Goal: Task Accomplishment & Management: Complete application form

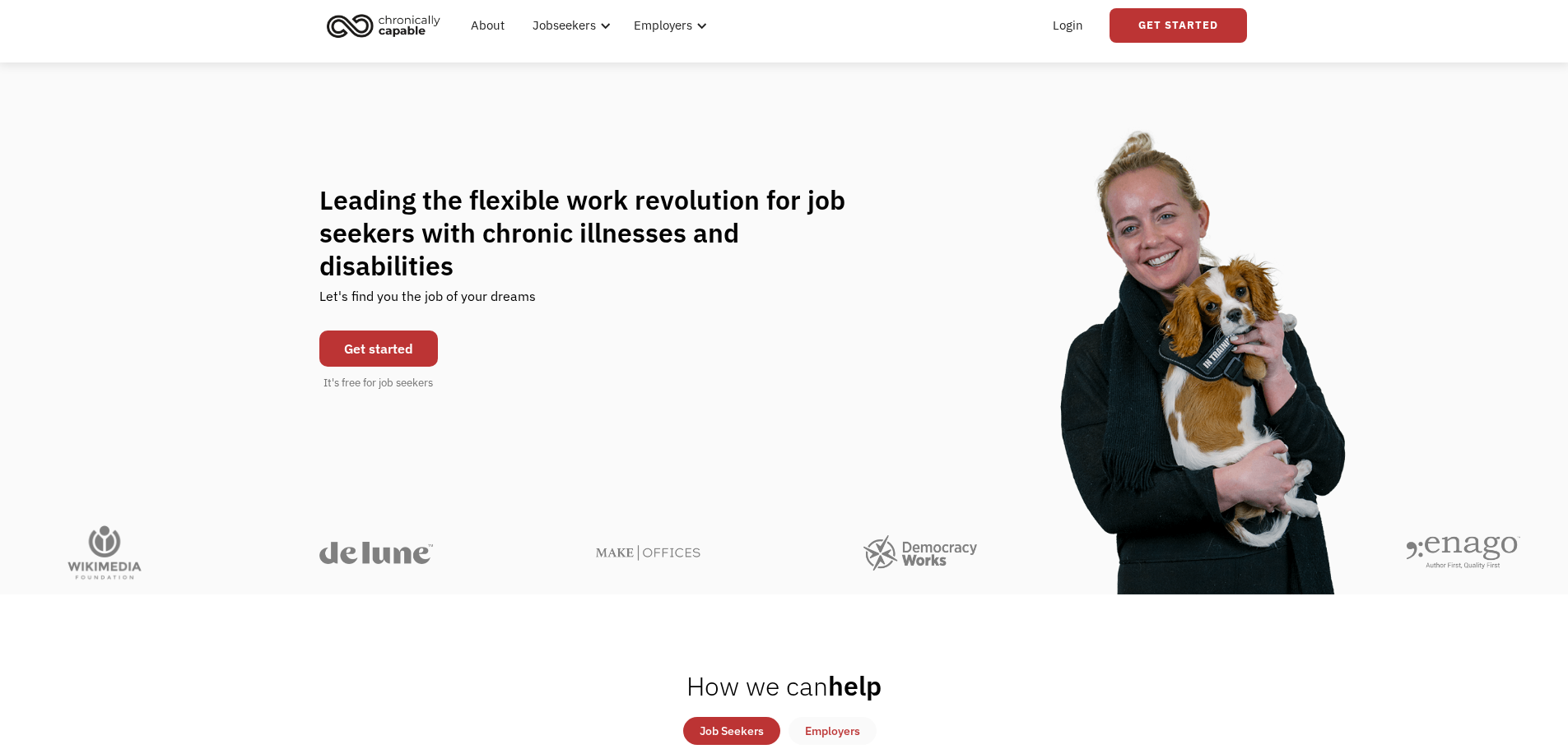
scroll to position [82, 0]
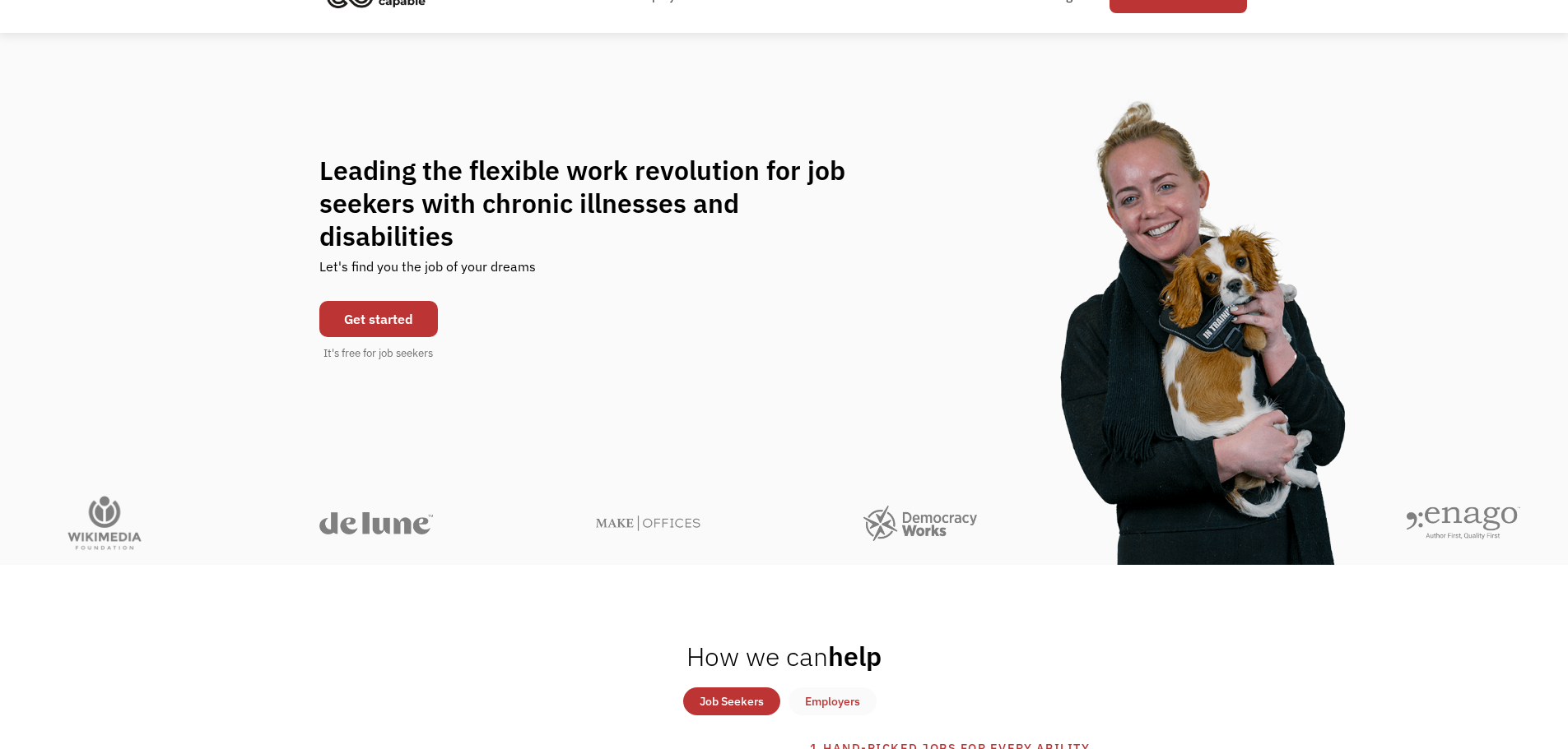
click at [363, 301] on link "Get started" at bounding box center [379, 319] width 119 height 37
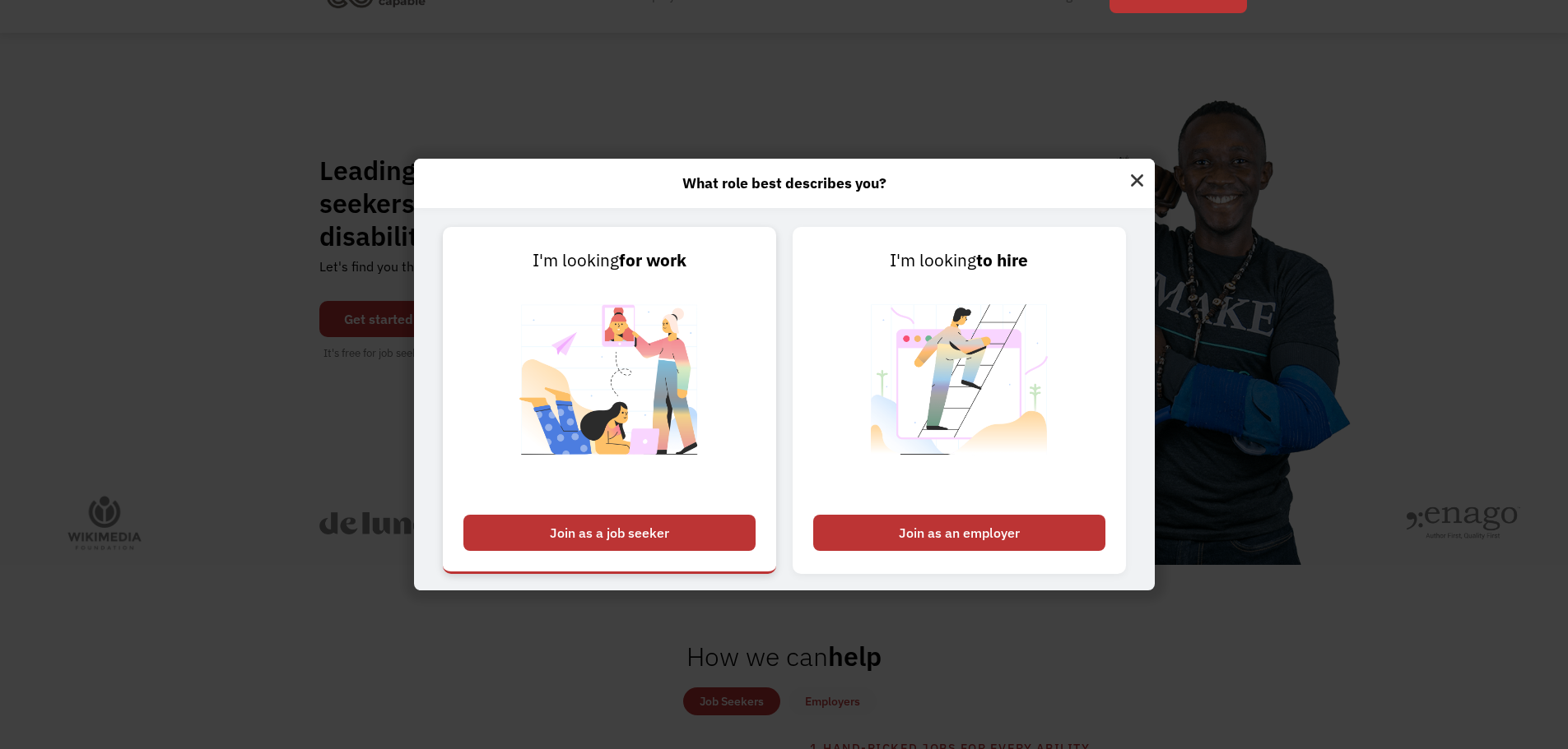
click at [585, 540] on div "Join as a job seeker" at bounding box center [609, 533] width 292 height 37
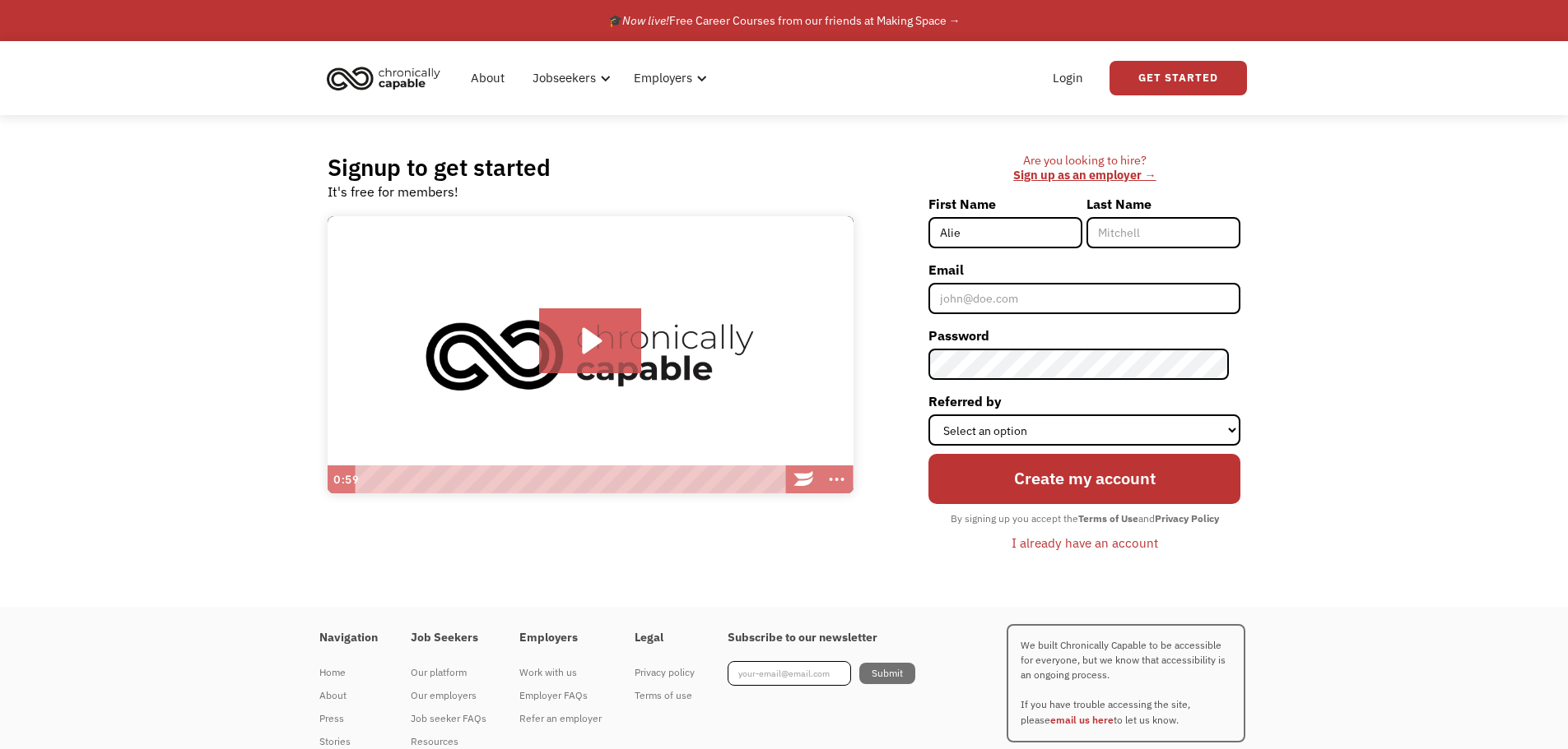
type input "Alie"
type input "Wang"
type input "alnwng98@gmail.com"
click at [1074, 440] on select "Select an option Instagram Facebook Twitter Search Engine News Article Word of …" at bounding box center [1084, 431] width 311 height 32
select select "Other"
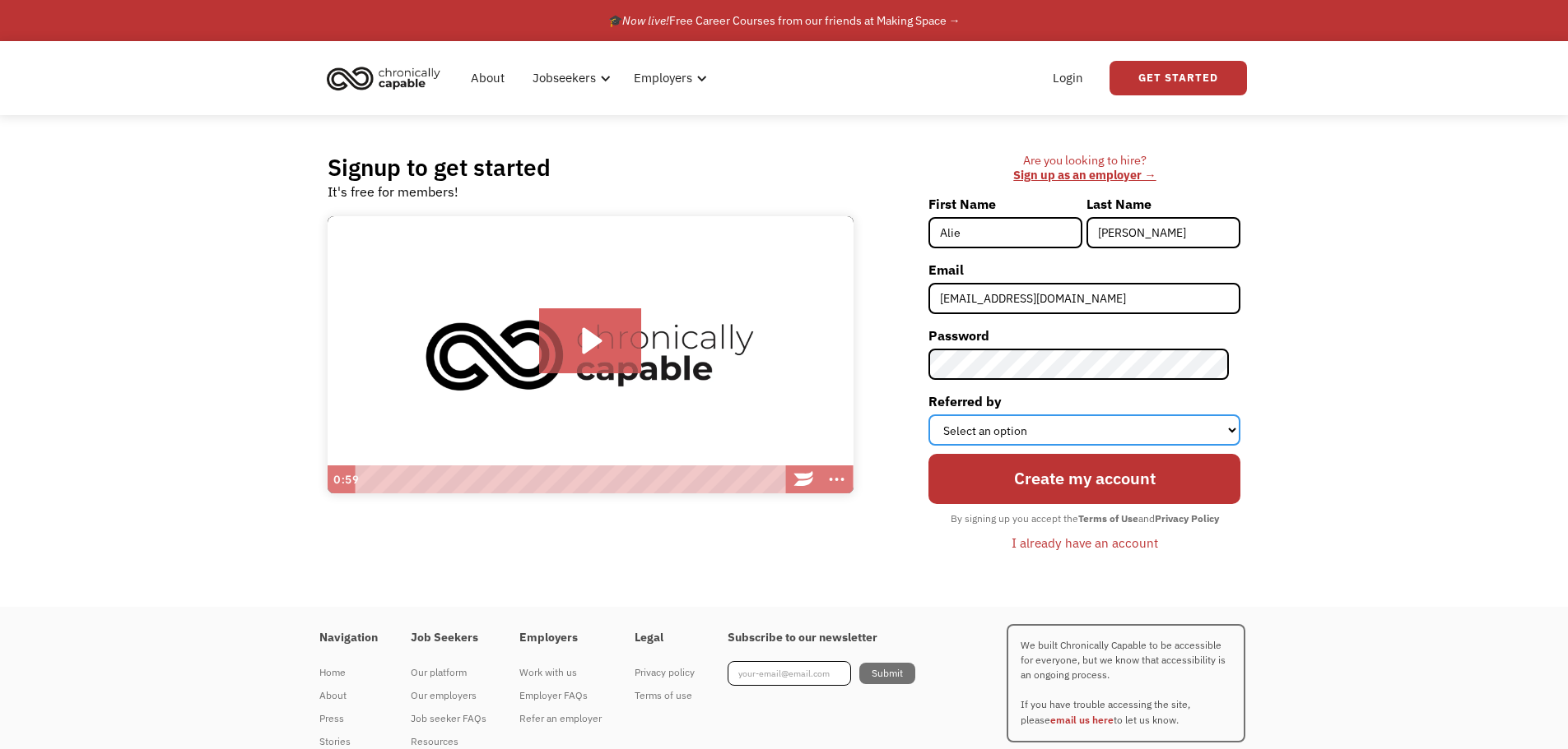
click at [940, 415] on select "Select an option Instagram Facebook Twitter Search Engine News Article Word of …" at bounding box center [1084, 431] width 311 height 32
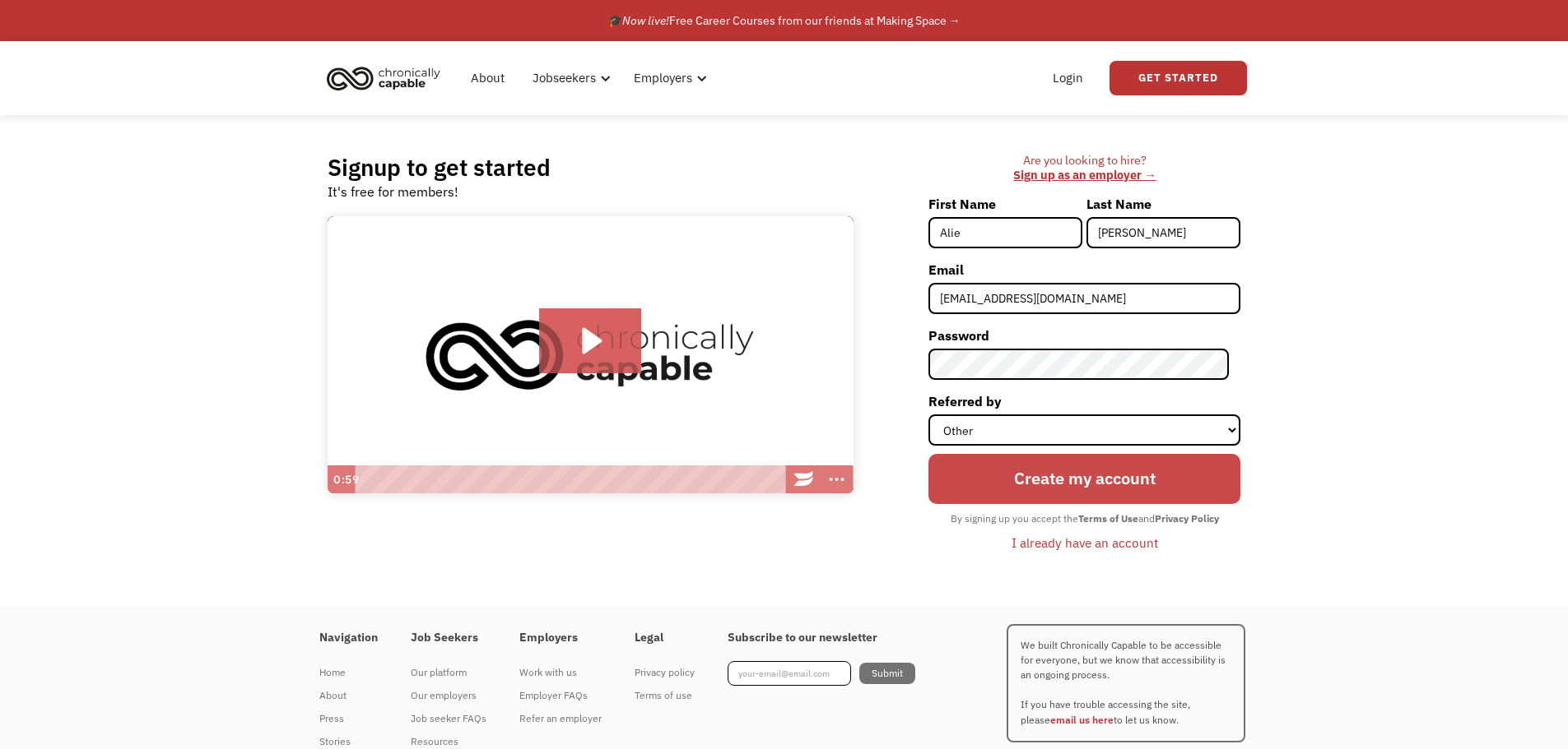
click at [1080, 484] on input "Create my account" at bounding box center [1084, 478] width 311 height 49
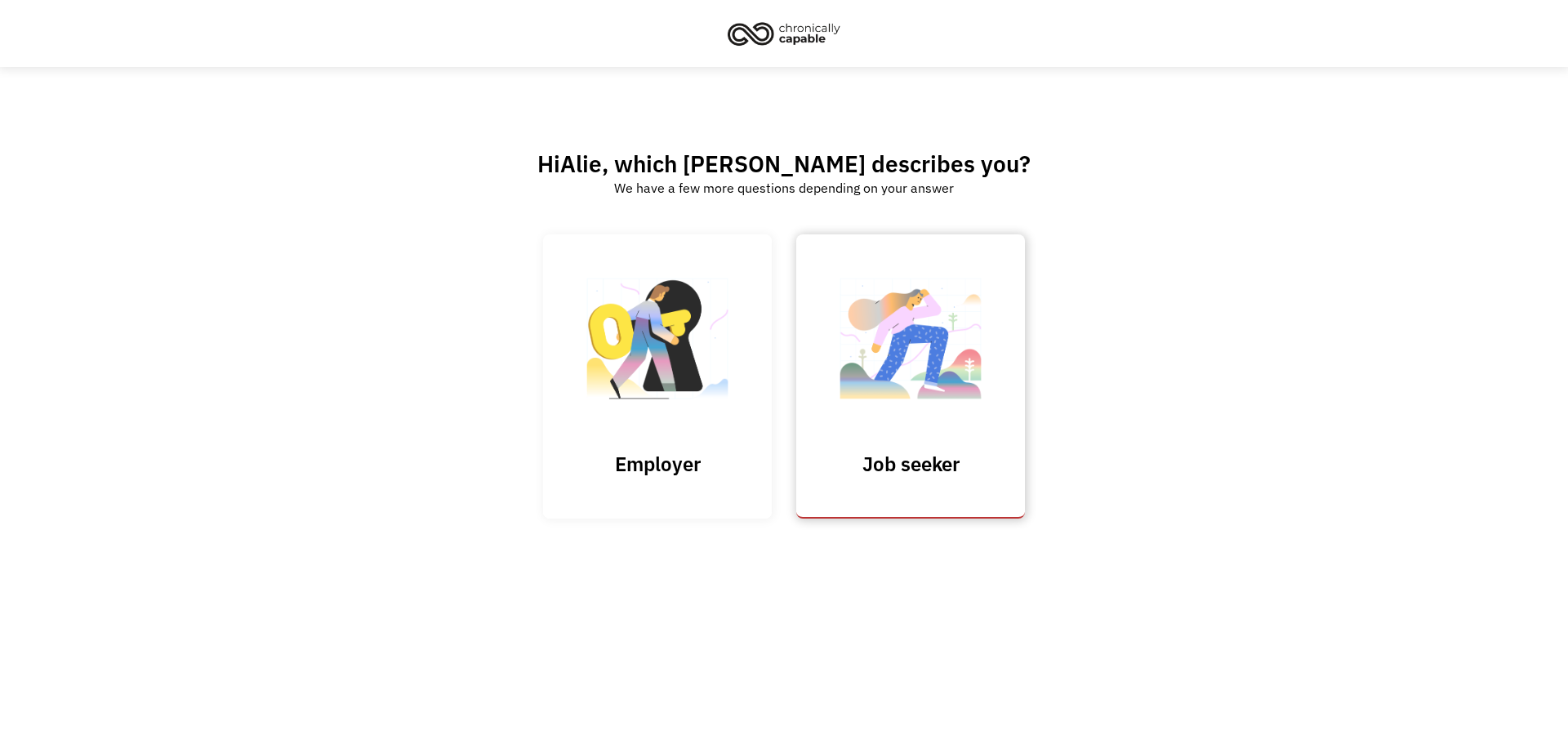
click at [953, 344] on img at bounding box center [911, 346] width 163 height 159
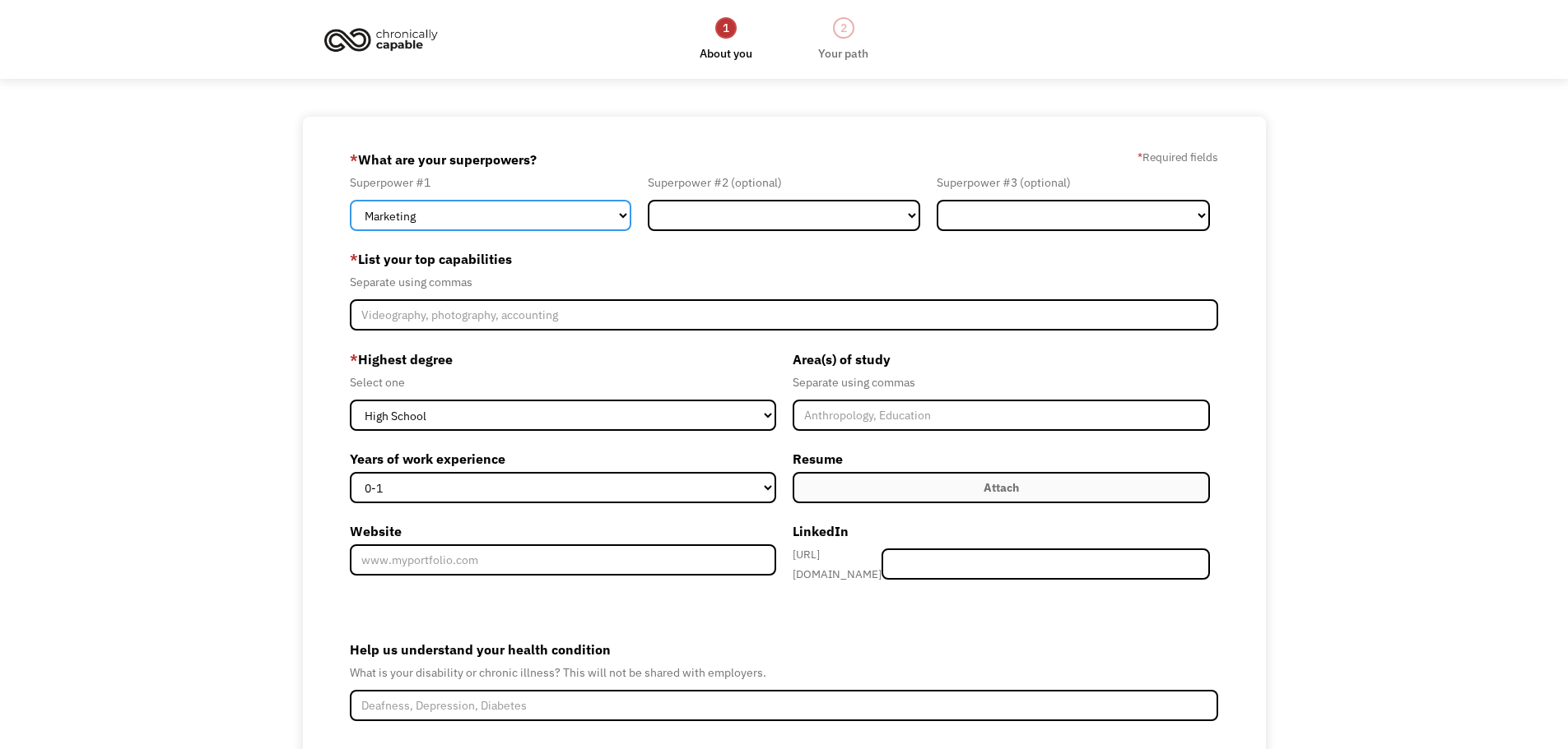
click at [513, 214] on select "Marketing Human Resources Finance Technology Operations Sales Industrial & Manu…" at bounding box center [490, 215] width 282 height 32
select select "Legal"
click at [350, 200] on select "Marketing Human Resources Finance Technology Operations Sales Industrial & Manu…" at bounding box center [490, 215] width 282 height 32
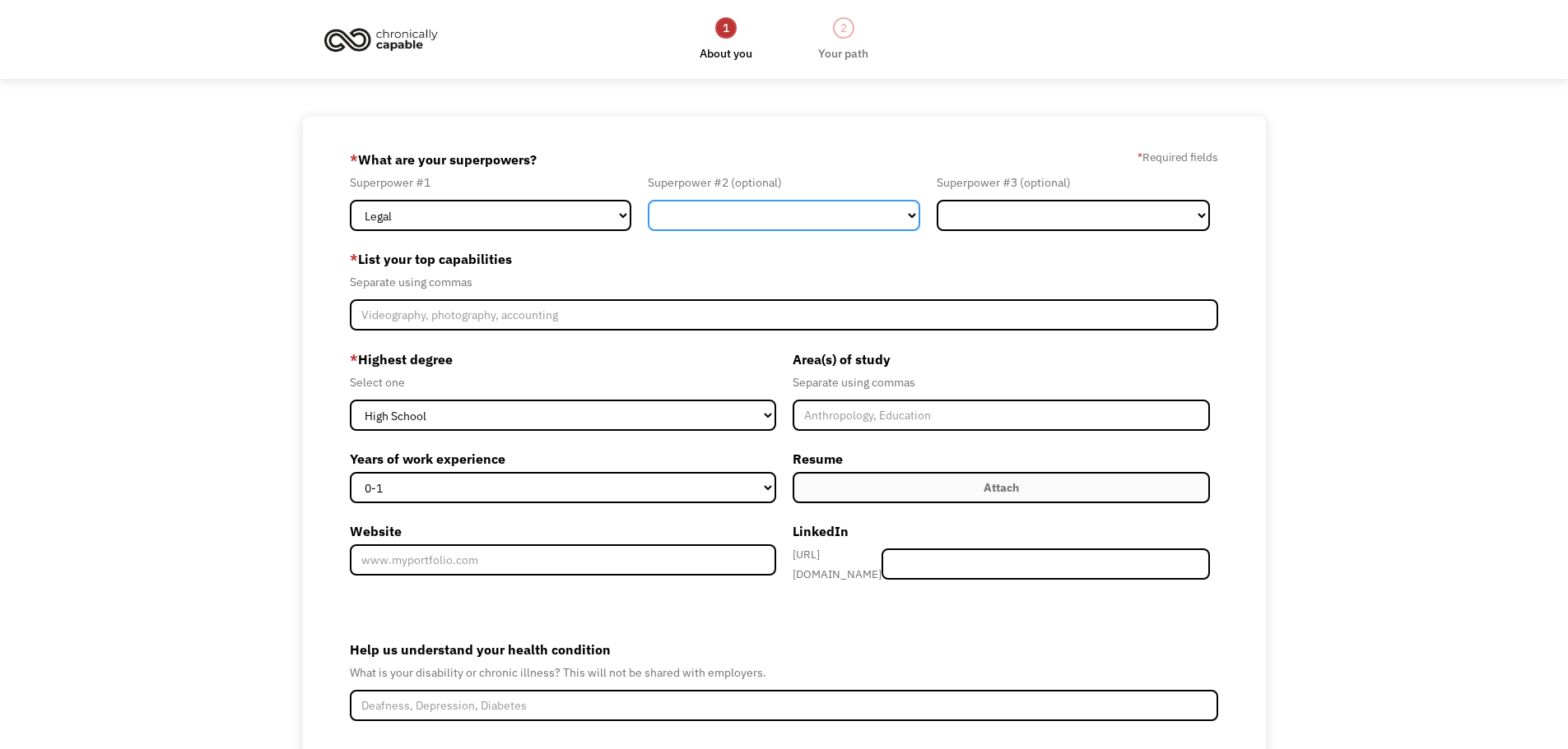
click at [817, 228] on select "Marketing Human Resources Finance Technology Operations Sales Industrial & Manu…" at bounding box center [784, 215] width 273 height 32
click at [527, 268] on label "* List your top capabilities" at bounding box center [784, 259] width 869 height 27
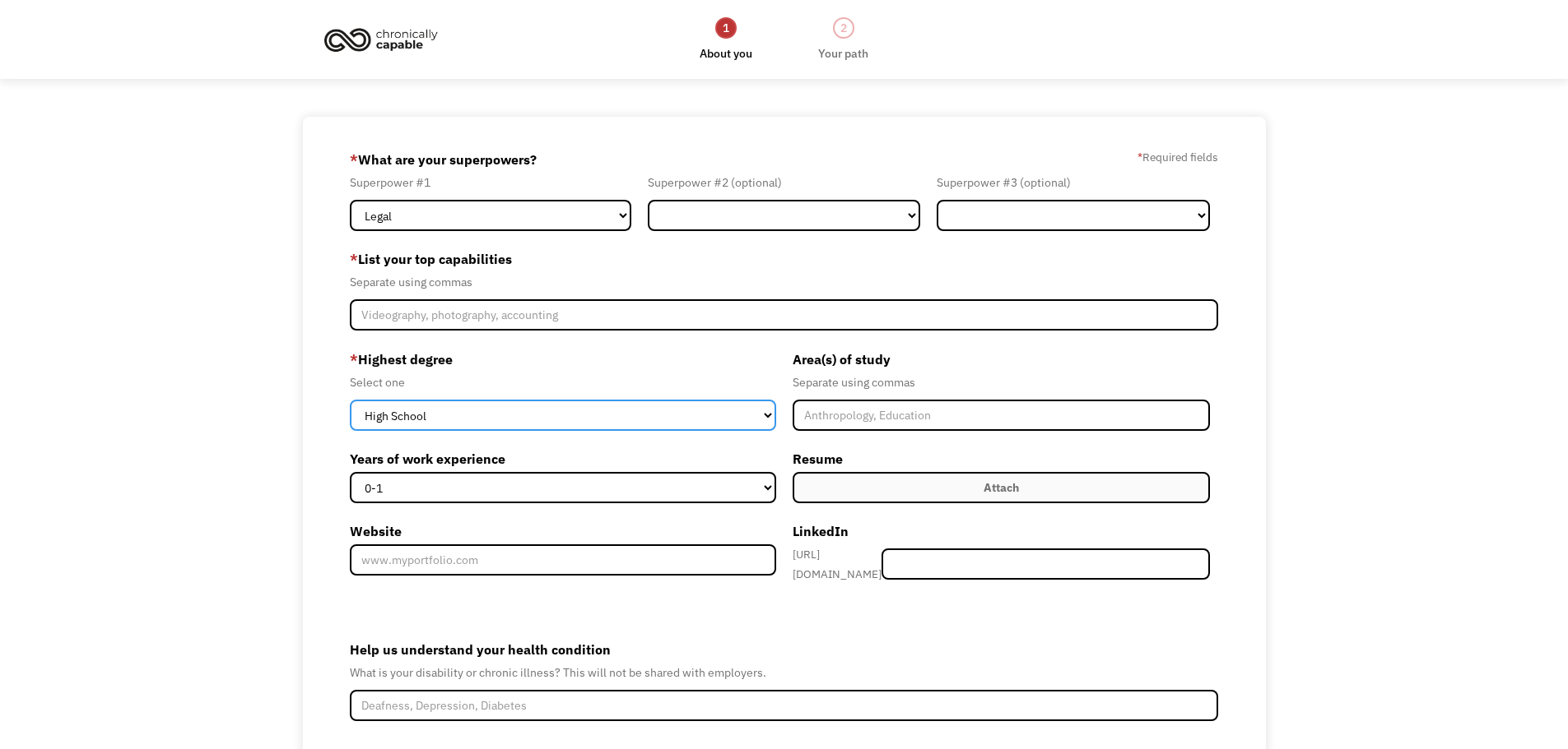
click at [533, 412] on select "High School Associates Bachelors Master's PhD" at bounding box center [563, 416] width 426 height 32
select select "bachelors"
click at [350, 400] on select "High School Associates Bachelors Master's PhD" at bounding box center [563, 416] width 426 height 32
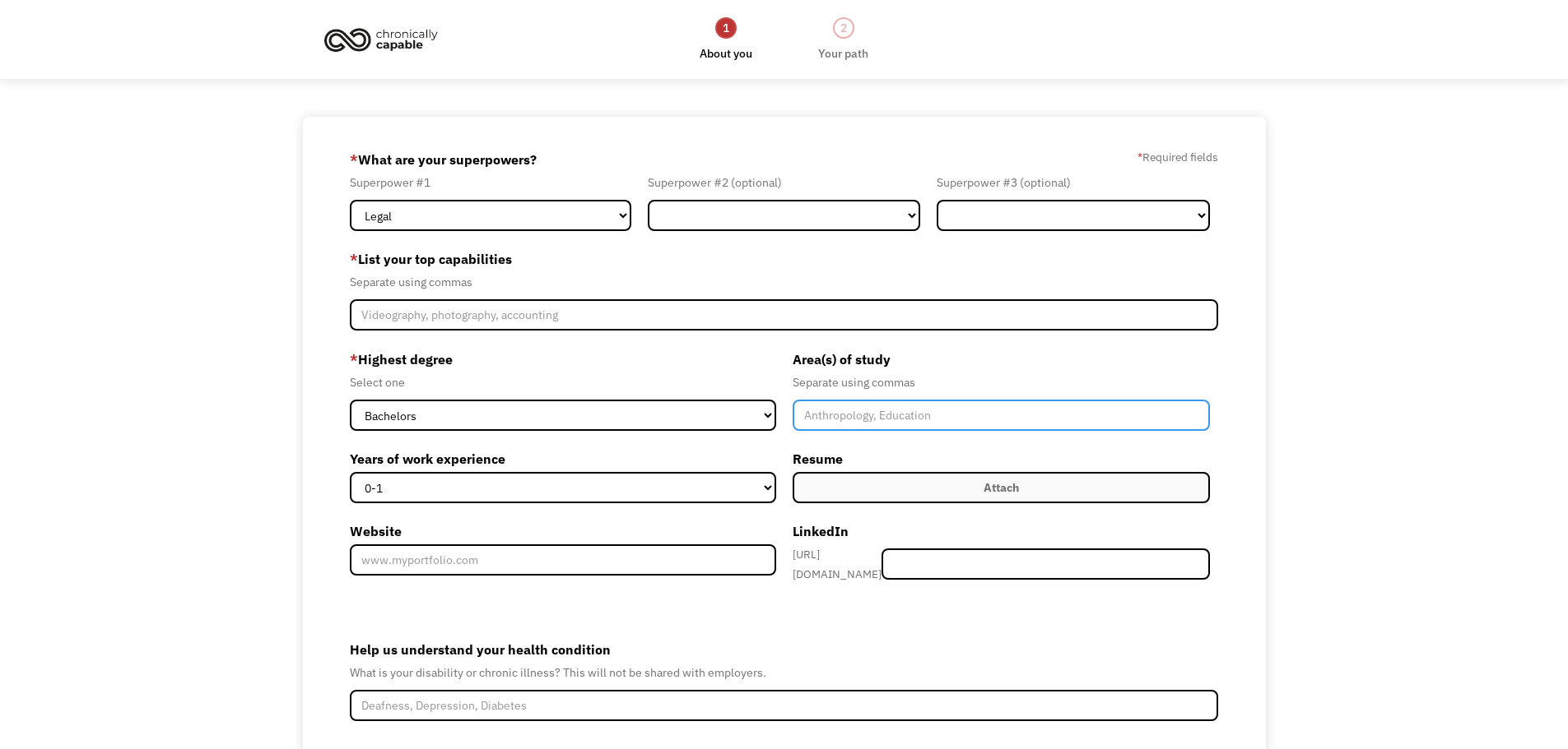
click at [897, 422] on input "Member-Create-Step1" at bounding box center [1002, 416] width 418 height 32
type input "Paralegal Studies, Forensic Science"
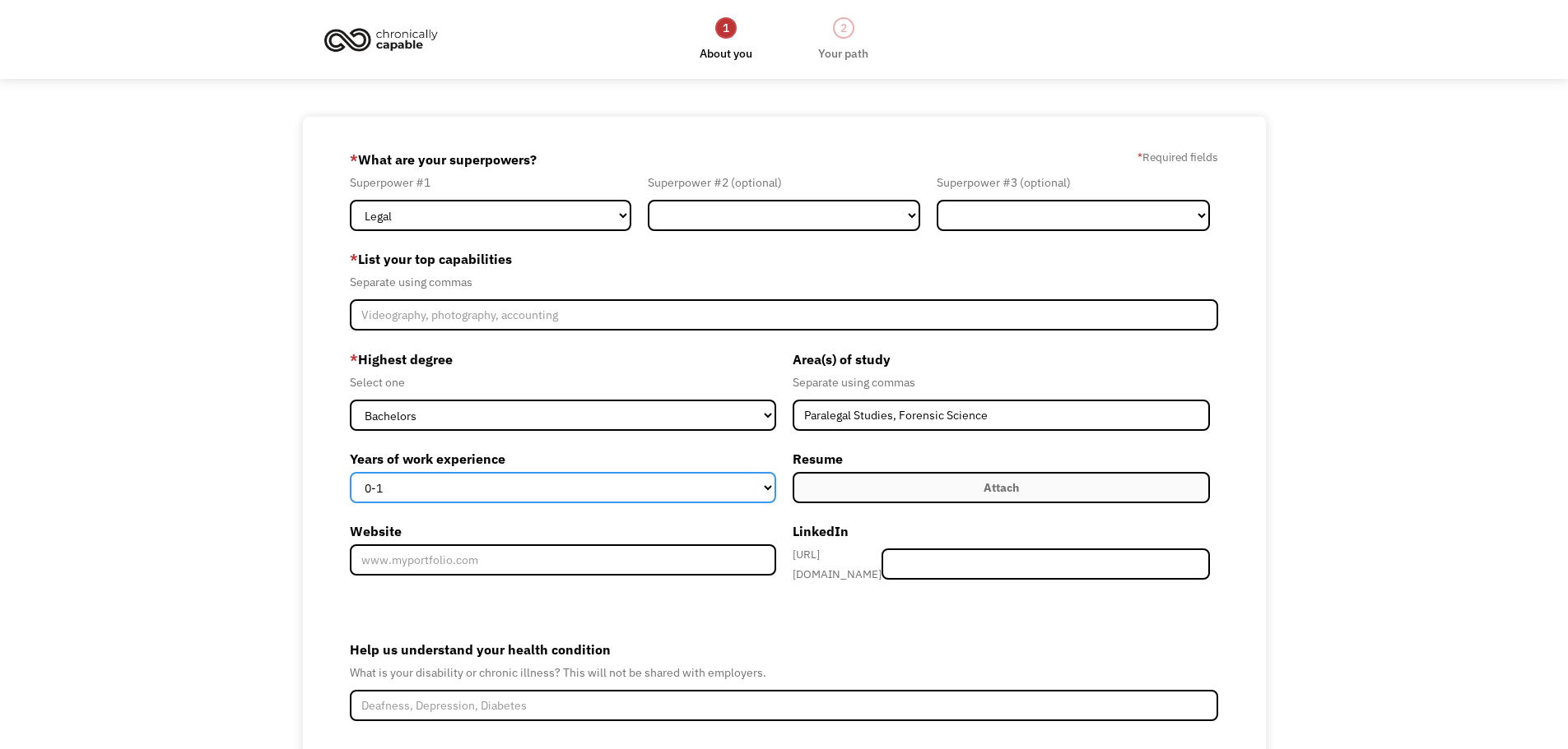
click at [683, 483] on select "0-1 2-4 5-10 11-15 15+" at bounding box center [563, 488] width 426 height 32
select select "5-10"
click at [350, 472] on select "0-1 2-4 5-10 11-15 15+" at bounding box center [563, 488] width 426 height 32
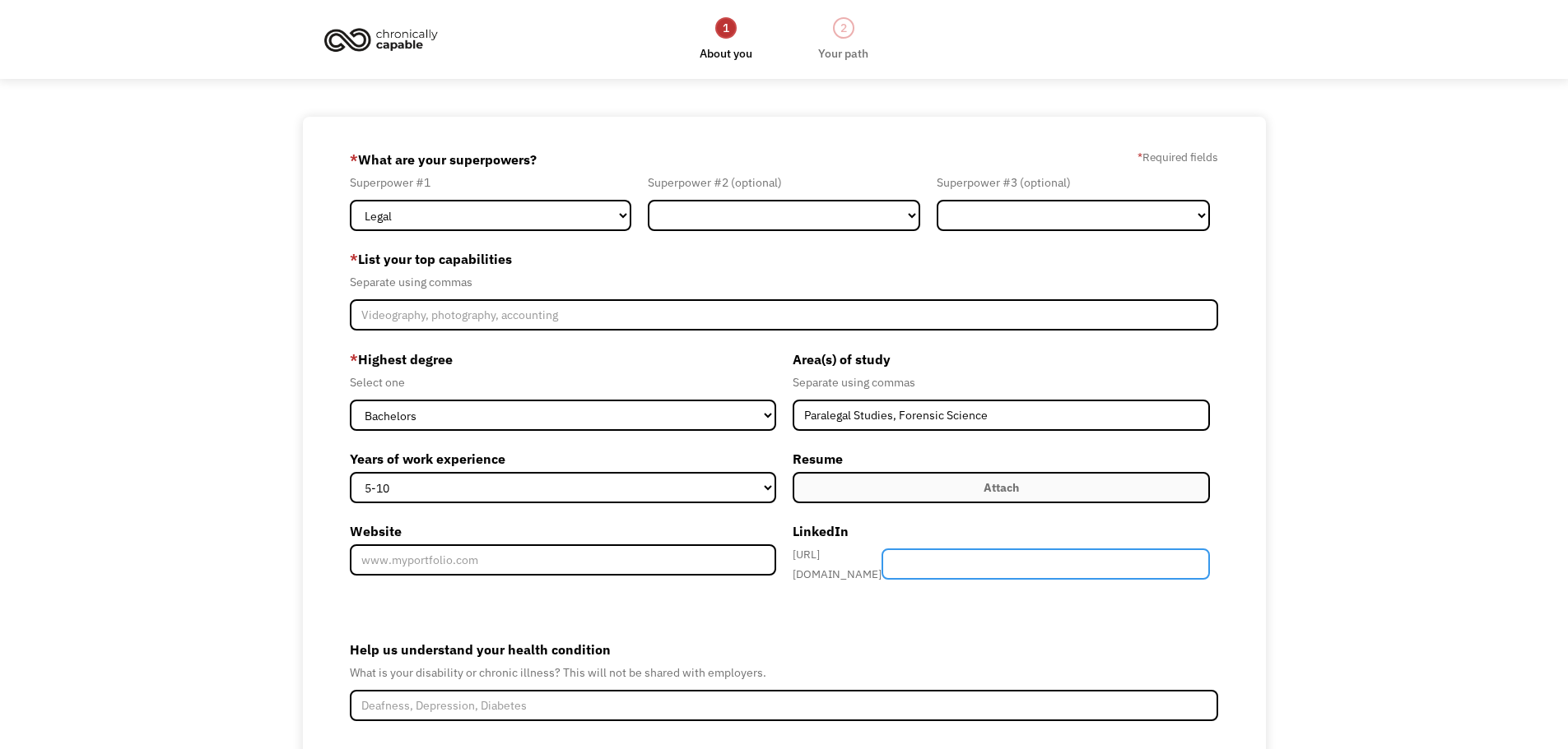
click at [959, 567] on input "Member-Create-Step1" at bounding box center [1045, 564] width 328 height 32
type input "alieviate"
click at [914, 619] on form "68c3710f57f538729575d870 alnwng98@gmail.com Alie Wang Other * What are your sup…" at bounding box center [784, 498] width 869 height 705
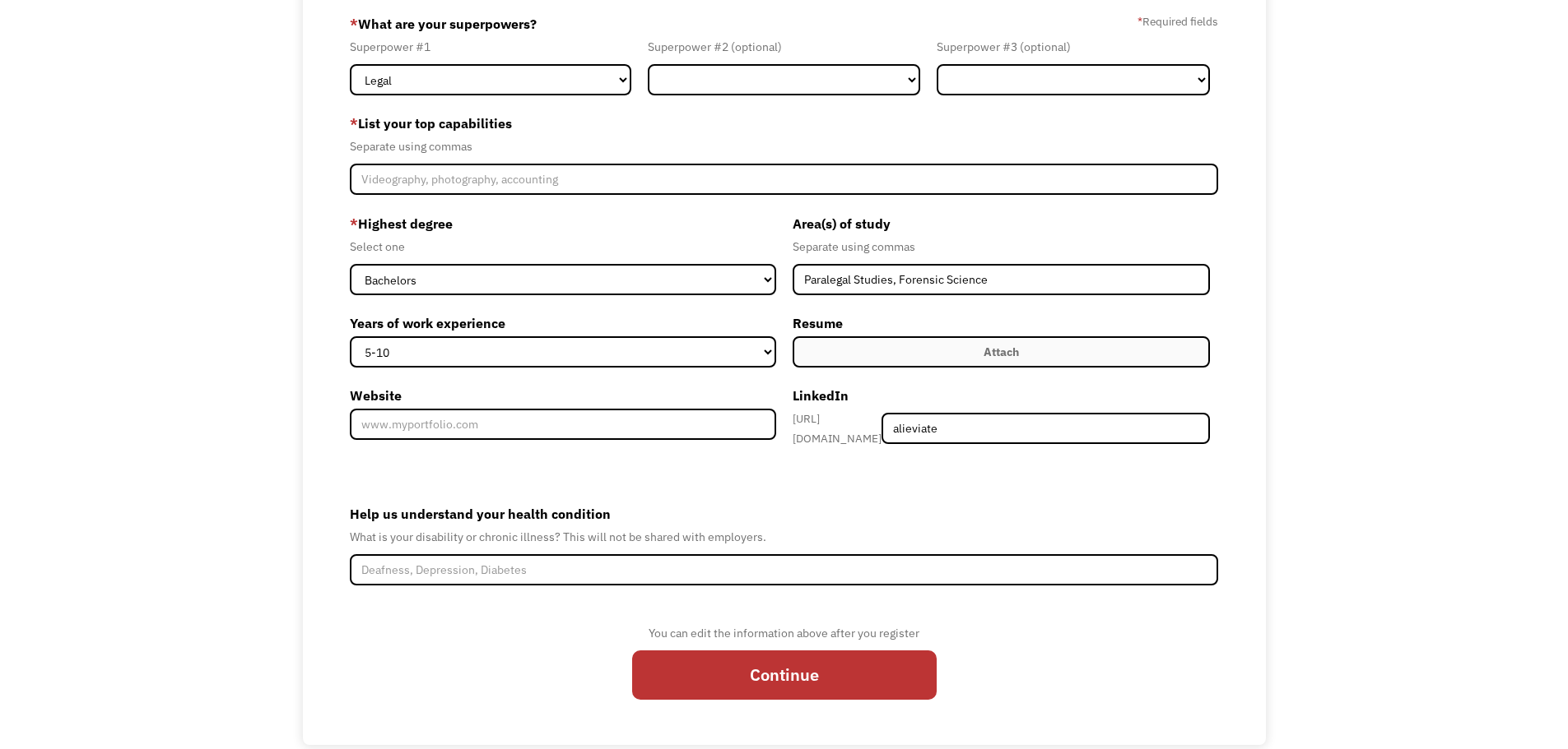
scroll to position [160, 0]
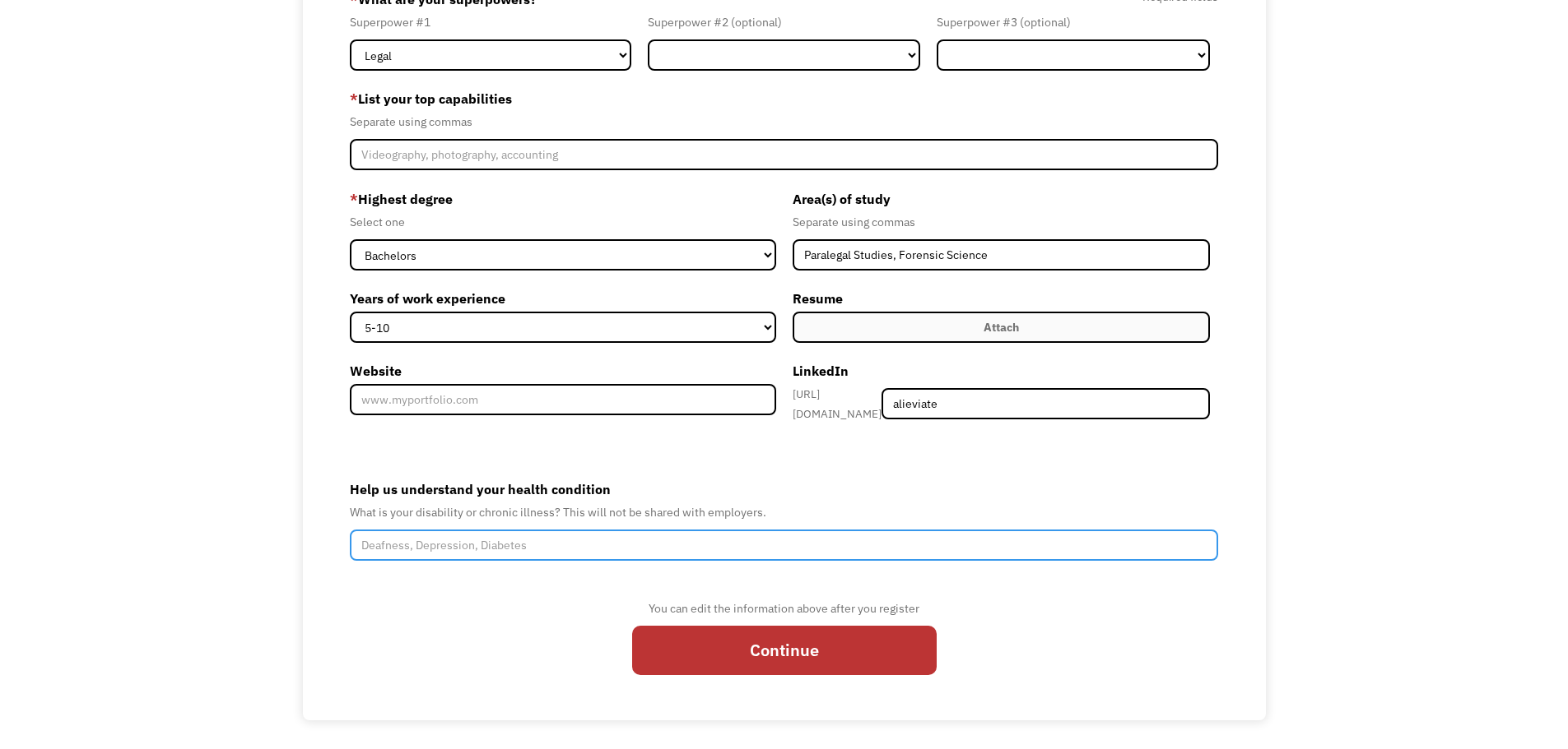
click at [564, 542] on input "Help us understand your health condition" at bounding box center [784, 545] width 869 height 32
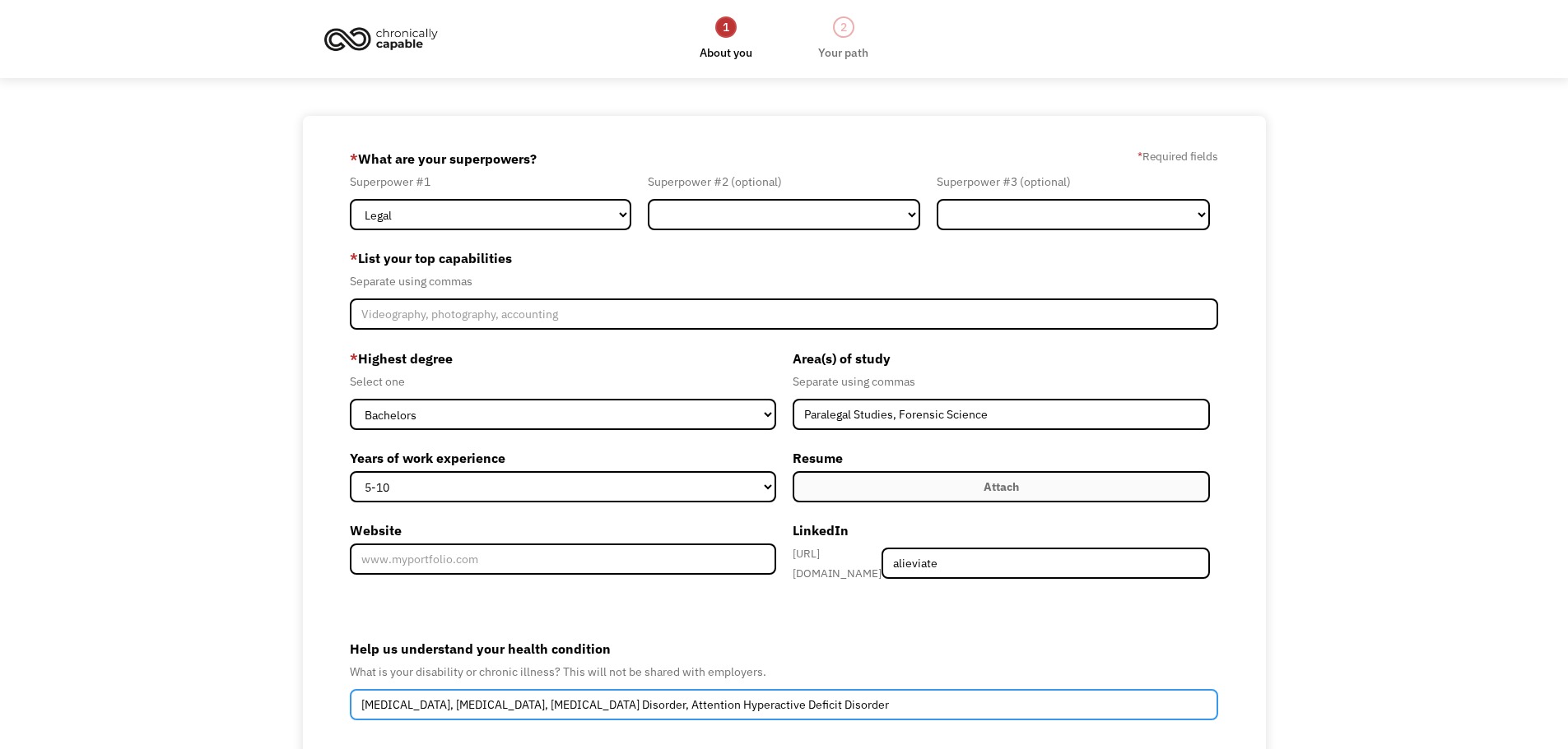
scroll to position [0, 0]
type input "Schizoaffective Disorder, Depression, Autism Spectrum Disorder, Attention Hyper…"
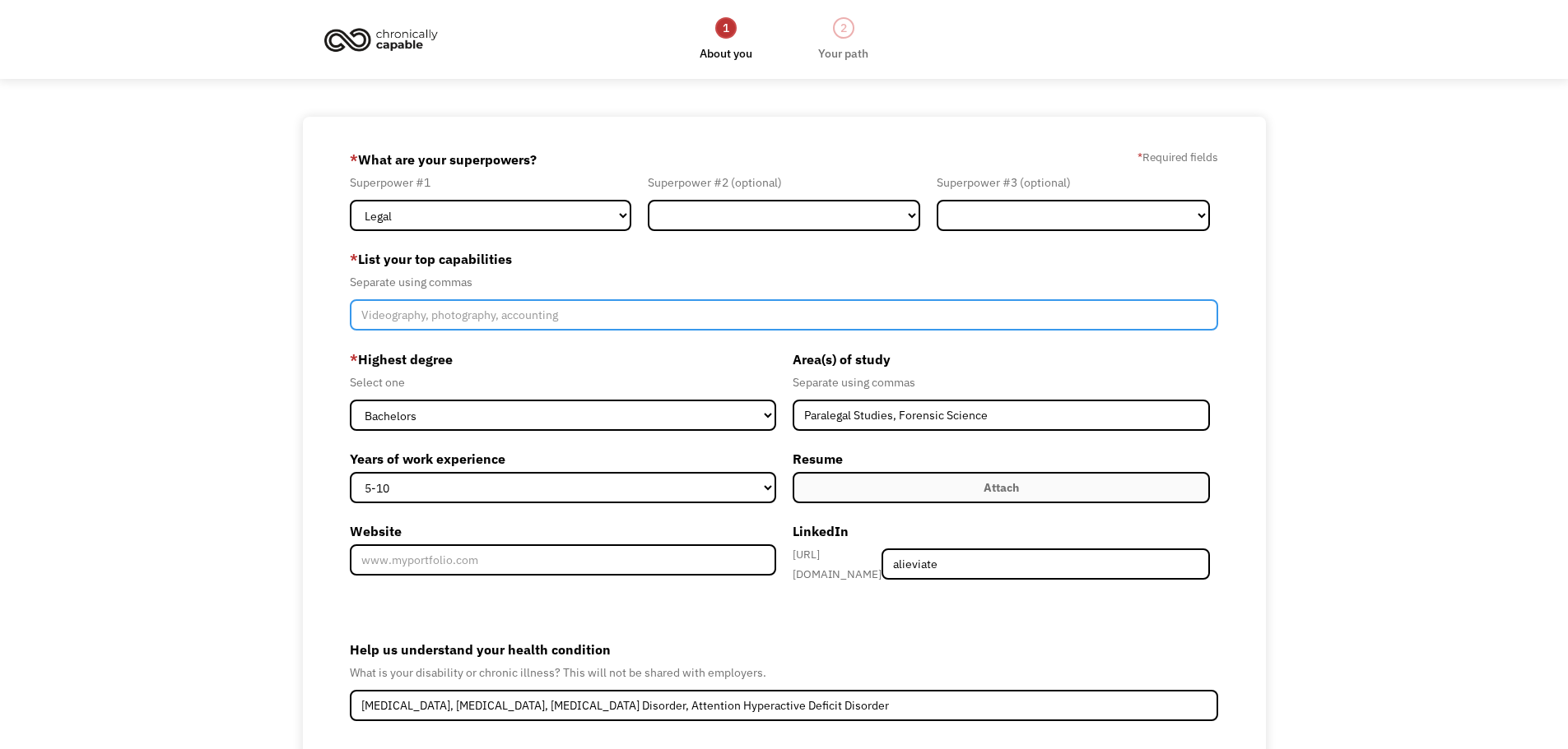
click at [529, 315] on input "Member-Create-Step1" at bounding box center [784, 315] width 869 height 32
type input "L"
type input "Legal writing, legal research, legal document preparation"
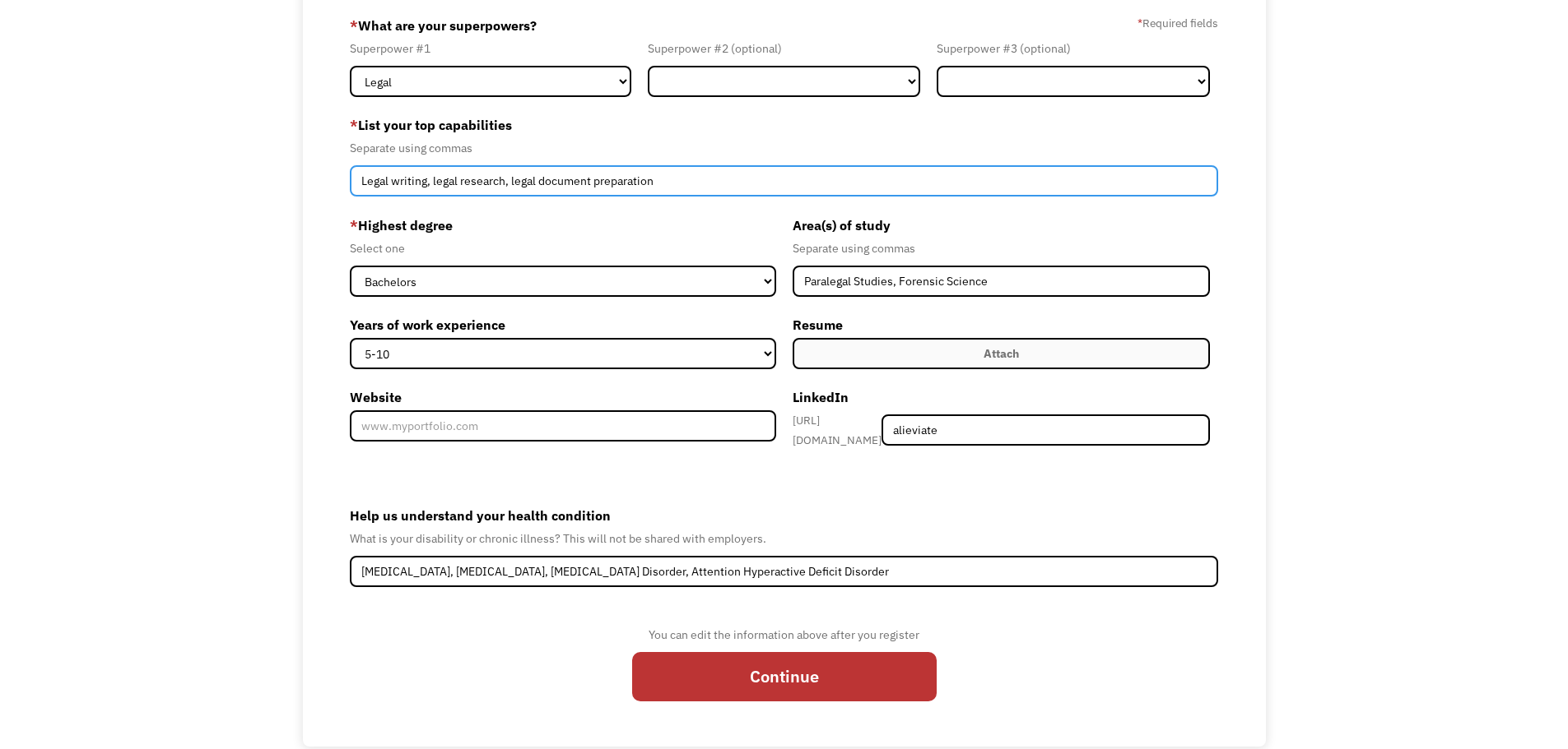
scroll to position [160, 0]
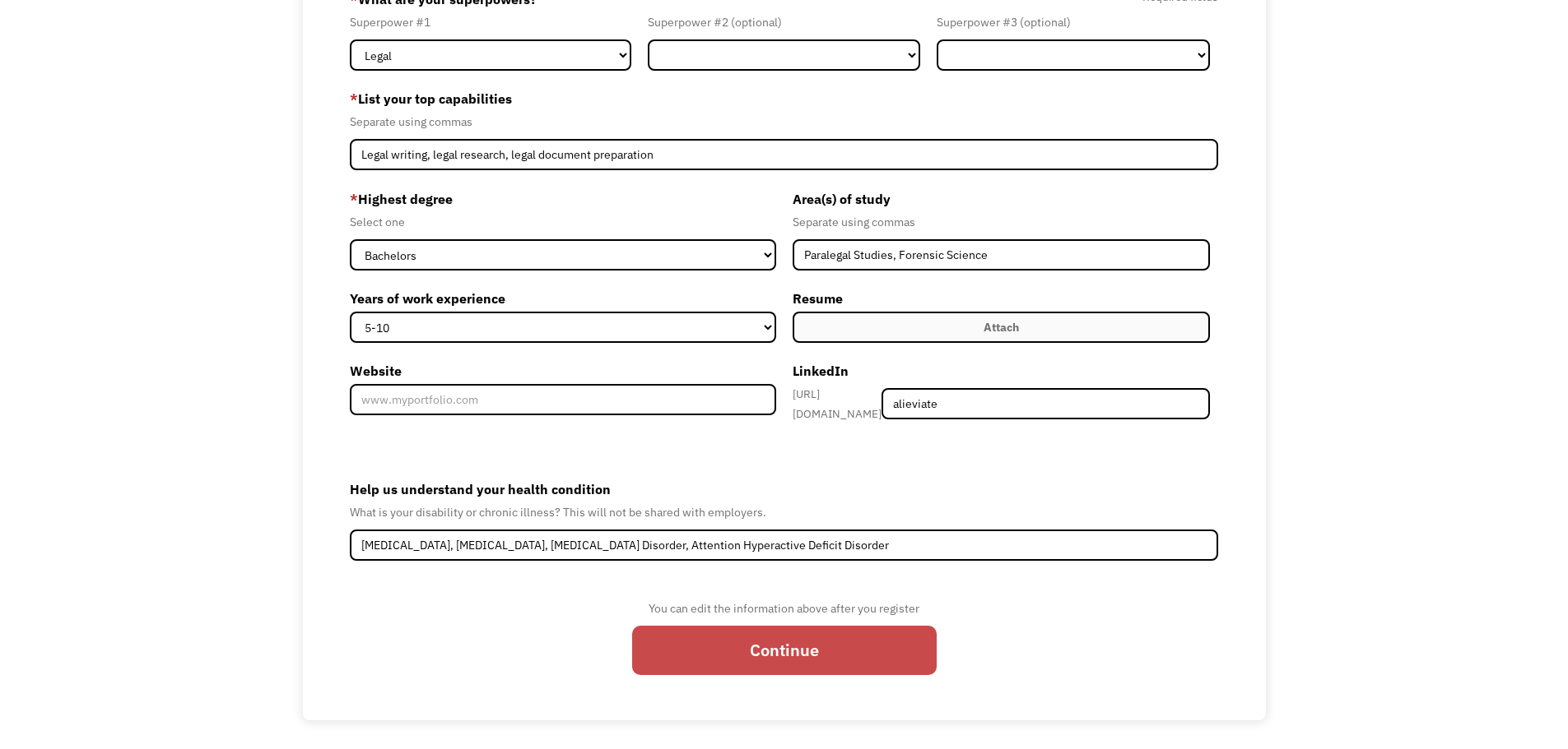
click at [827, 650] on input "Continue" at bounding box center [784, 650] width 305 height 49
type input "Please wait..."
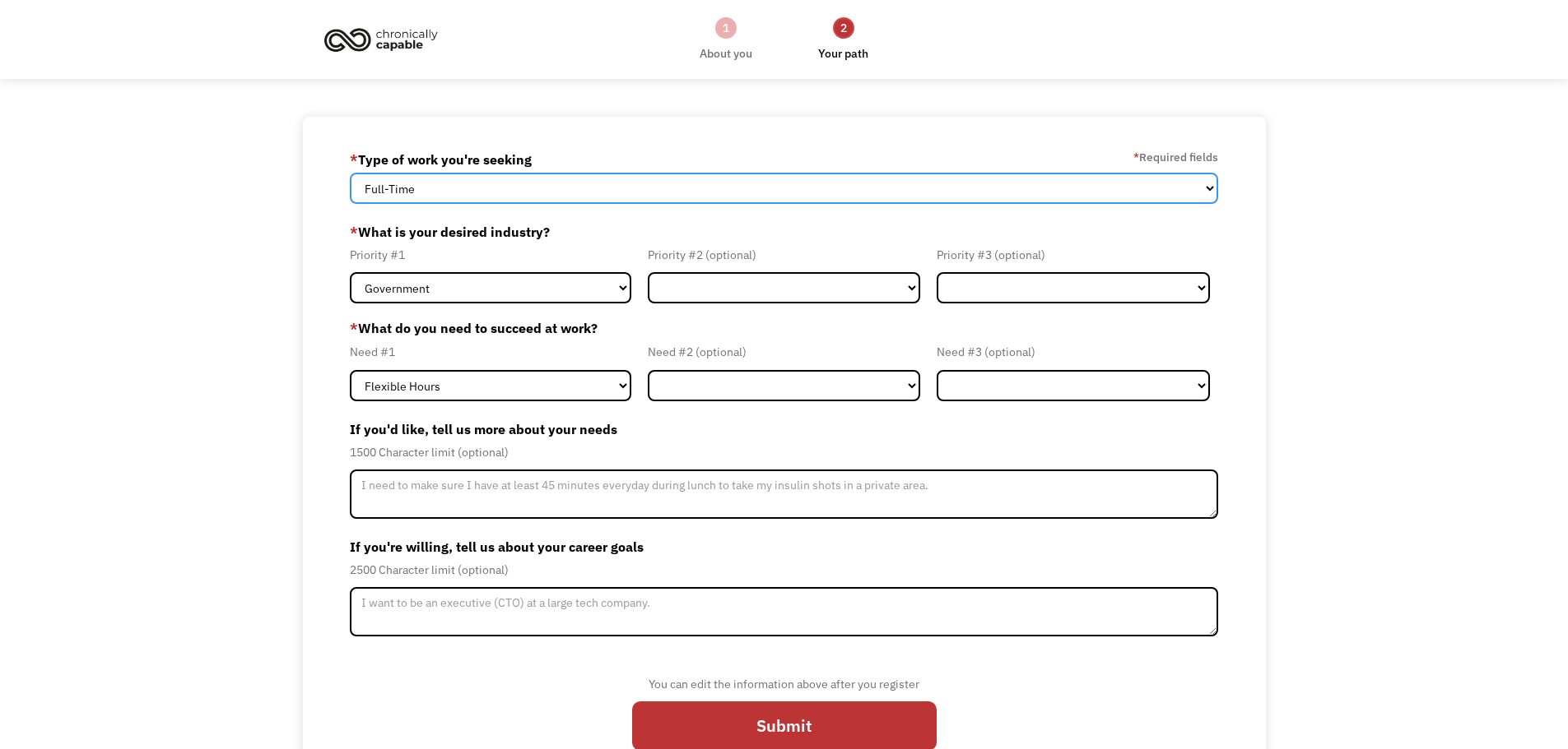
click at [571, 189] on select "Full-Time Part-Time Both Full-Time and Part-Time" at bounding box center [784, 189] width 869 height 32
select select "part-time"
click at [350, 173] on select "Full-Time Part-Time Both Full-Time and Part-Time" at bounding box center [784, 189] width 869 height 32
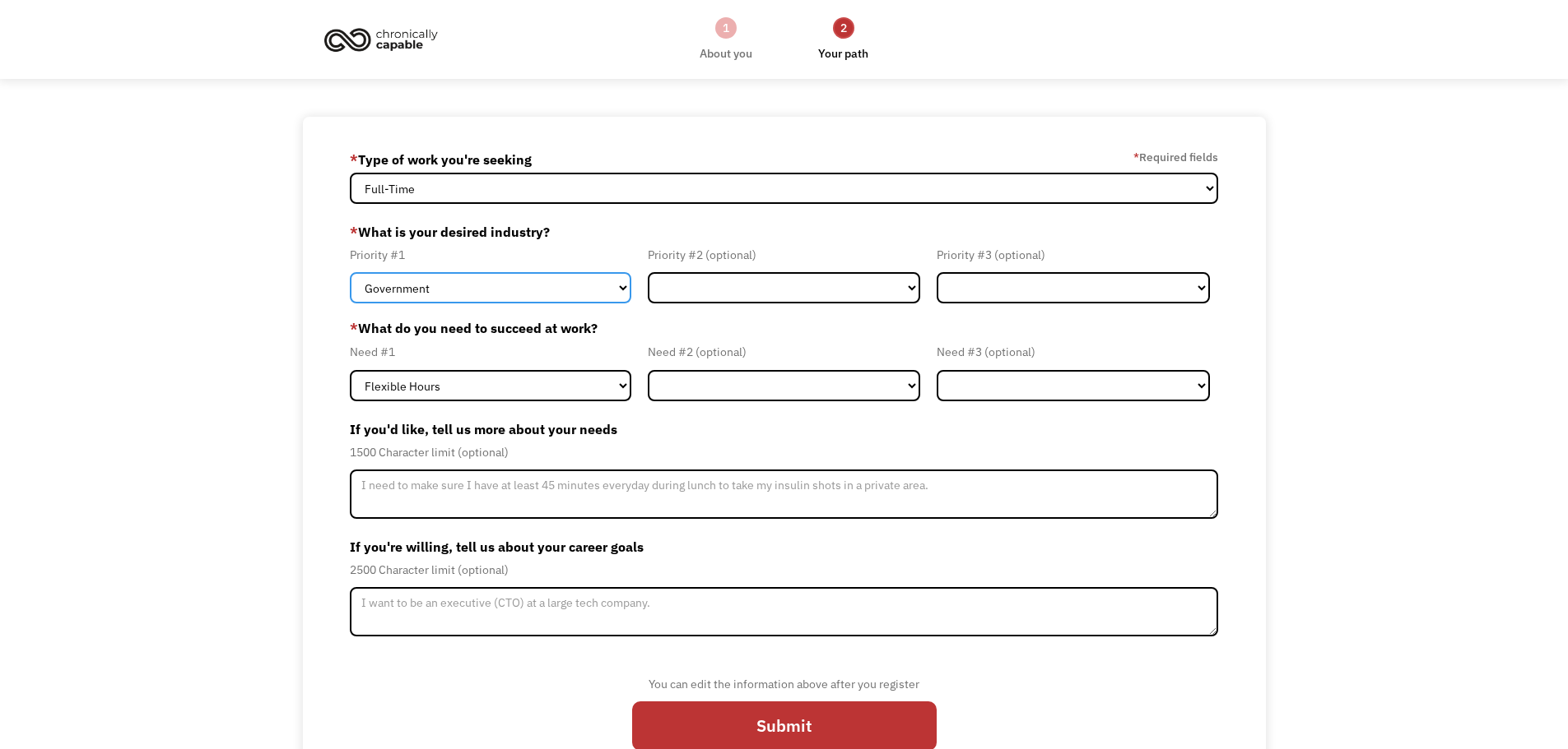
click at [559, 291] on select "Government Finance & Insurance Health & Social Care Tech & Engineering Creative…" at bounding box center [490, 289] width 282 height 32
click at [350, 273] on select "Government Finance & Insurance Health & Social Care Tech & Engineering Creative…" at bounding box center [490, 289] width 282 height 32
click at [735, 309] on form "68c3710f57f538729575d870 alnwng98@gmail.com Alie Wang * Type of work you're see…" at bounding box center [784, 457] width 869 height 621
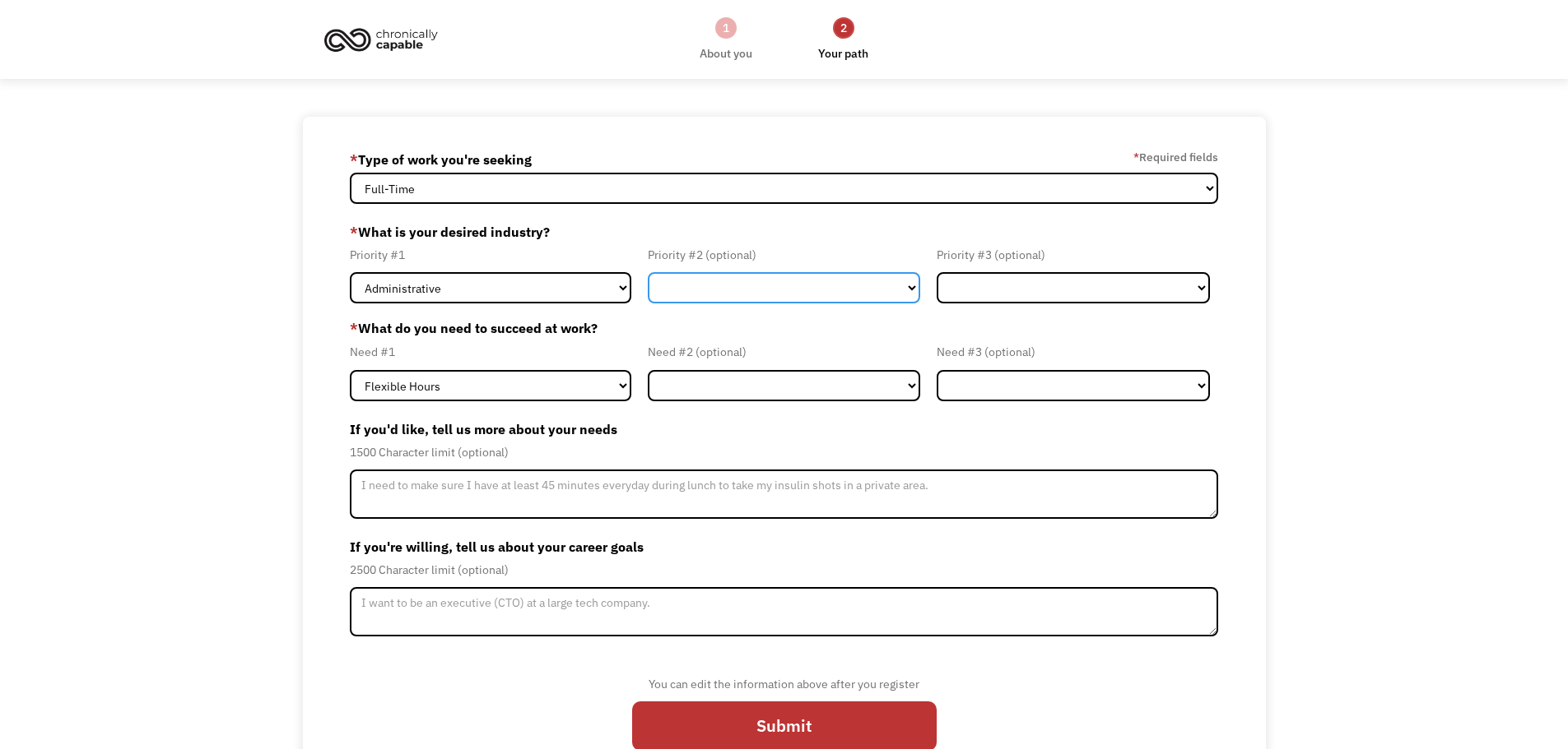
click at [747, 289] on select "Government Finance & Insurance Health & Social Care Tech & Engineering Creative…" at bounding box center [784, 289] width 273 height 32
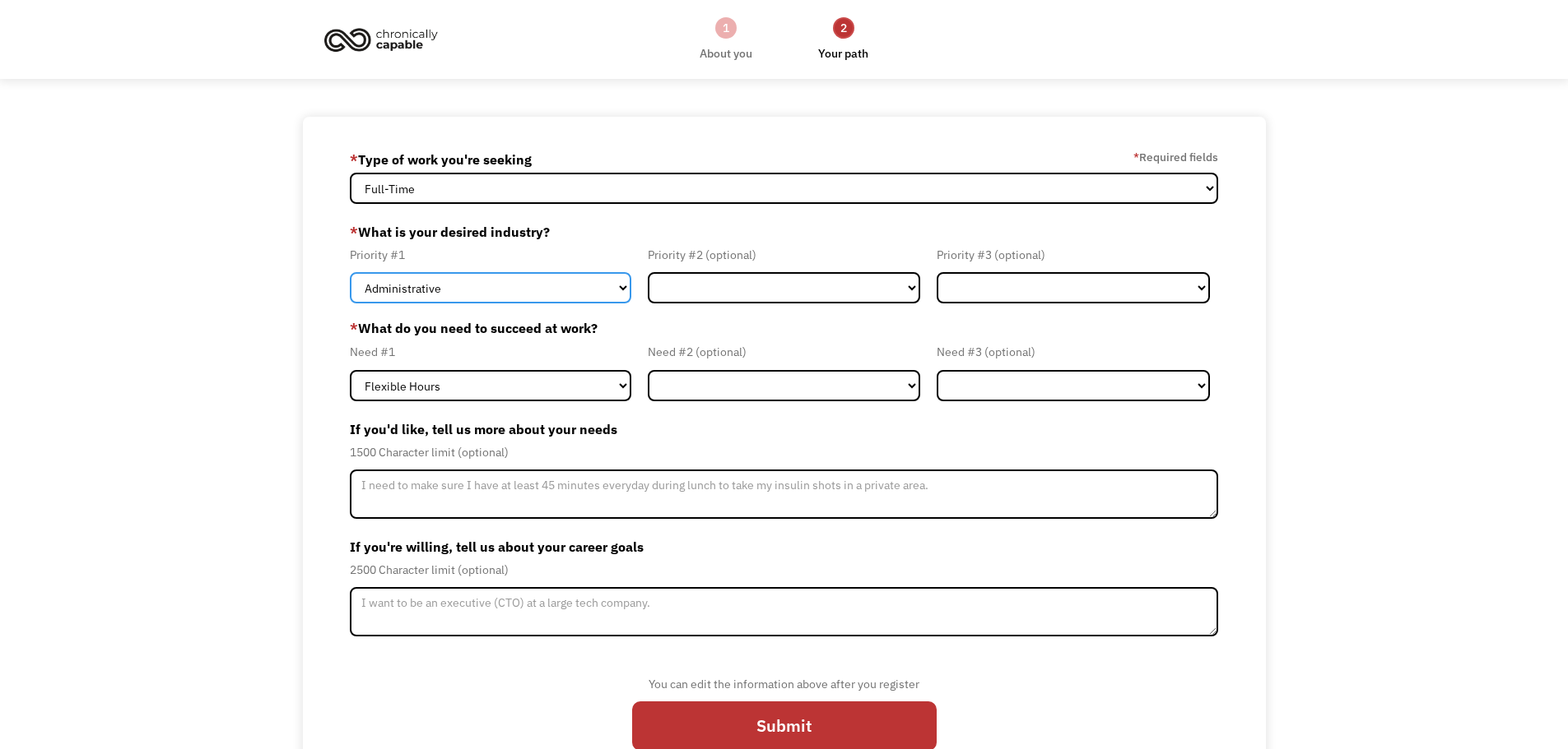
click at [553, 287] on select "Government Finance & Insurance Health & Social Care Tech & Engineering Creative…" at bounding box center [490, 289] width 282 height 32
select select "Other"
click at [350, 273] on select "Government Finance & Insurance Health & Social Care Tech & Engineering Creative…" at bounding box center [490, 289] width 282 height 32
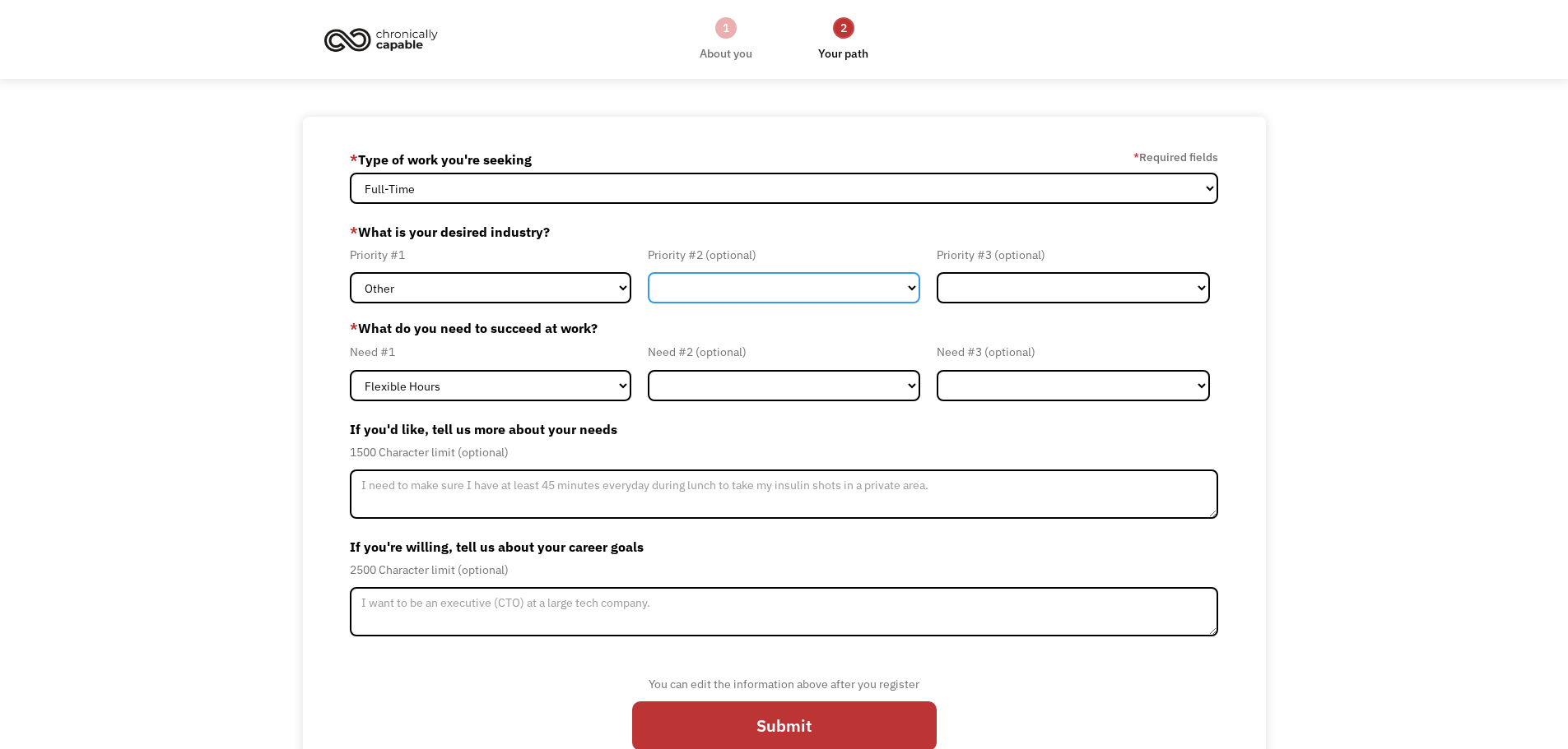
click at [813, 288] on select "Government Finance & Insurance Health & Social Care Tech & Engineering Creative…" at bounding box center [784, 289] width 273 height 32
select select "Administrative"
click at [648, 273] on select "Government Finance & Insurance Health & Social Care Tech & Engineering Creative…" at bounding box center [784, 289] width 273 height 32
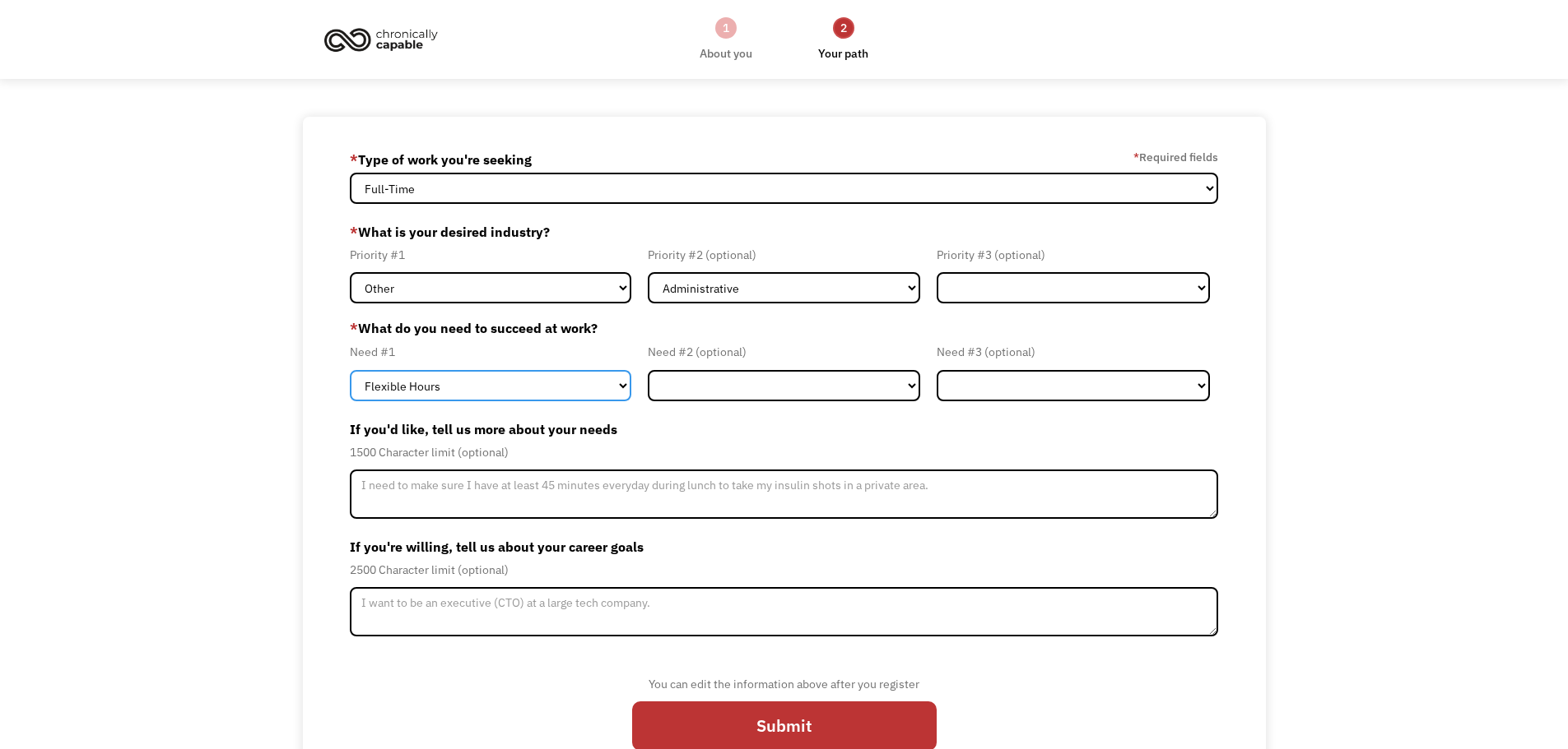
click at [584, 391] on select "Flexible Hours Remote Work Service Animal On-site Accommodations Visual Support…" at bounding box center [490, 386] width 282 height 32
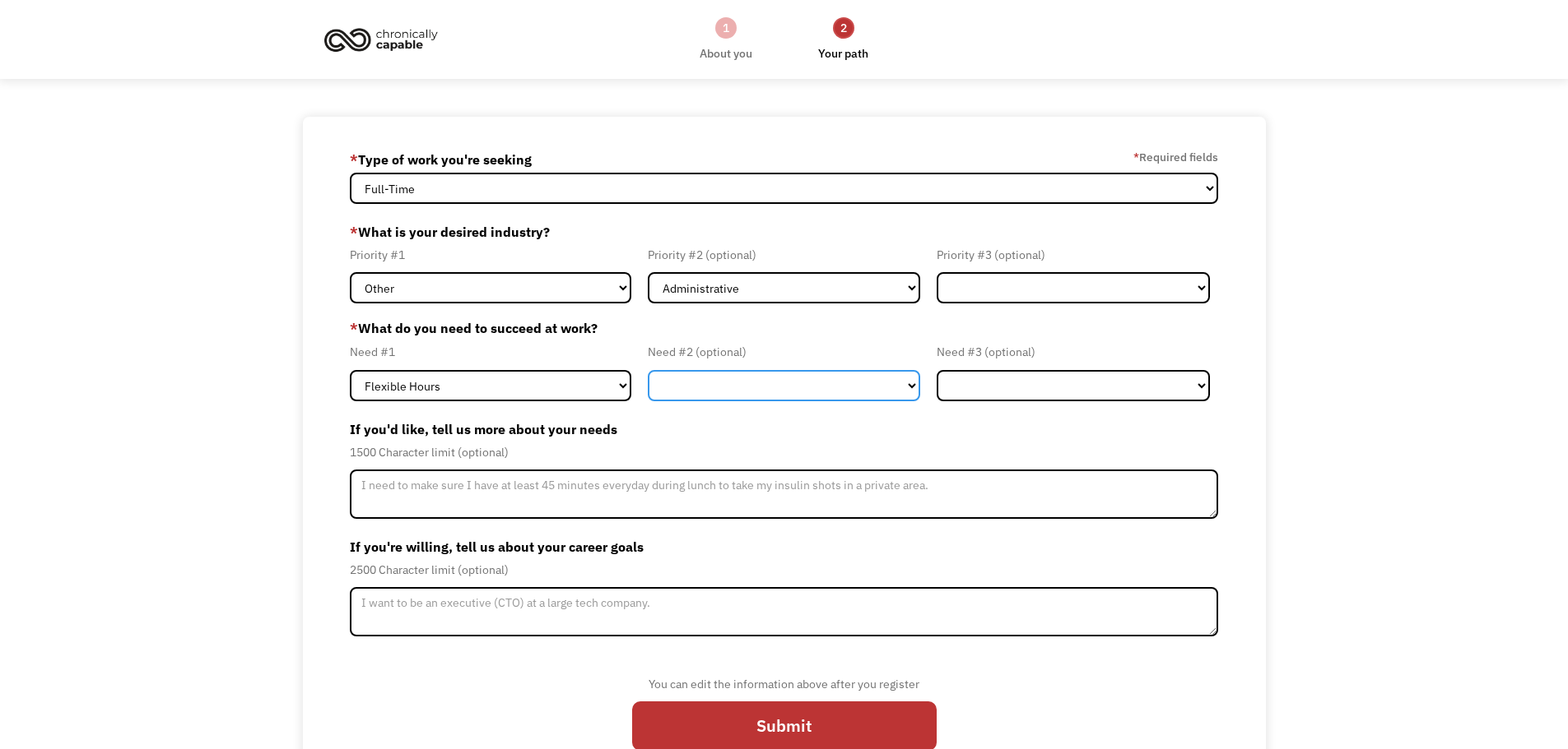
click at [697, 379] on select "Flexible Hours Remote Work Service Animal On-site Accommodations Visual Support…" at bounding box center [784, 386] width 273 height 32
select select "Remote Work"
click at [648, 371] on select "Flexible Hours Remote Work Service Animal On-site Accommodations Visual Support…" at bounding box center [784, 386] width 273 height 32
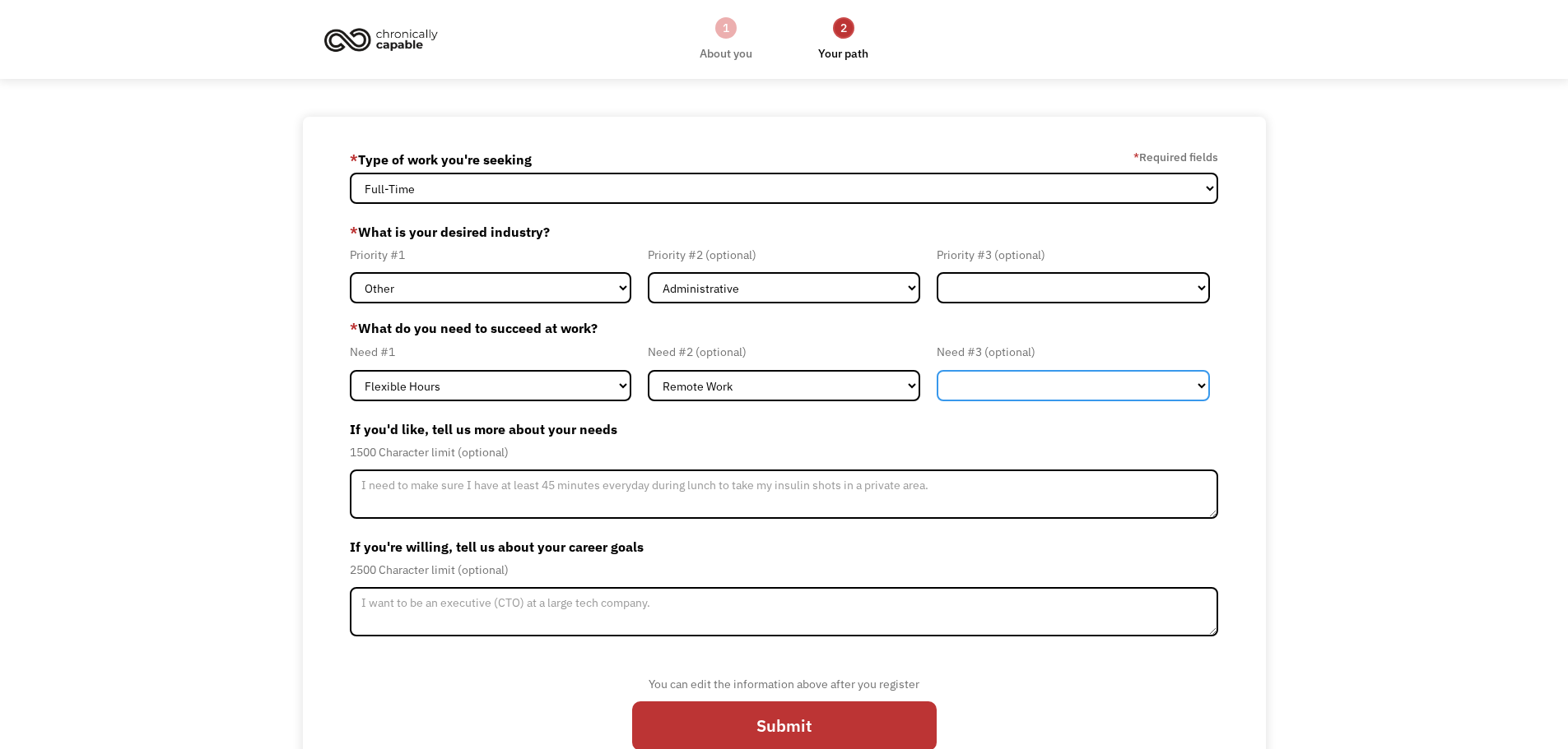
click at [1011, 392] on select "Flexible Hours Remote Work Service Animal On-site Accommodations Visual Support…" at bounding box center [1073, 386] width 273 height 32
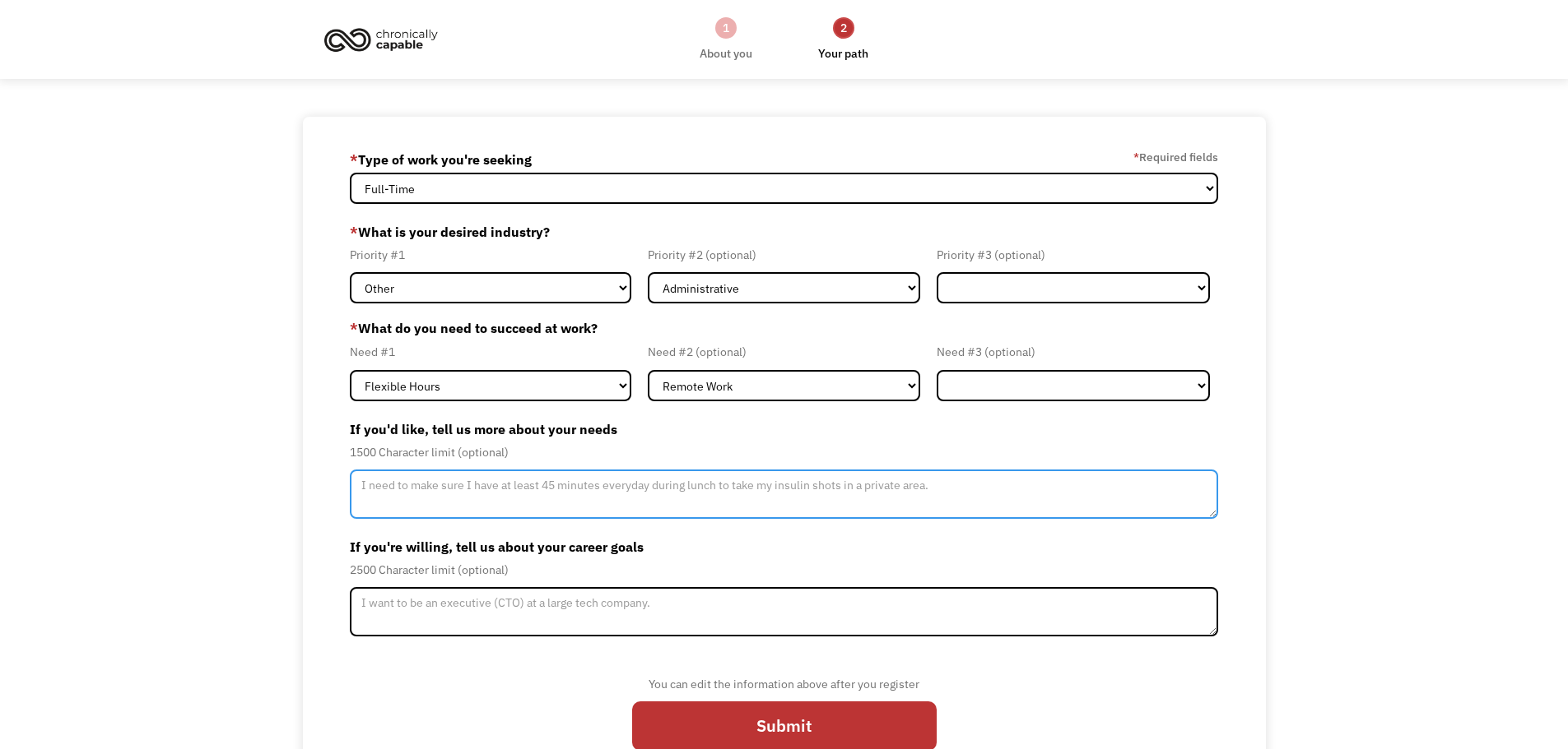
click at [631, 486] on textarea "Member-Update-Form-Step2" at bounding box center [784, 494] width 869 height 49
click at [395, 482] on textarea "I need a flexible work schedule to where I am able to" at bounding box center [784, 494] width 869 height 49
click at [655, 487] on textarea "I desire a flexible work schedule to where I am able to" at bounding box center [784, 494] width 869 height 49
click at [675, 491] on textarea "I desire a flexible work schedule and time off work" at bounding box center [784, 494] width 869 height 49
click at [528, 488] on textarea "I desire a flexible work schedule and time off work" at bounding box center [784, 494] width 869 height 49
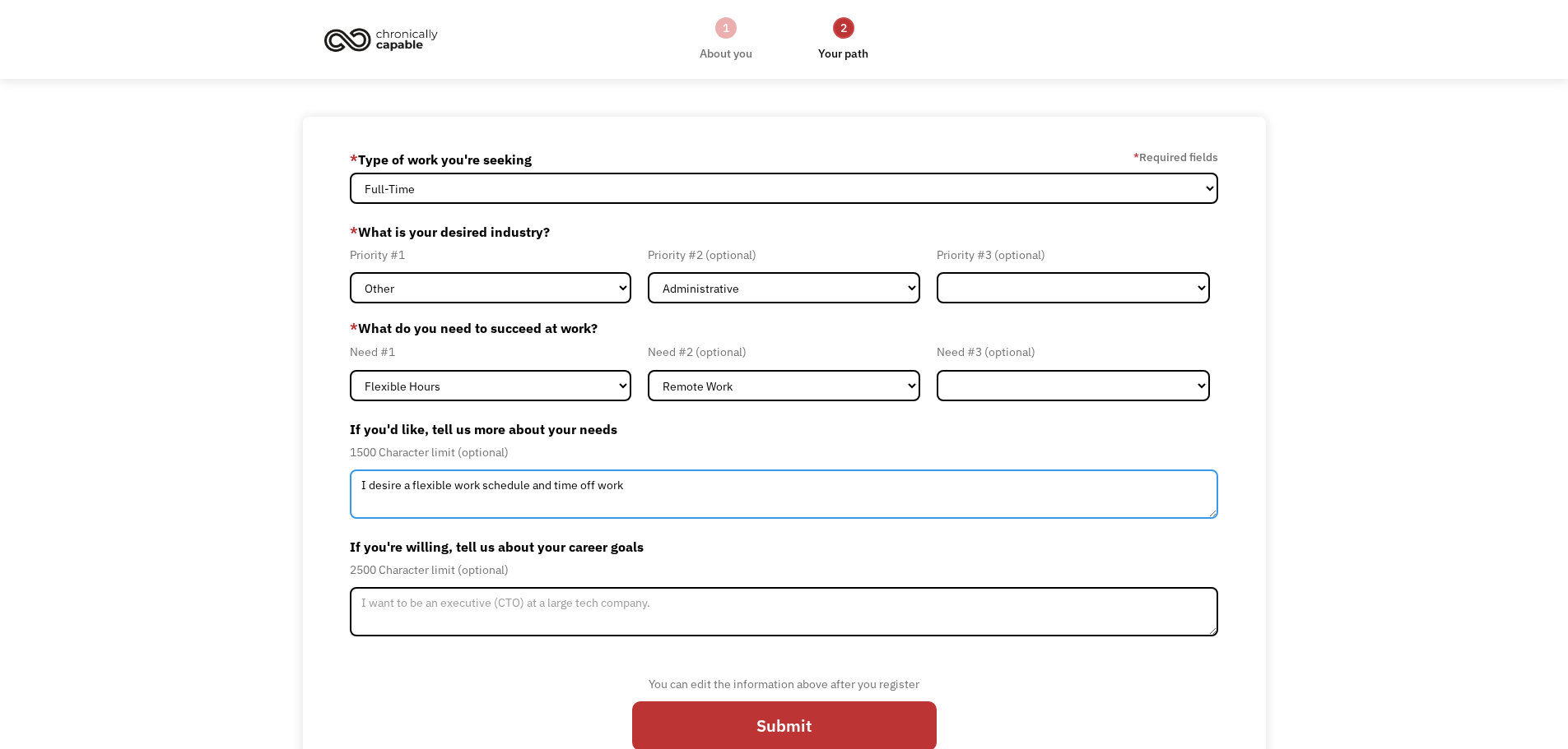
click at [660, 479] on textarea "I desire a flexible work schedule and time off work" at bounding box center [784, 494] width 869 height 49
type textarea "I desire a flexible work schedule and time off work to better manage my symptoms"
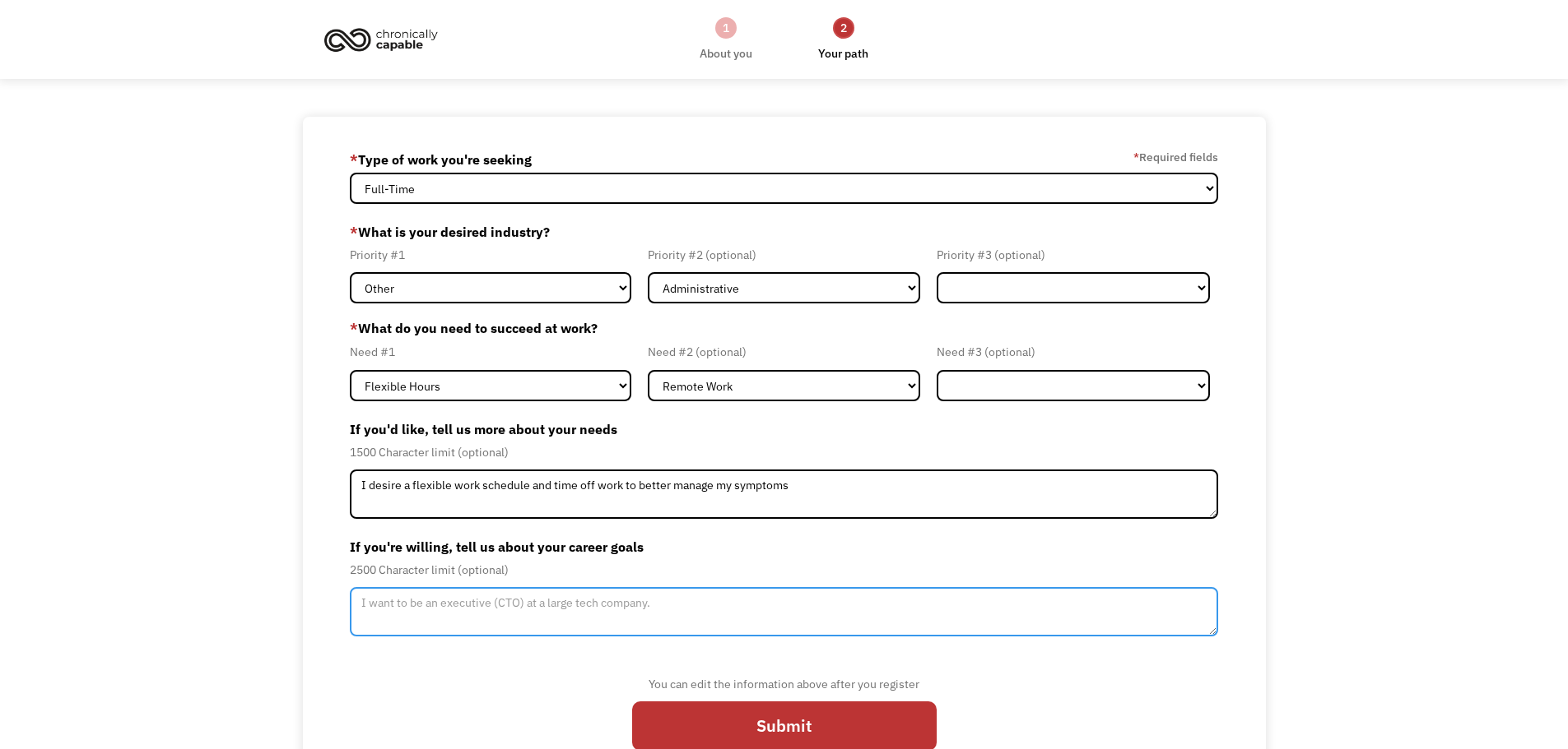
click at [480, 597] on textarea "Member-Update-Form-Step2" at bounding box center [784, 612] width 869 height 49
click at [377, 600] on textarea "Member-Update-Form-Step2" at bounding box center [784, 612] width 869 height 49
type textarea "I want to build my own brand through content creation, marketing, and establish…"
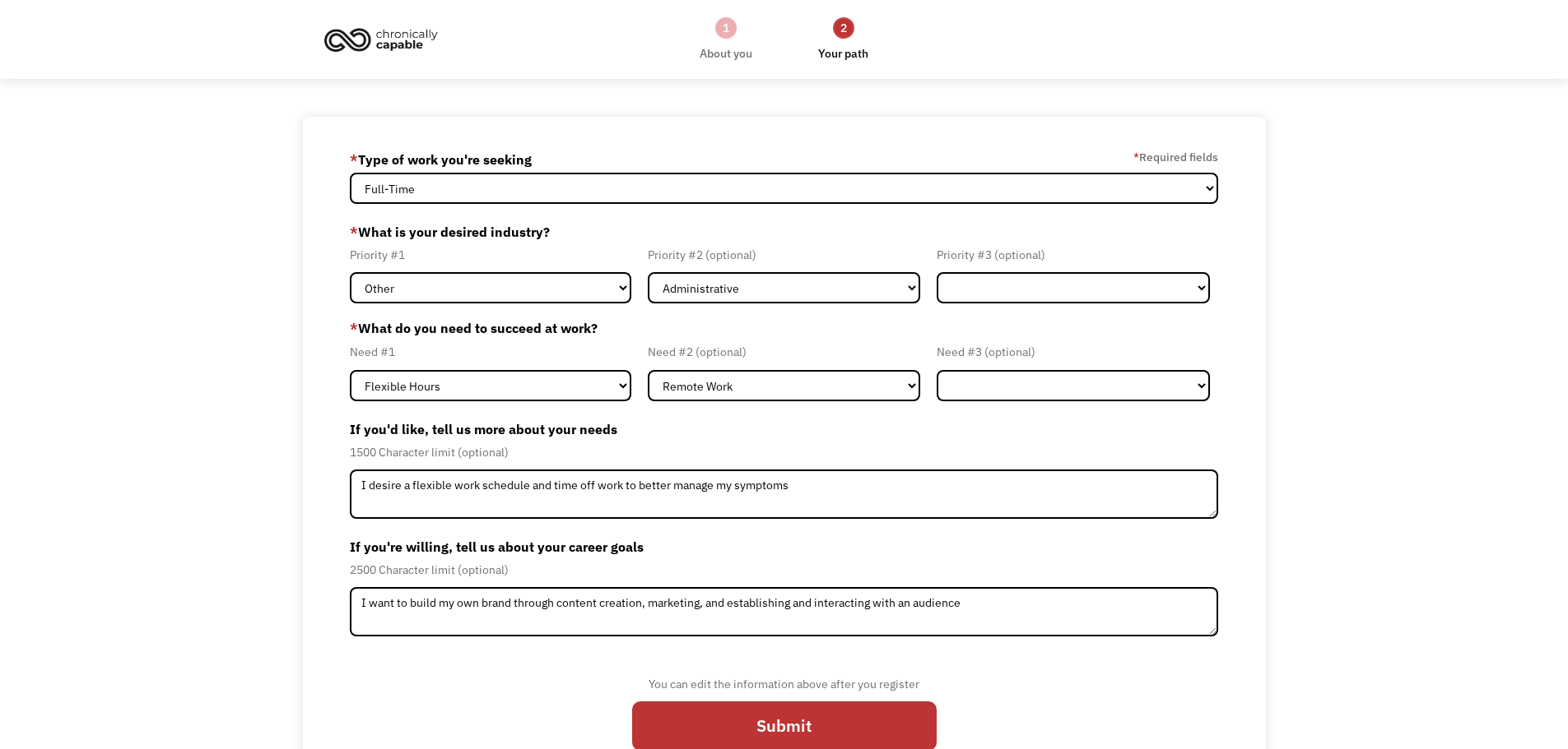
click at [715, 562] on div "2500 Character limit (optional)" at bounding box center [784, 570] width 869 height 20
click at [746, 723] on input "Submit" at bounding box center [784, 726] width 305 height 49
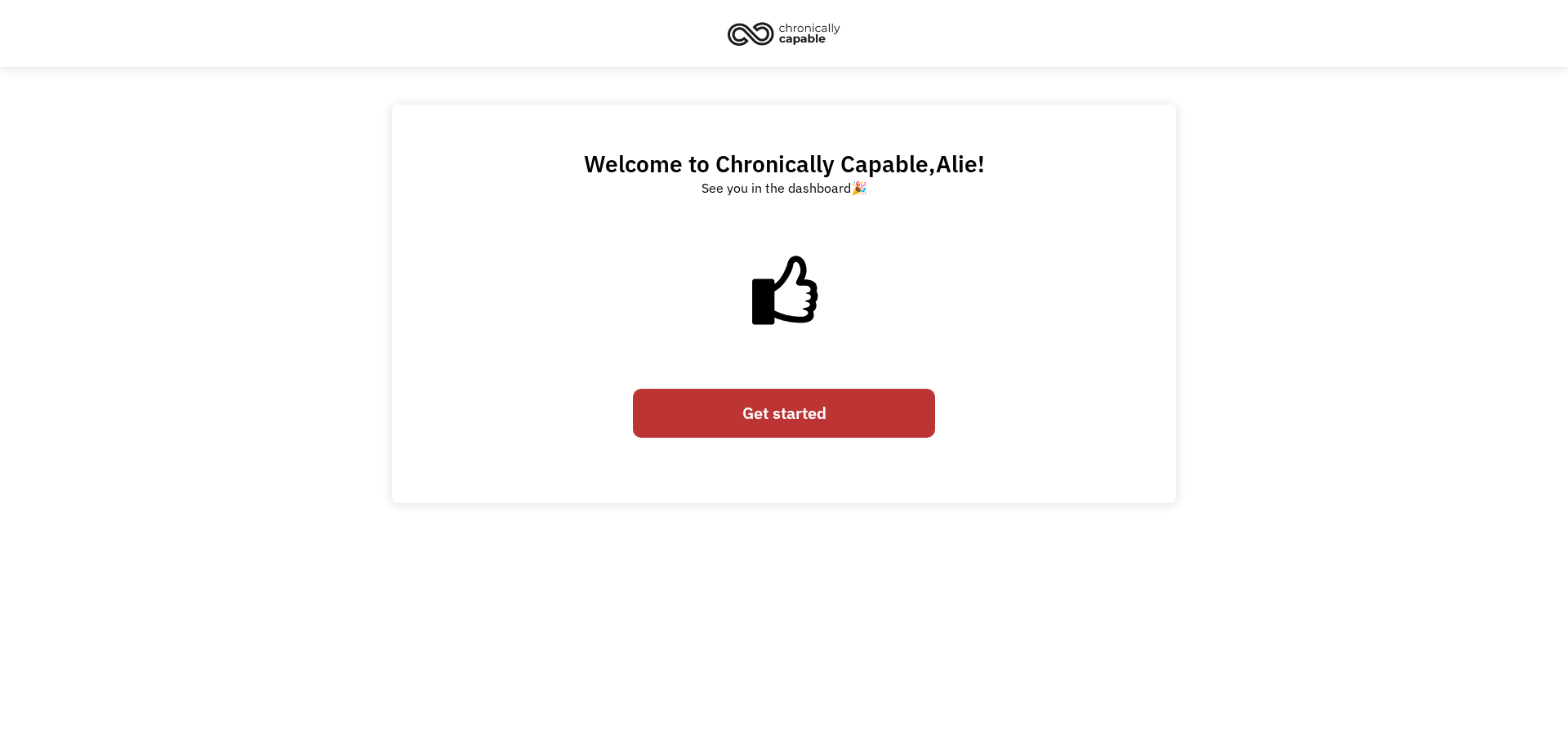
click at [800, 407] on link "Get started" at bounding box center [784, 413] width 302 height 49
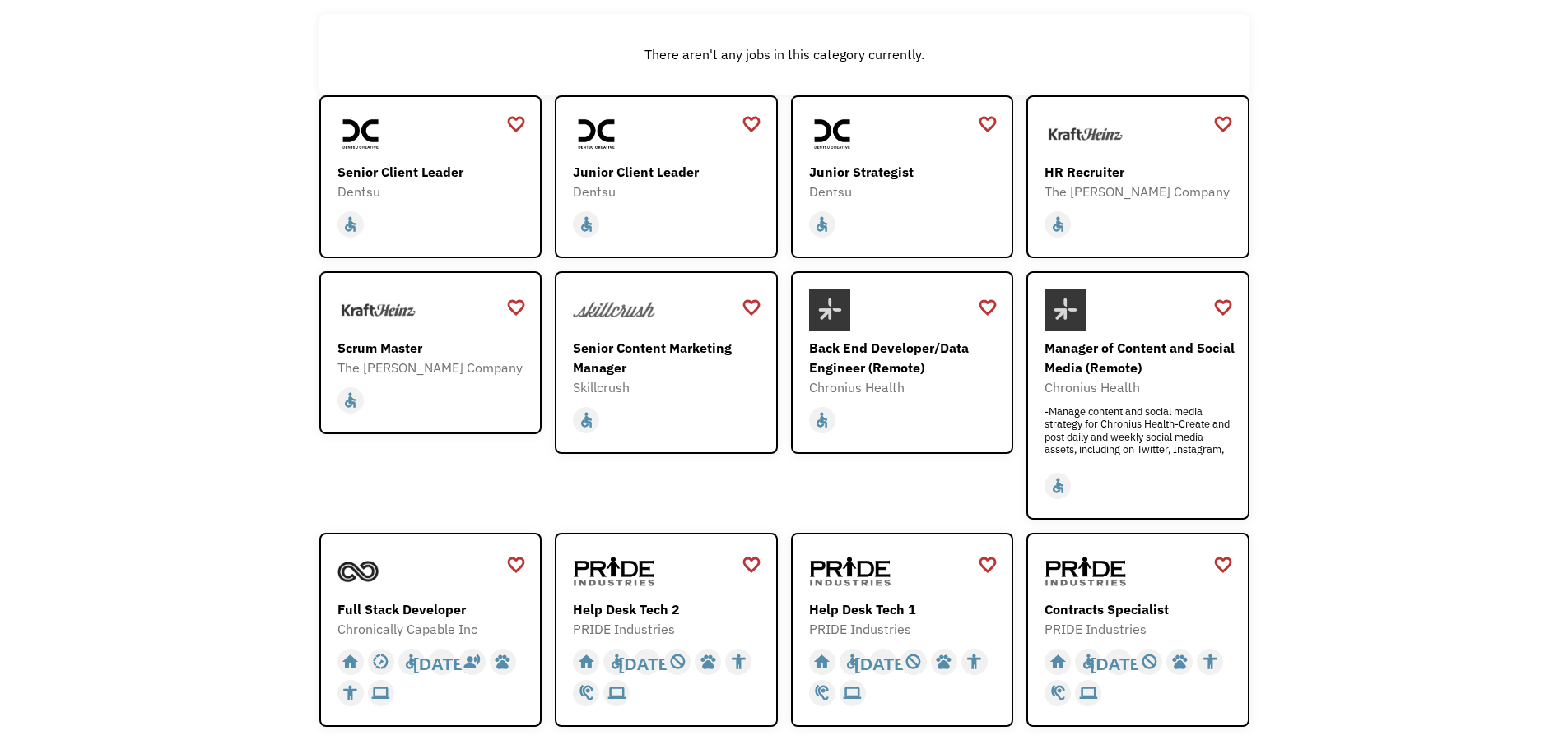
scroll to position [247, 0]
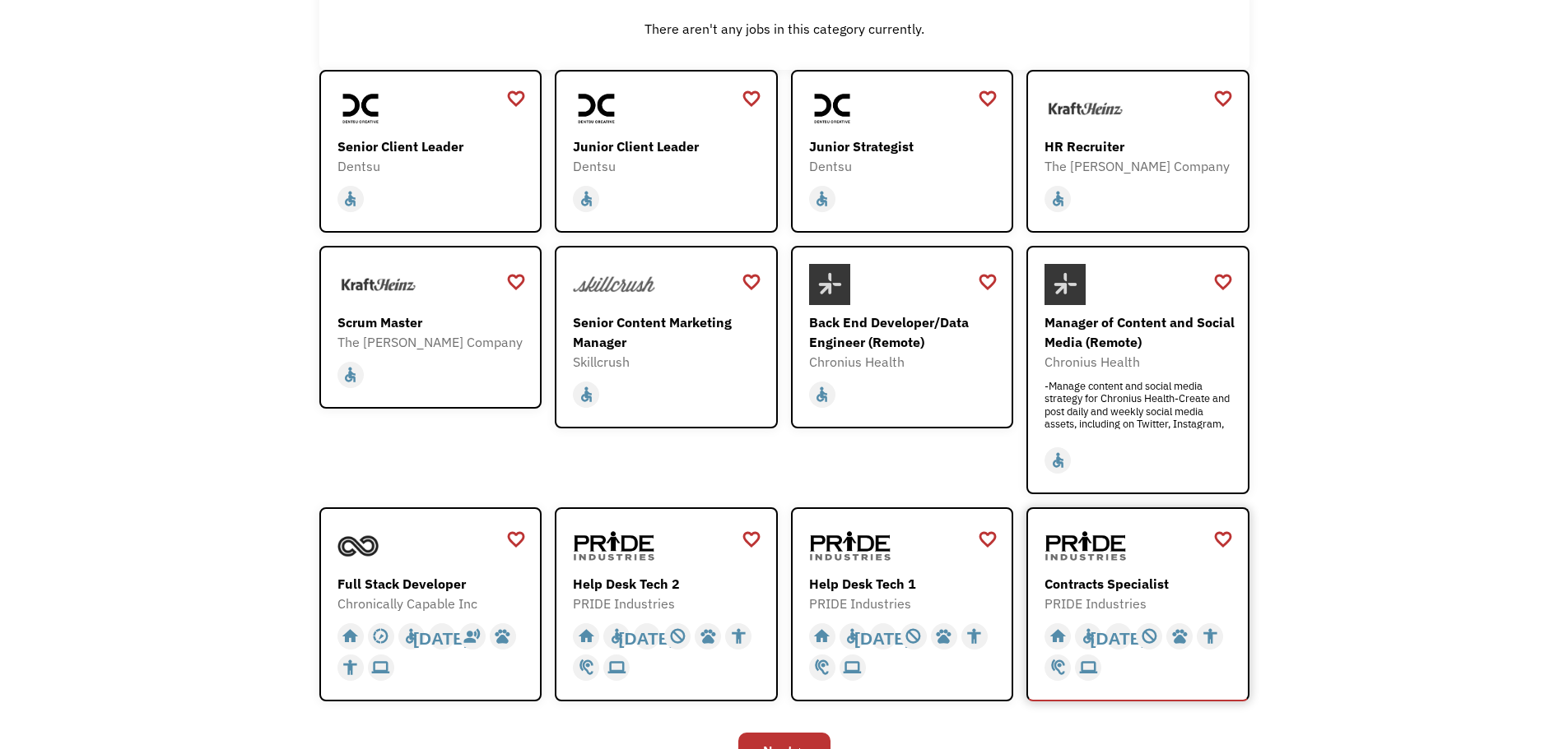
click at [1147, 578] on div "Contracts Specialist" at bounding box center [1139, 584] width 191 height 20
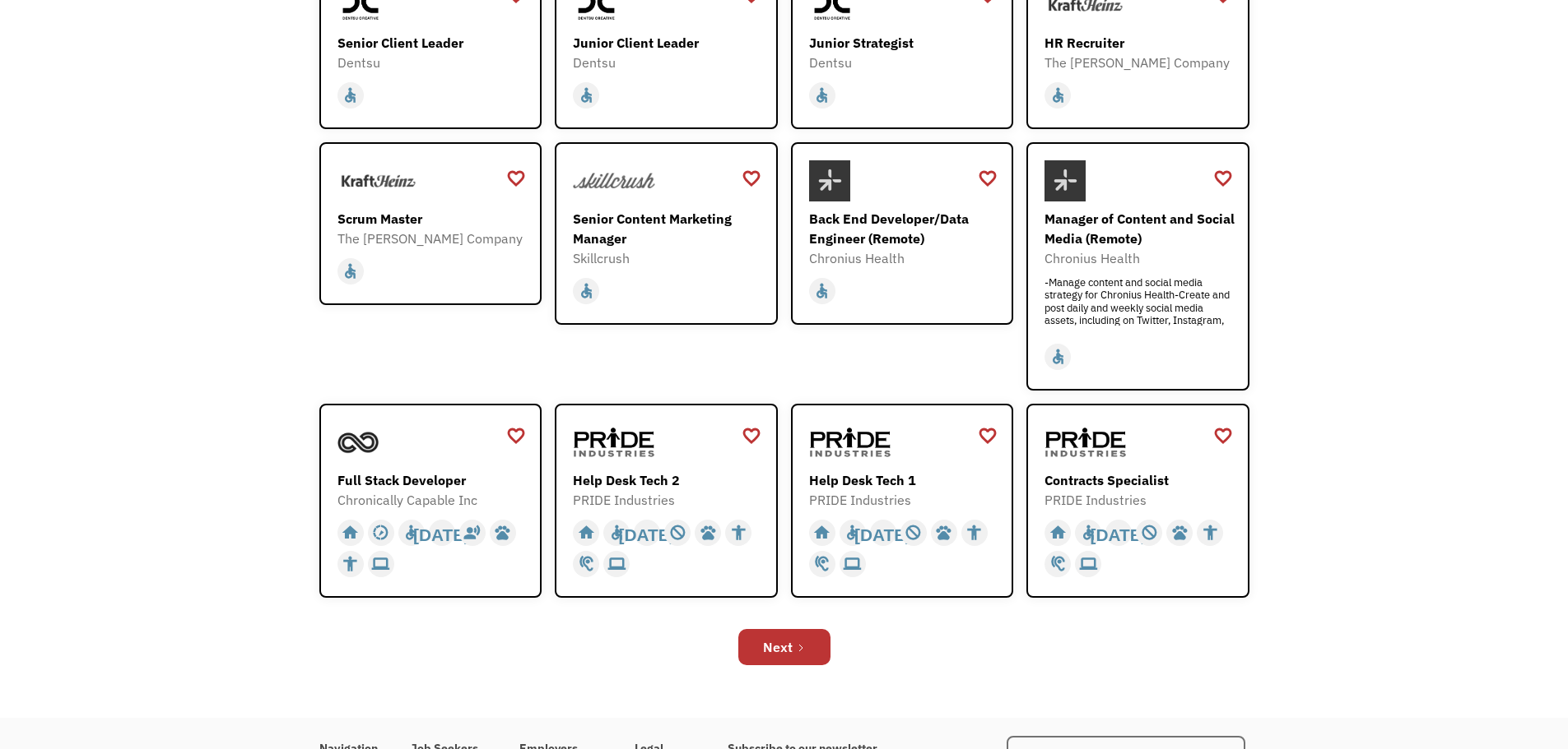
scroll to position [411, 0]
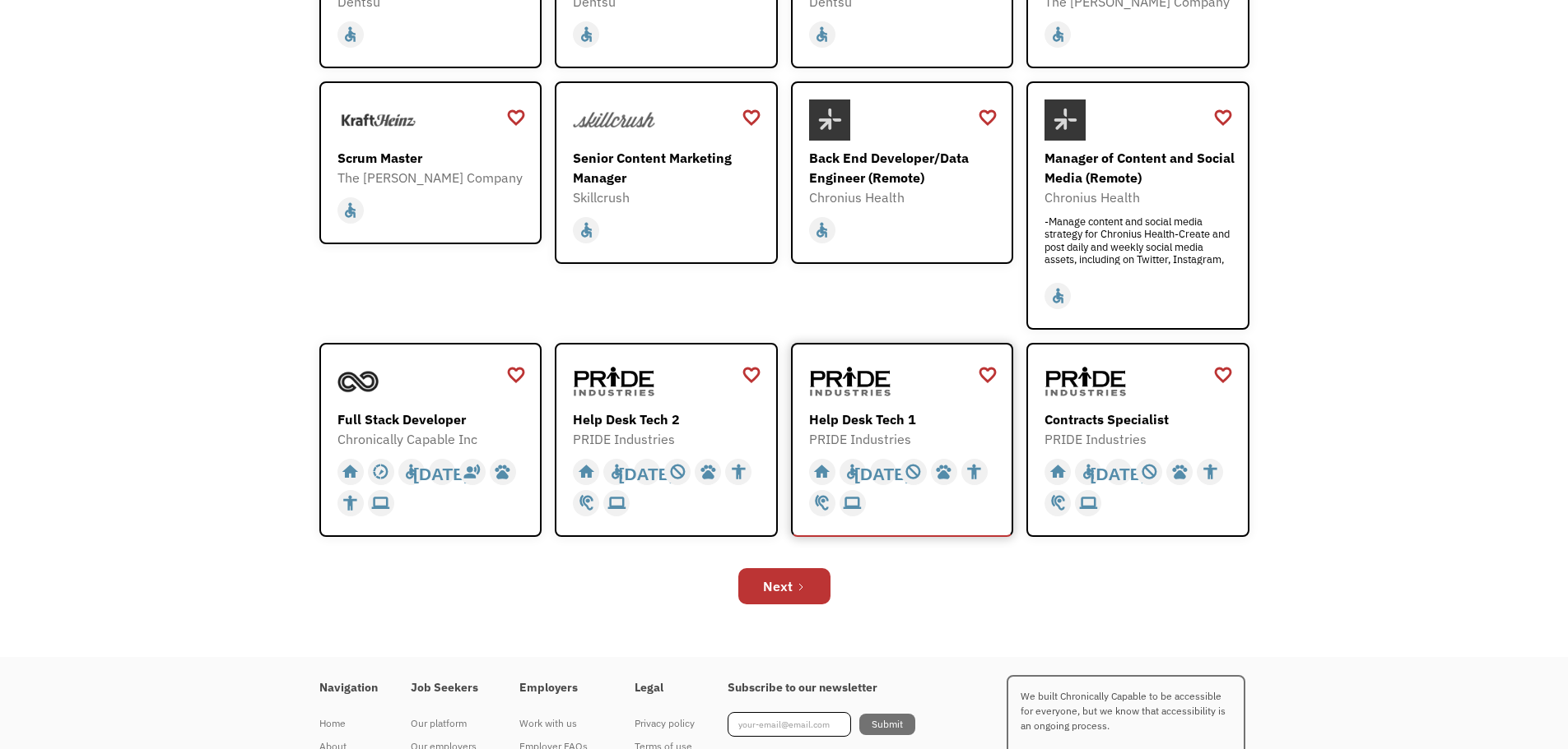
click at [923, 400] on div at bounding box center [904, 381] width 191 height 42
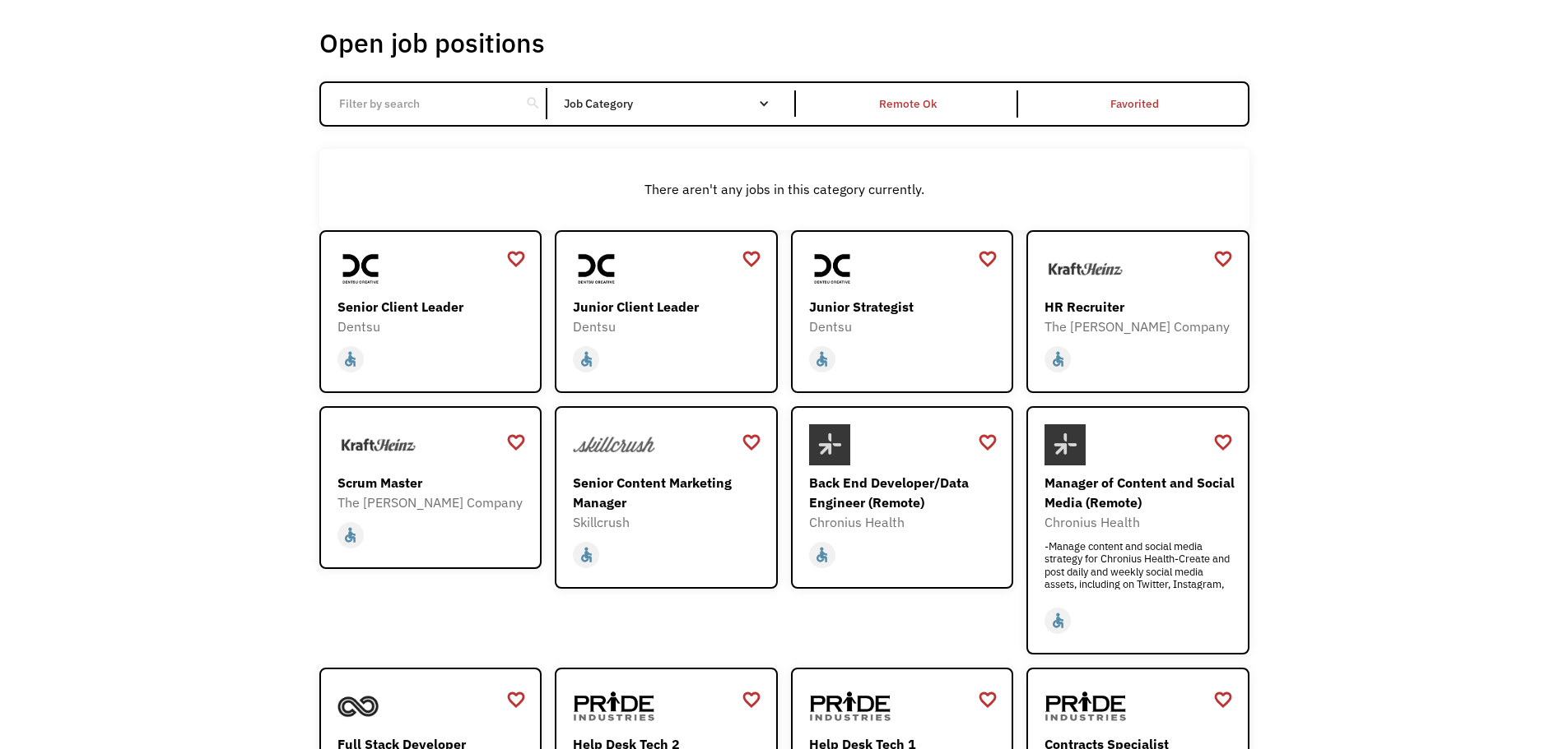
scroll to position [0, 0]
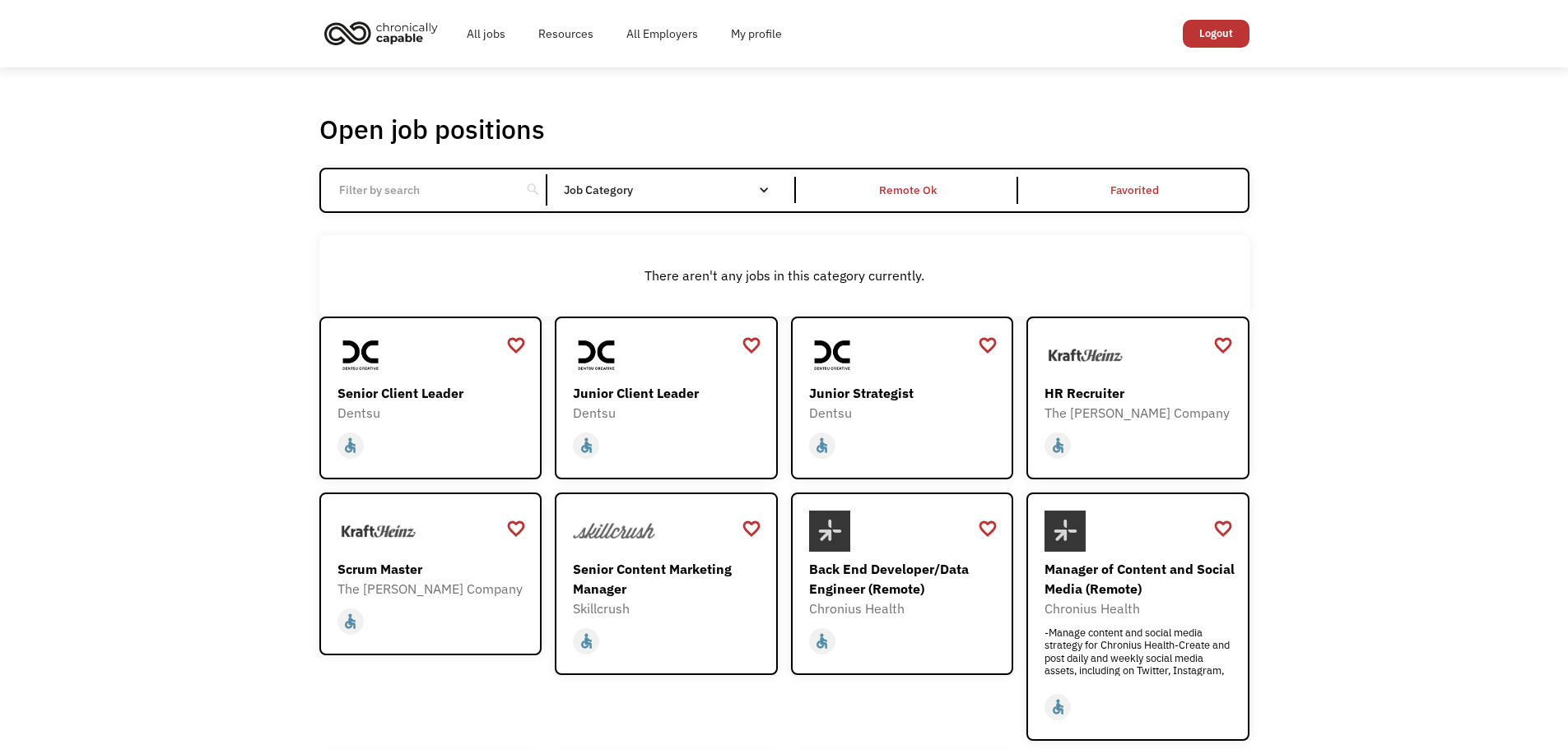
drag, startPoint x: 696, startPoint y: 194, endPoint x: 758, endPoint y: 159, distance: 71.2
click at [758, 159] on div "Open job positions You have X liked items Search search Filter by category Admi…" at bounding box center [784, 568] width 930 height 911
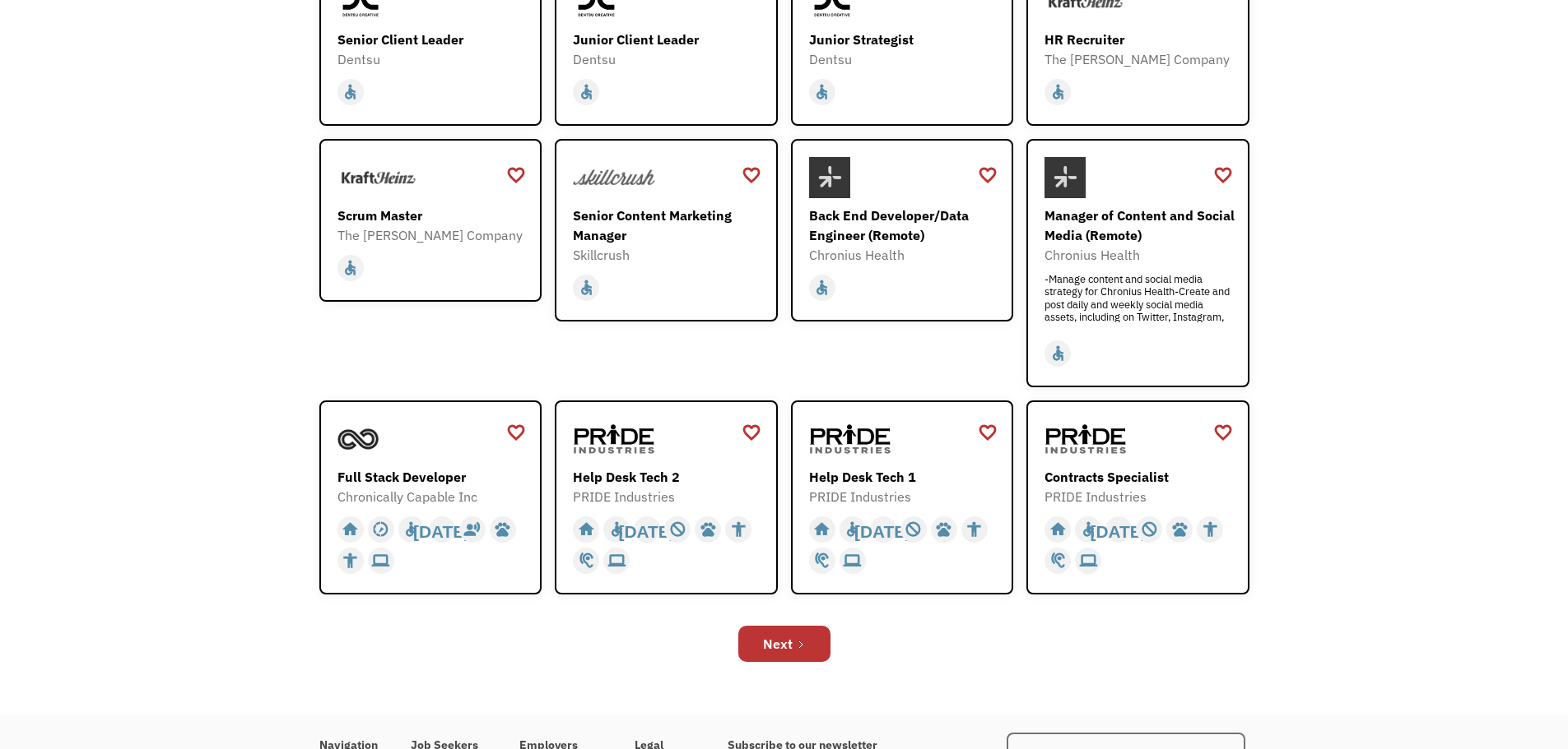
scroll to position [436, 0]
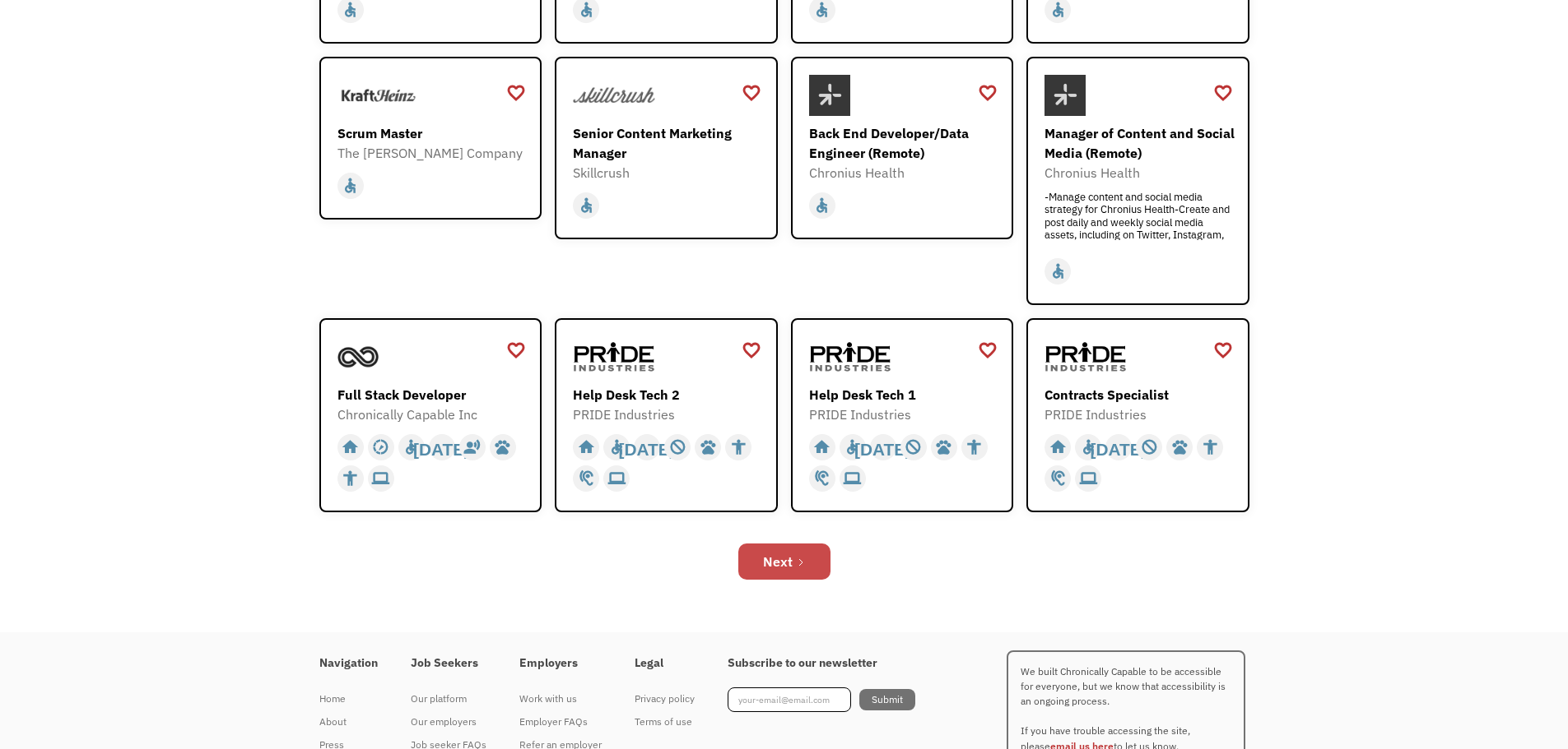
click at [793, 556] on link "Next" at bounding box center [784, 561] width 92 height 37
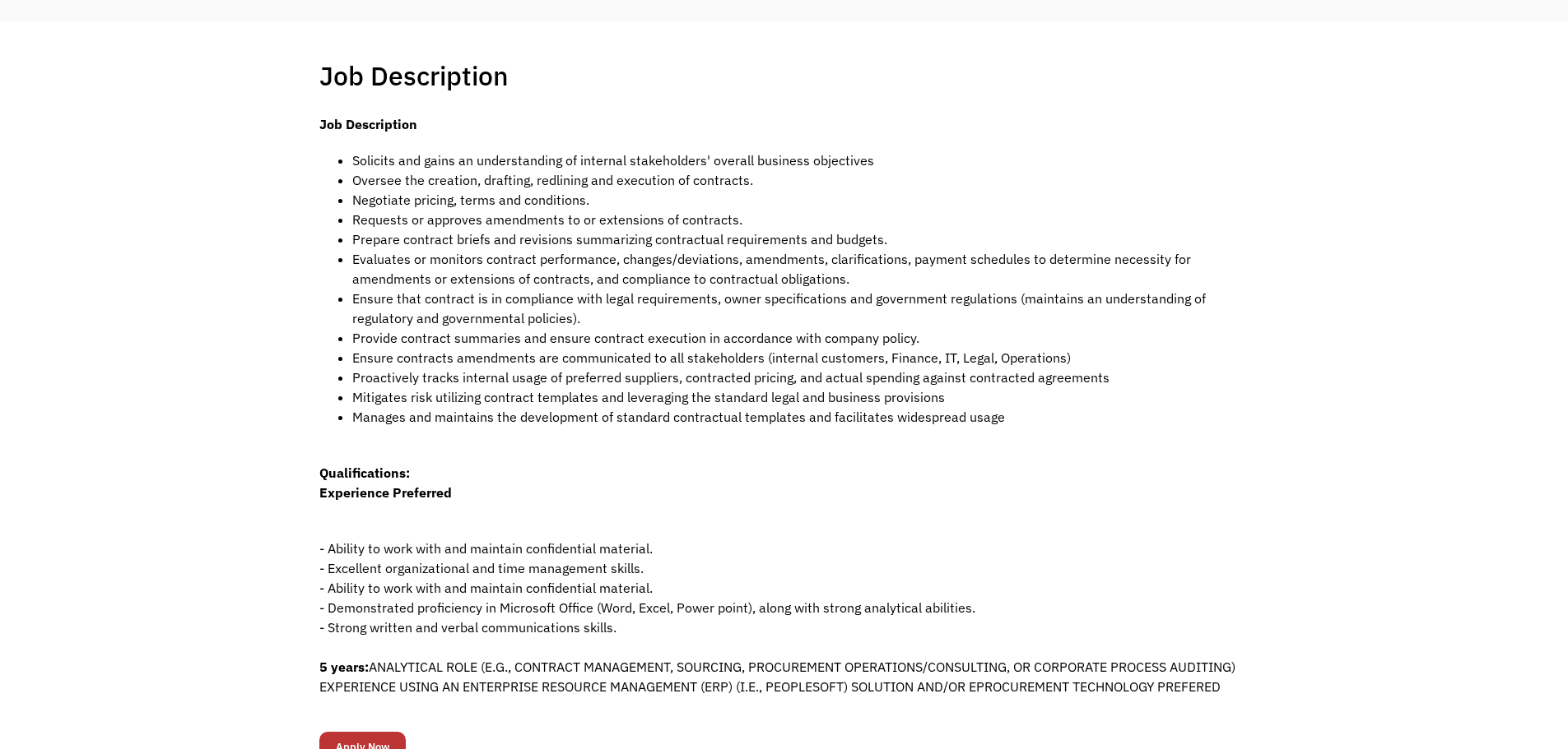
scroll to position [247, 0]
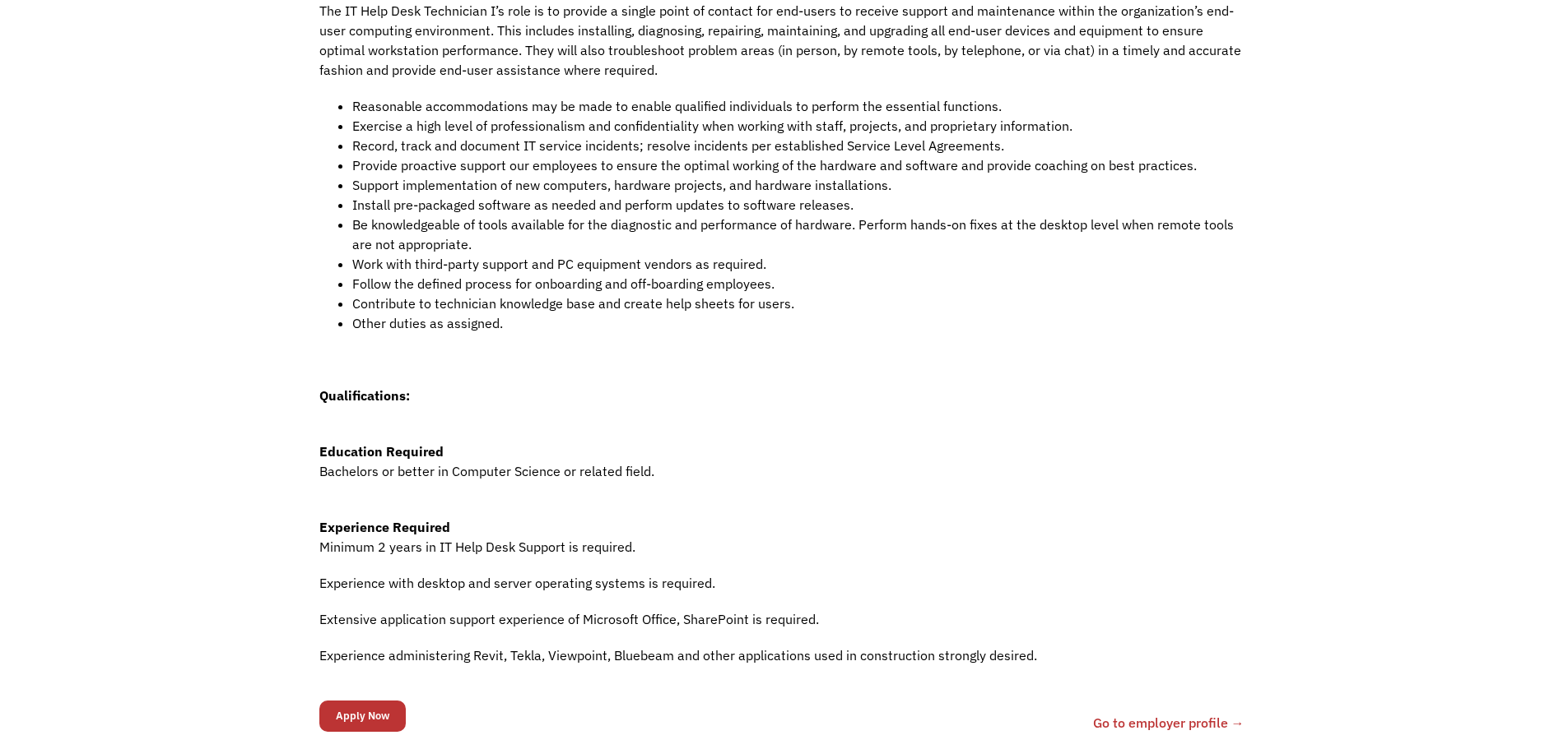
scroll to position [493, 0]
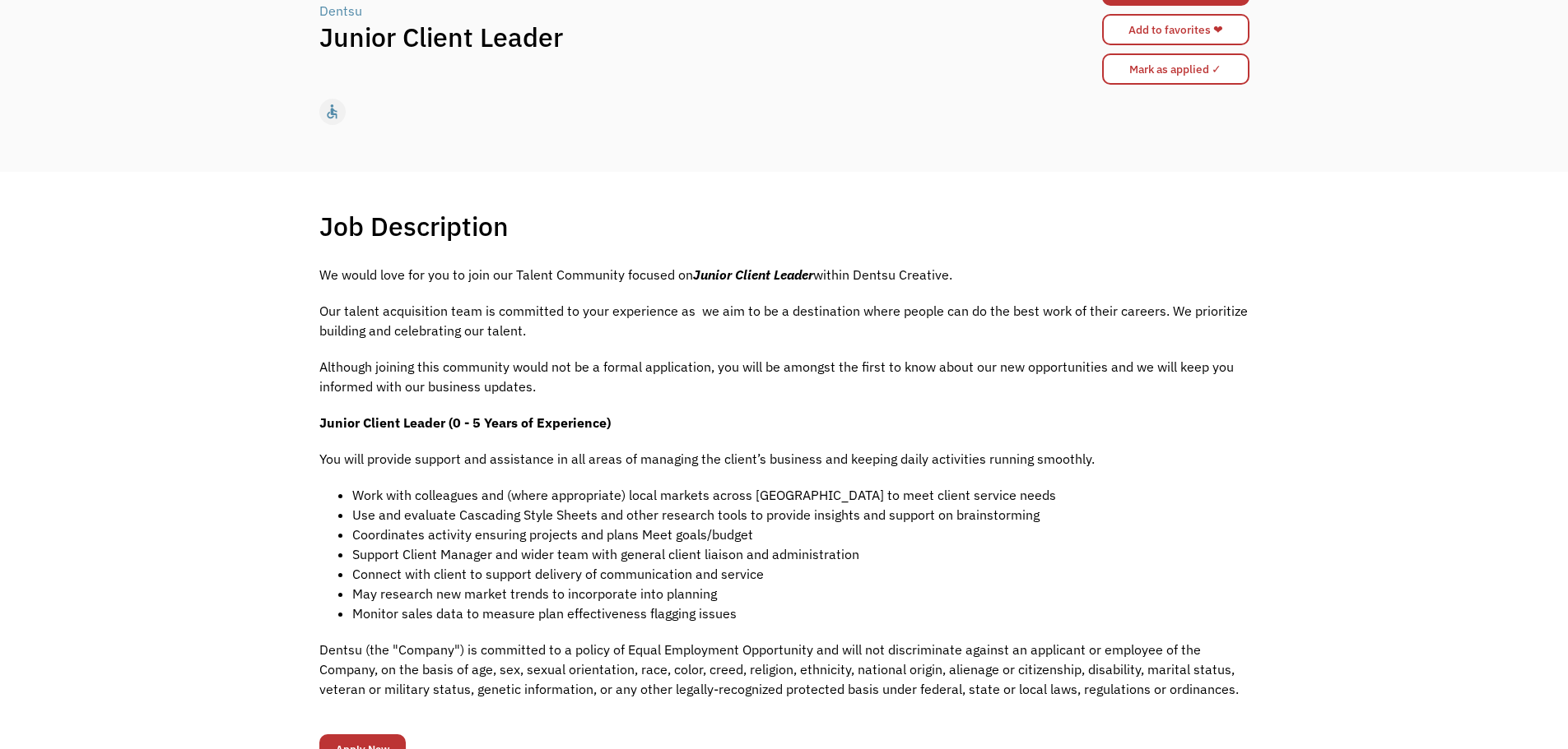
scroll to position [164, 0]
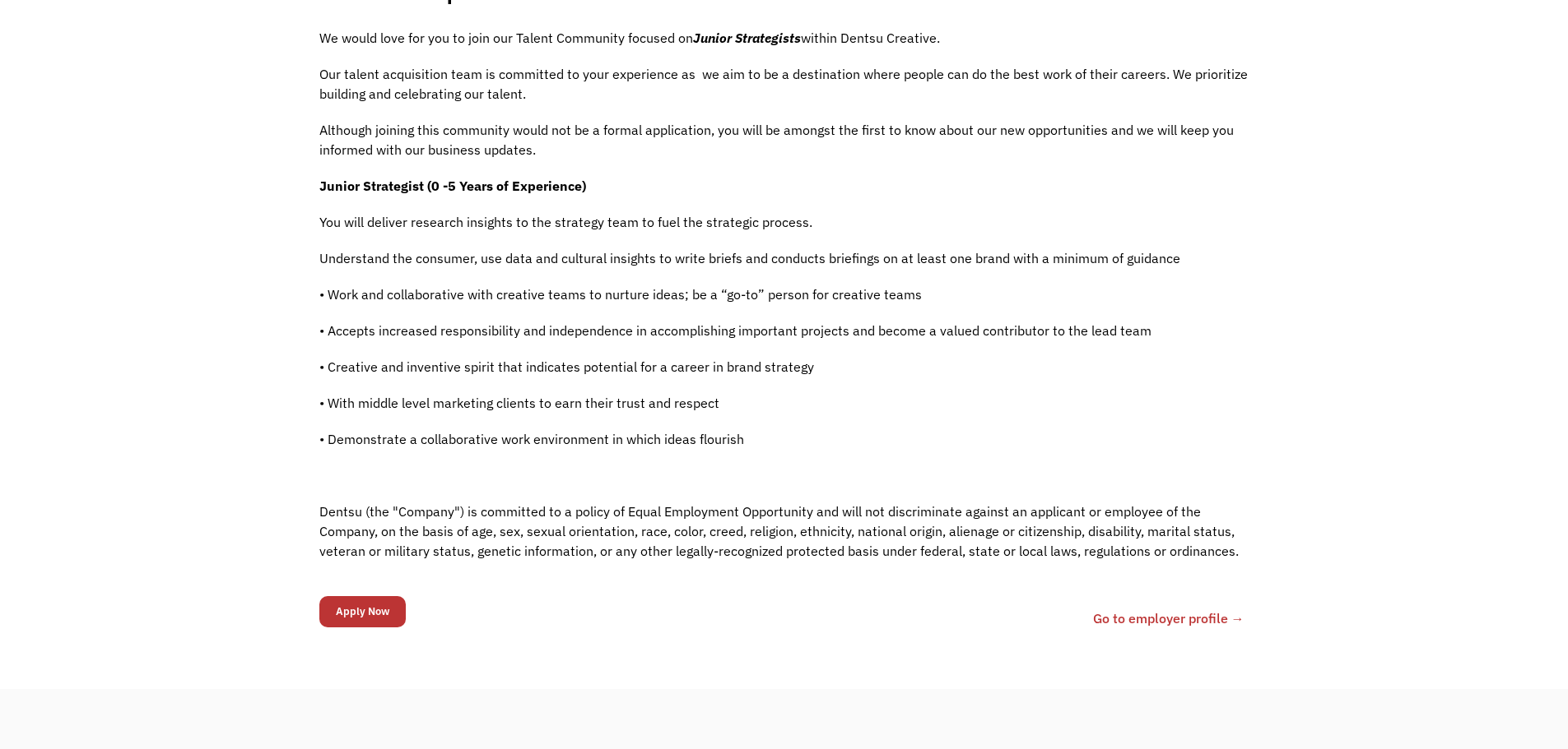
scroll to position [247, 0]
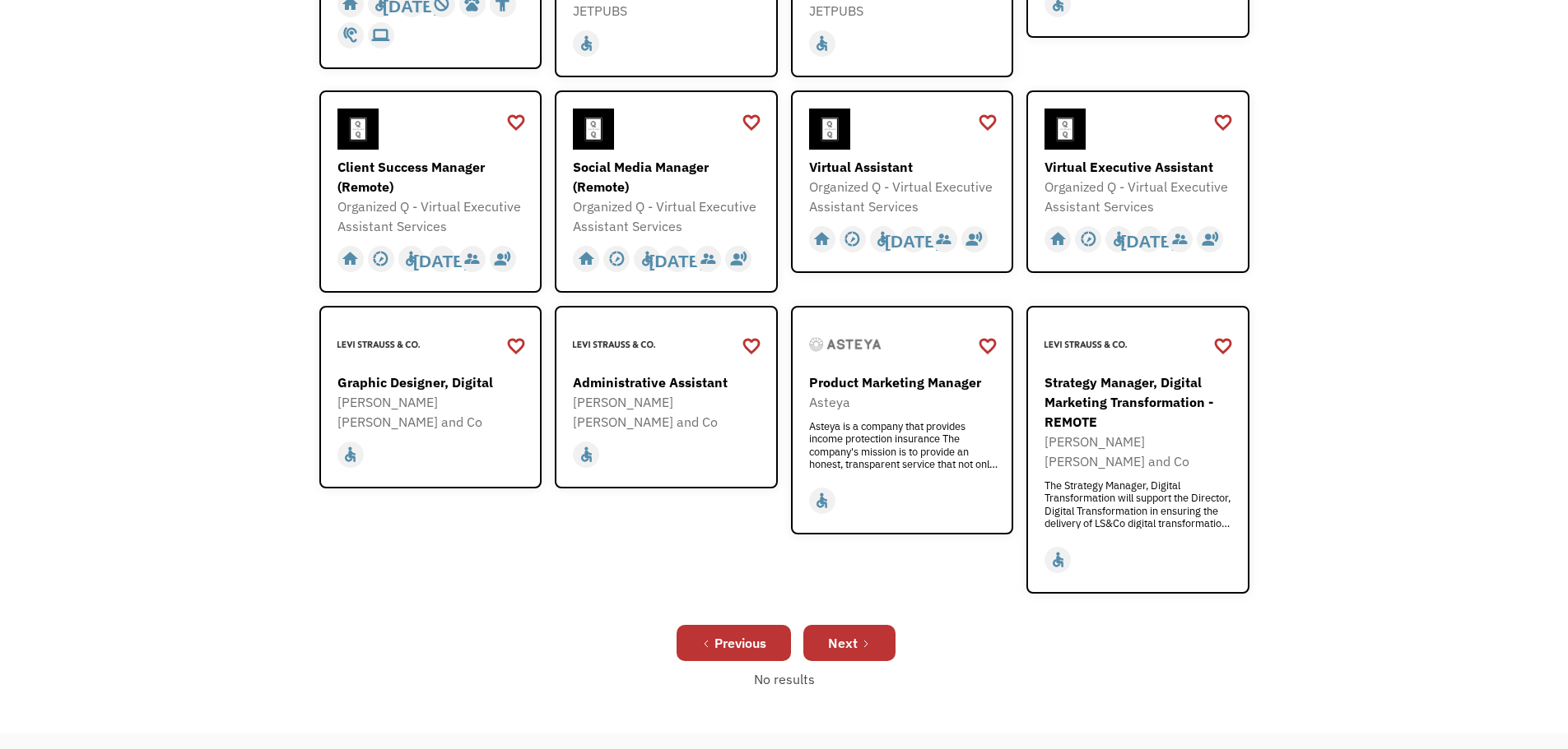
scroll to position [493, 0]
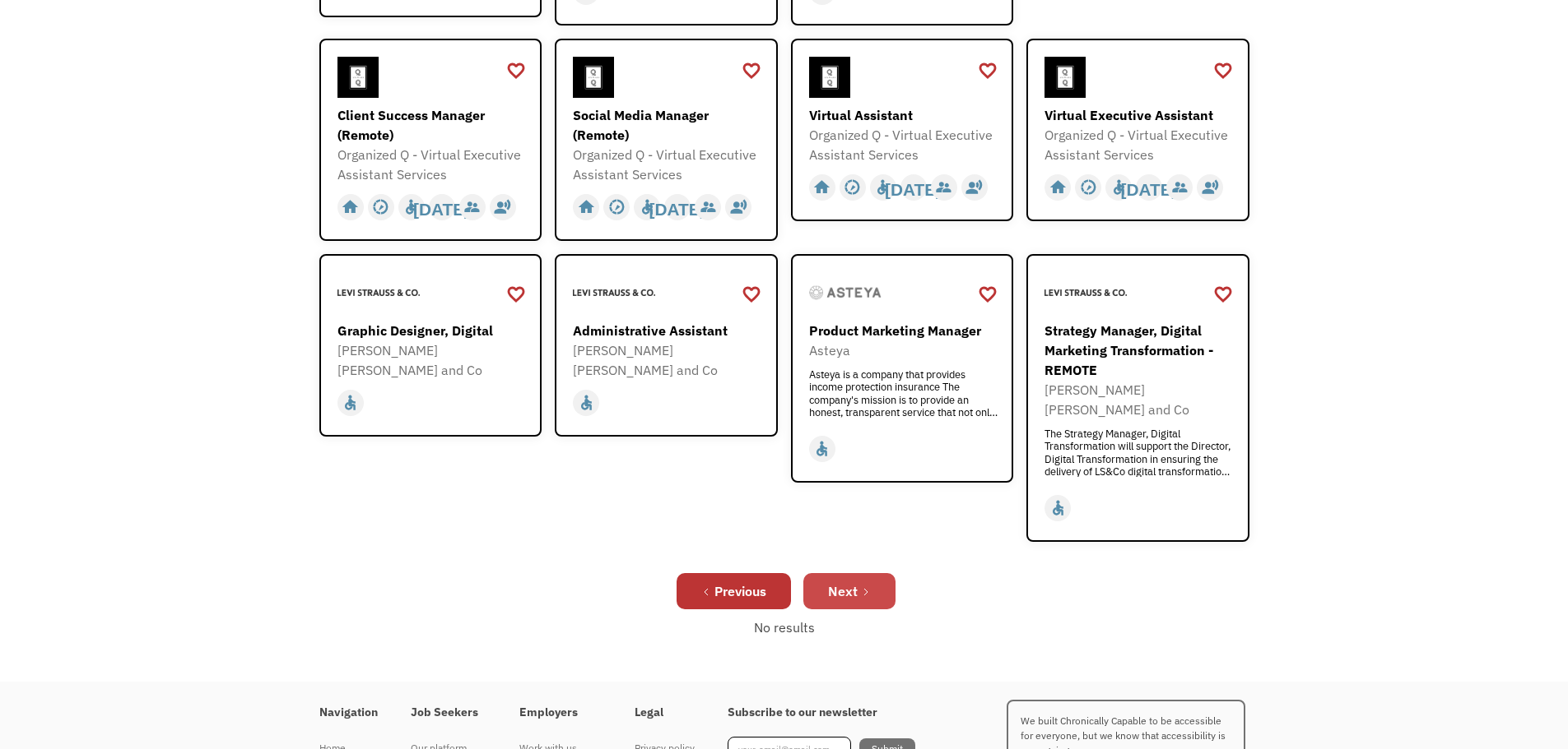
click at [865, 573] on link "Next" at bounding box center [848, 591] width 92 height 37
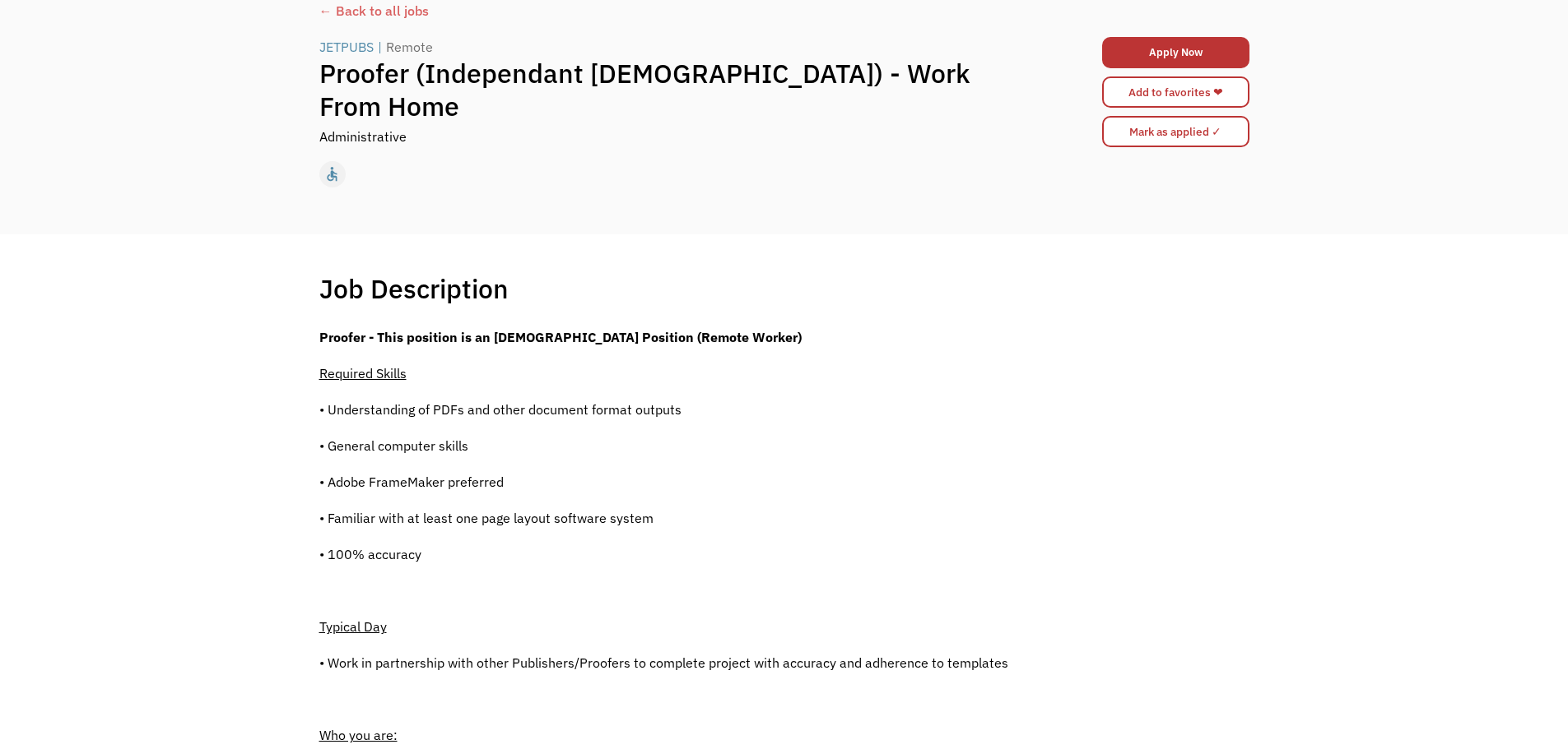
scroll to position [82, 0]
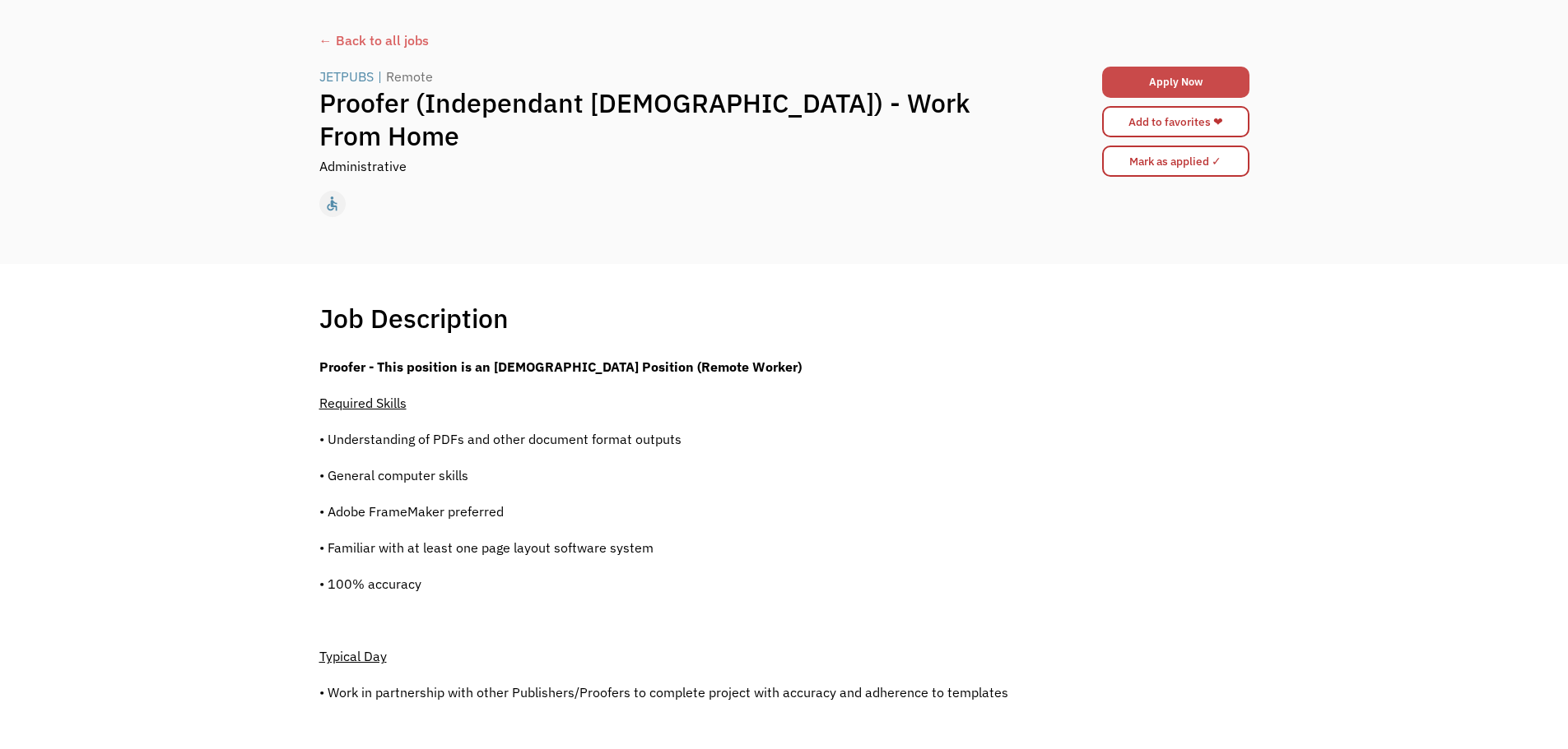
click at [1160, 92] on link "Apply Now" at bounding box center [1176, 82] width 147 height 32
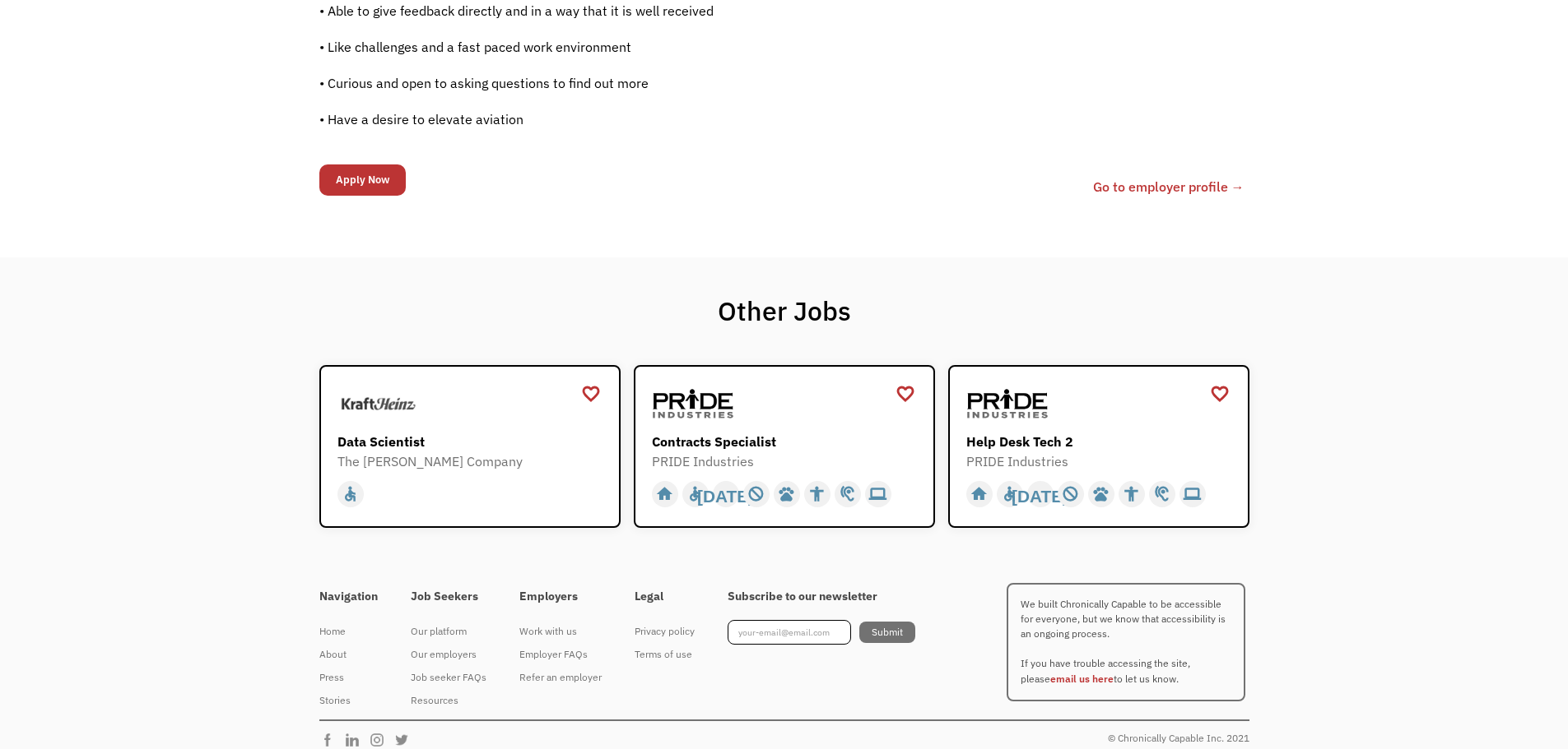
scroll to position [1430, 0]
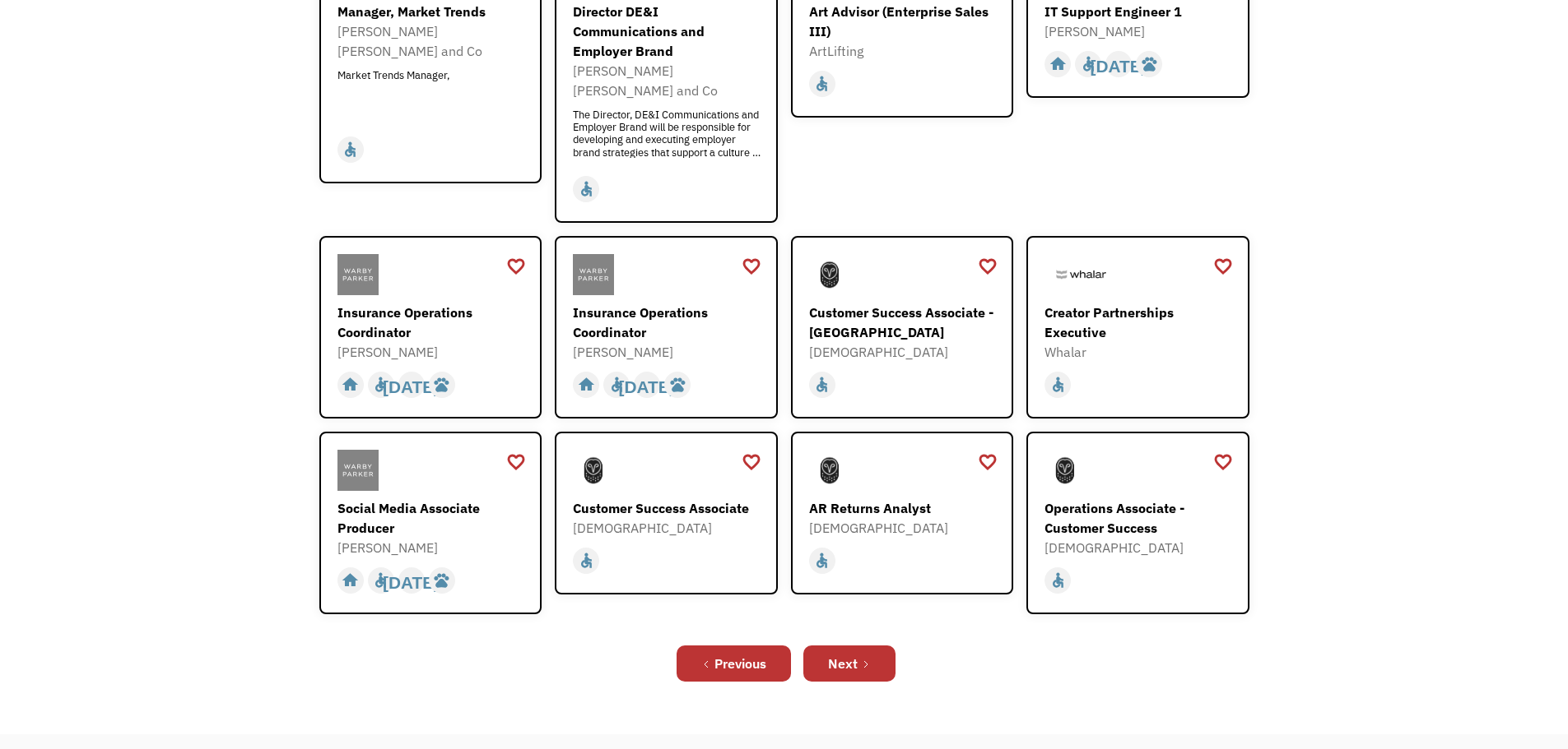
scroll to position [411, 0]
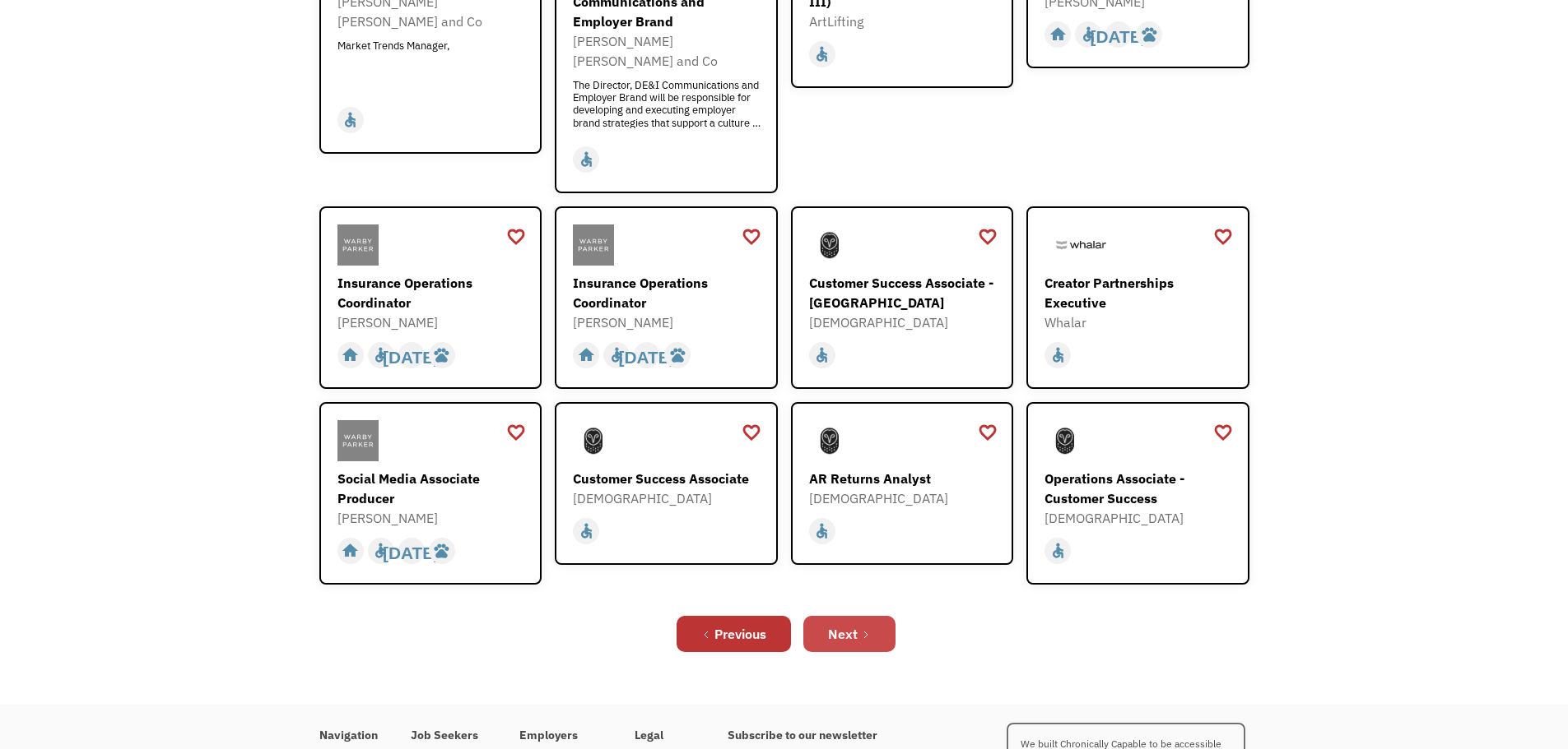
click at [856, 624] on div "Next" at bounding box center [842, 634] width 30 height 20
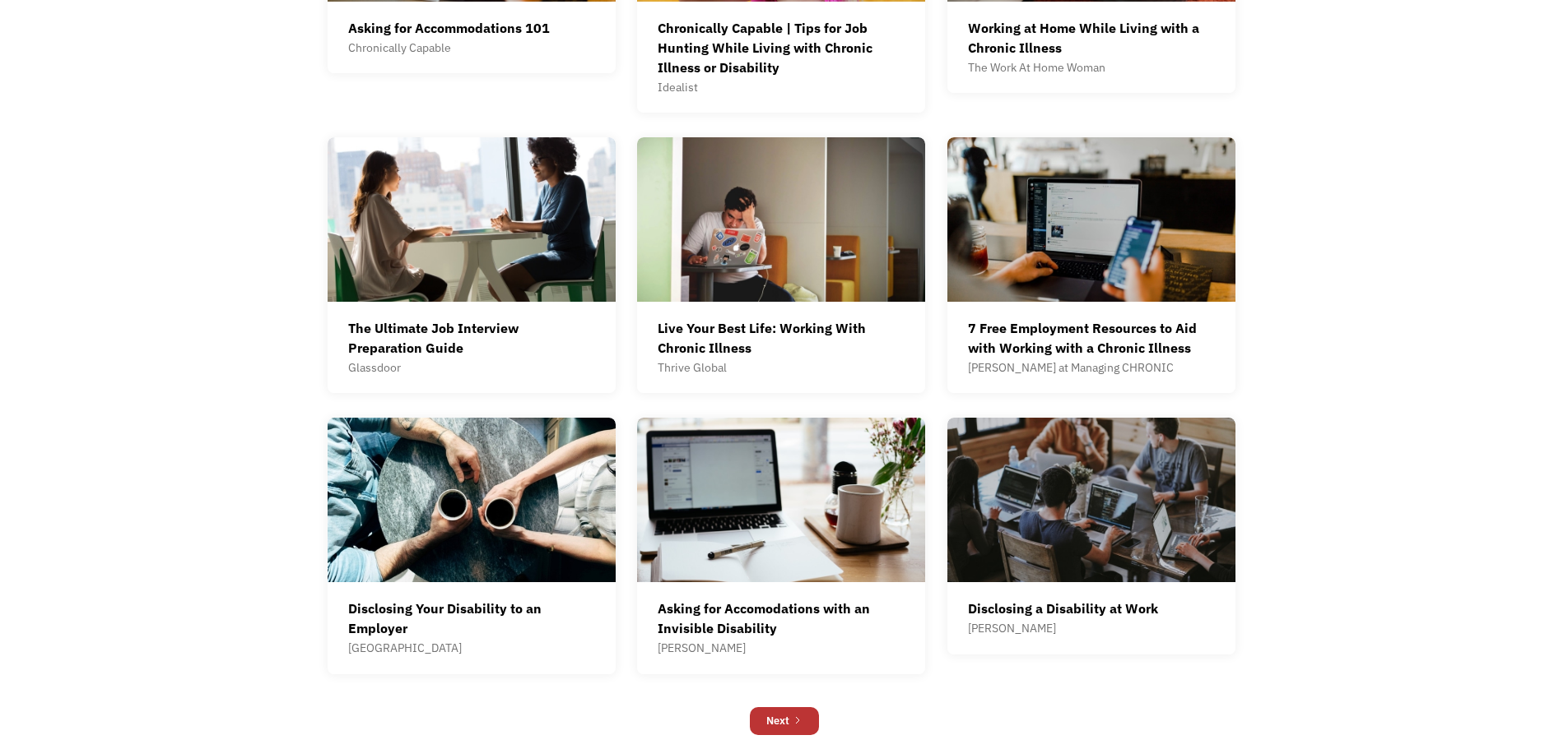
scroll to position [740, 0]
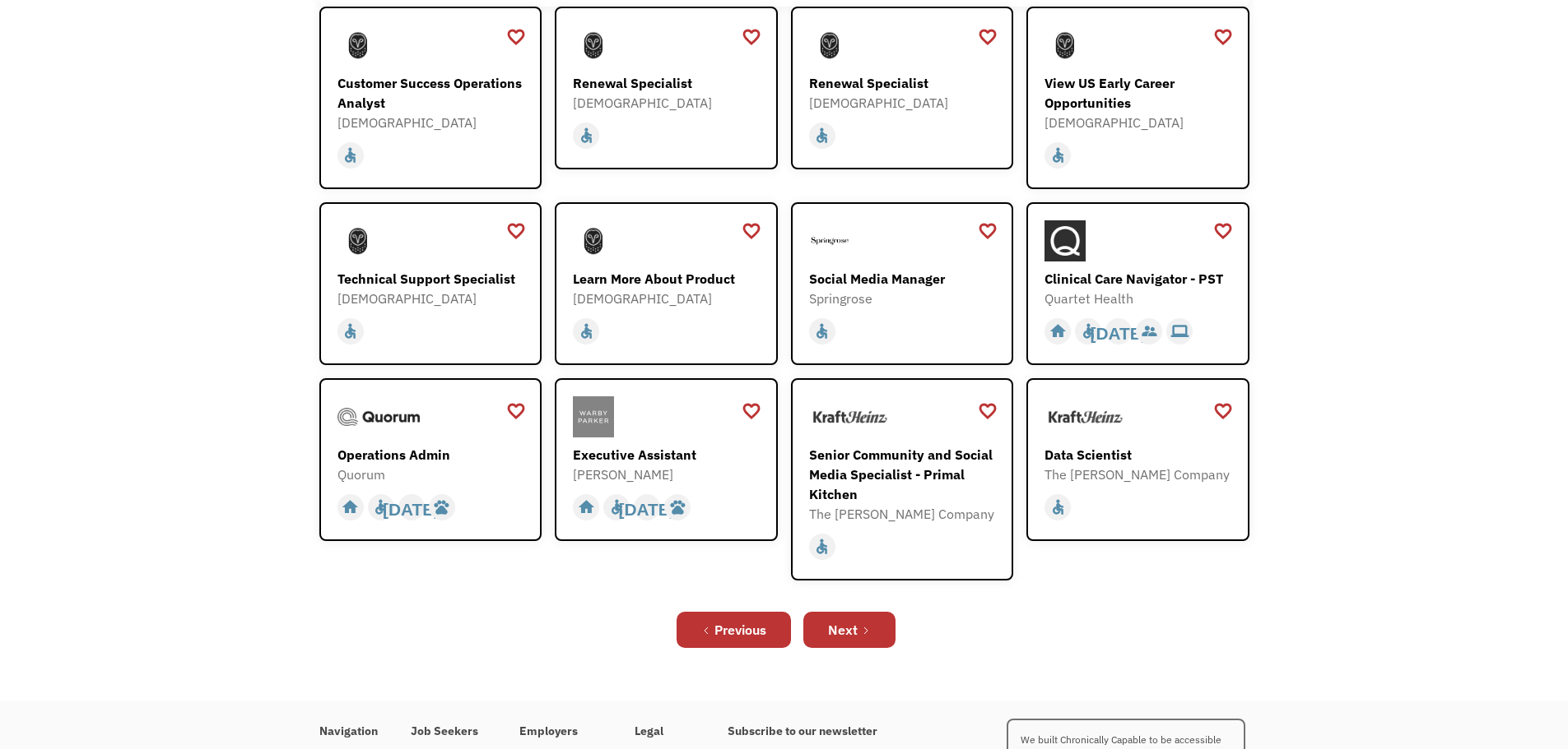
scroll to position [329, 0]
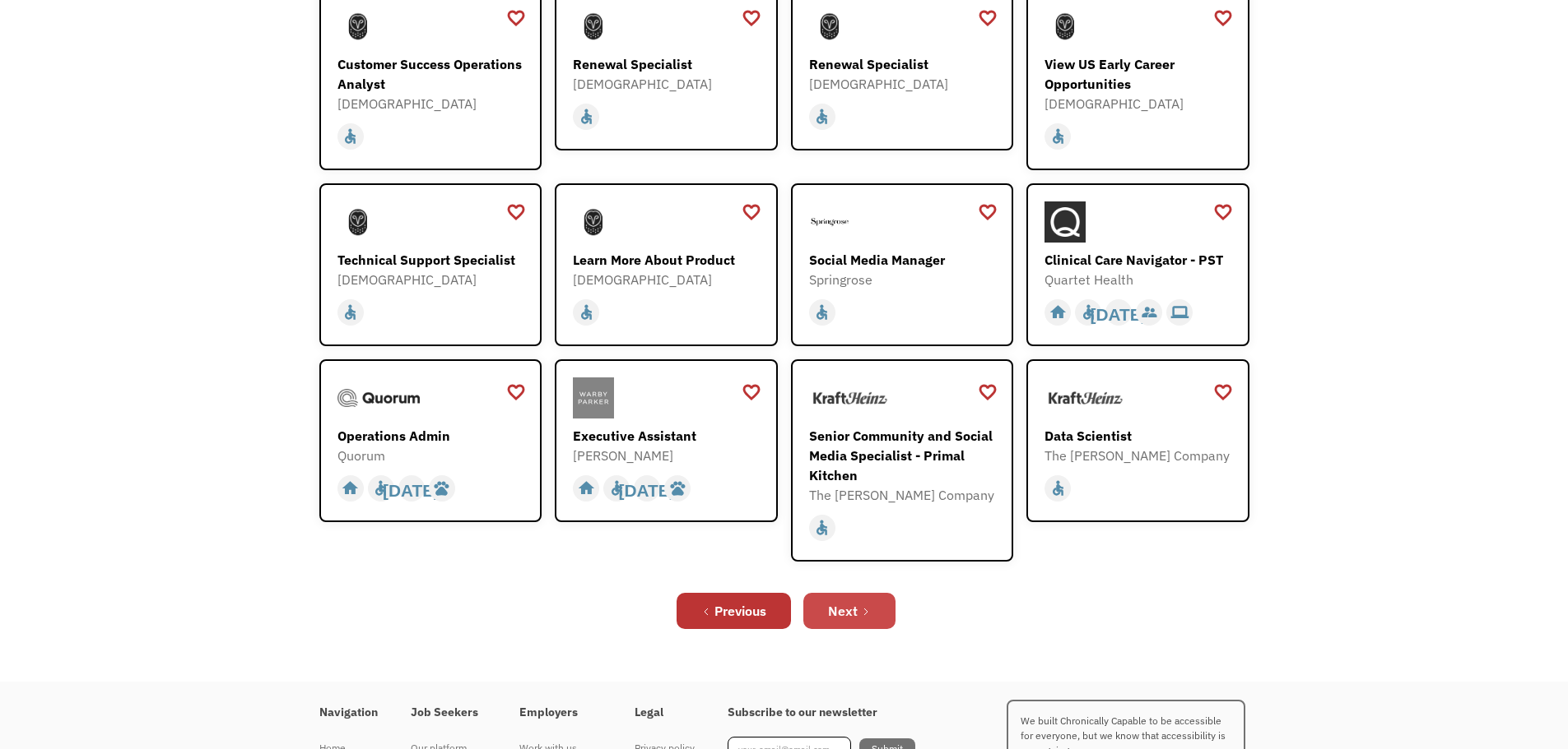
click at [855, 619] on div "Next" at bounding box center [842, 611] width 30 height 20
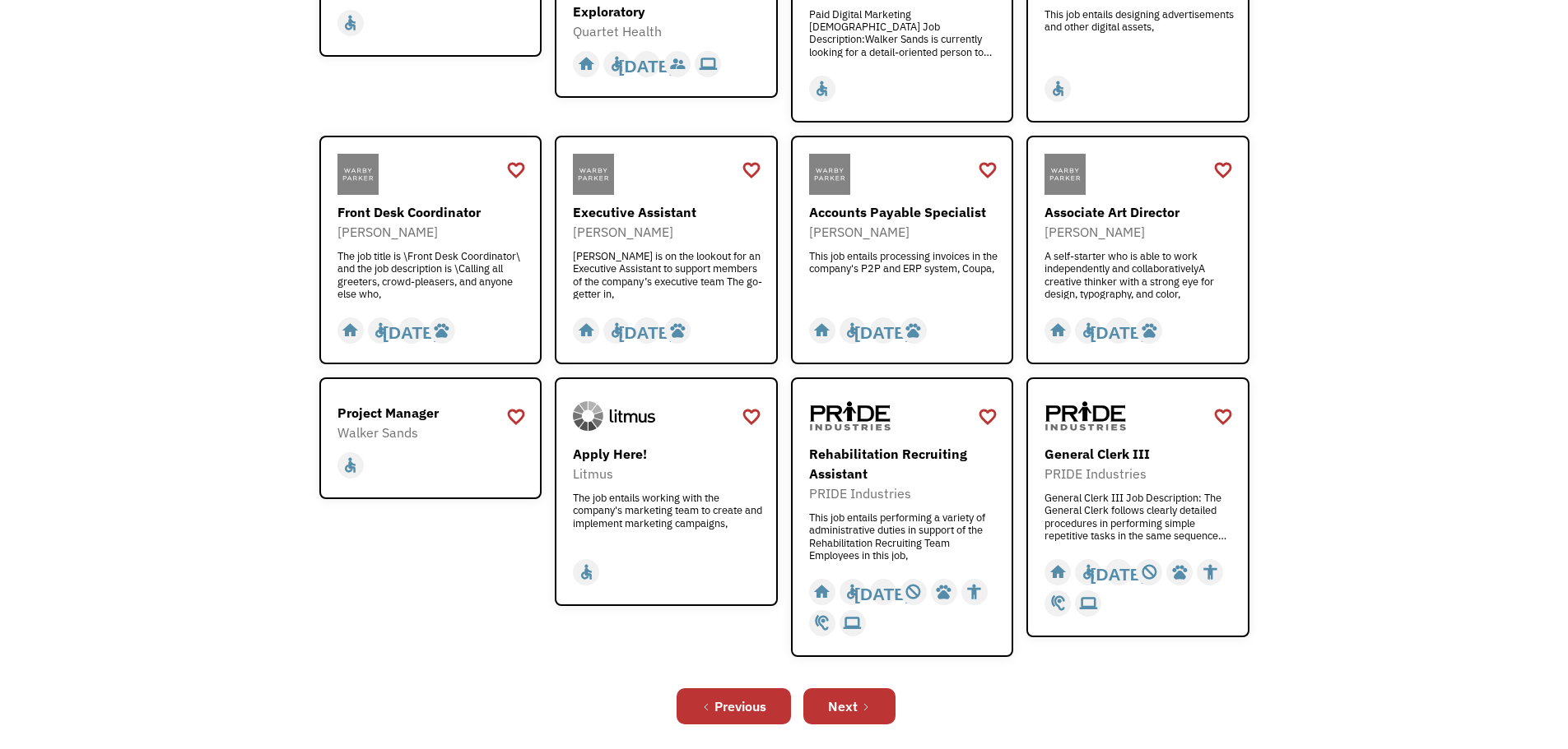
scroll to position [411, 0]
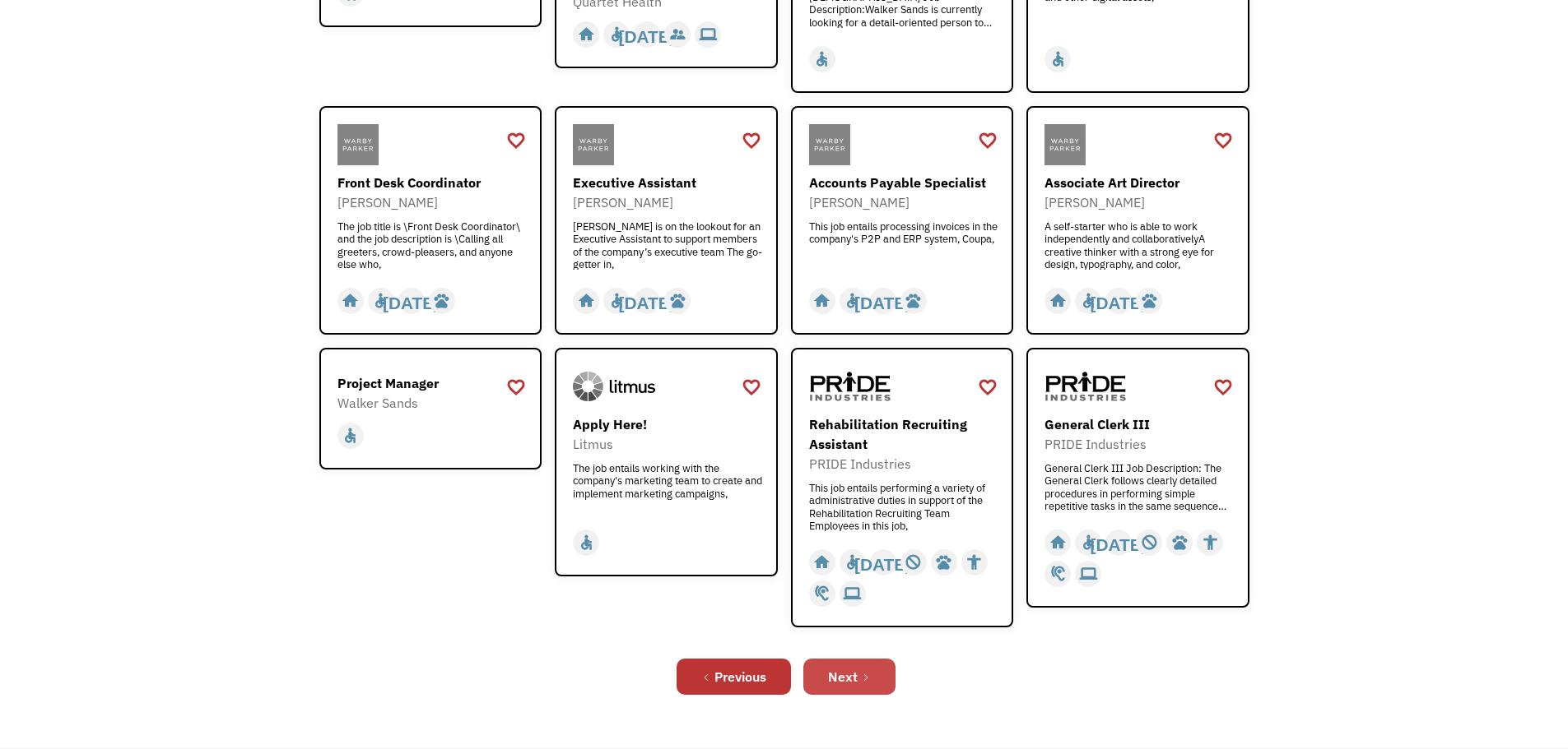
click at [860, 675] on link "Next" at bounding box center [848, 677] width 92 height 37
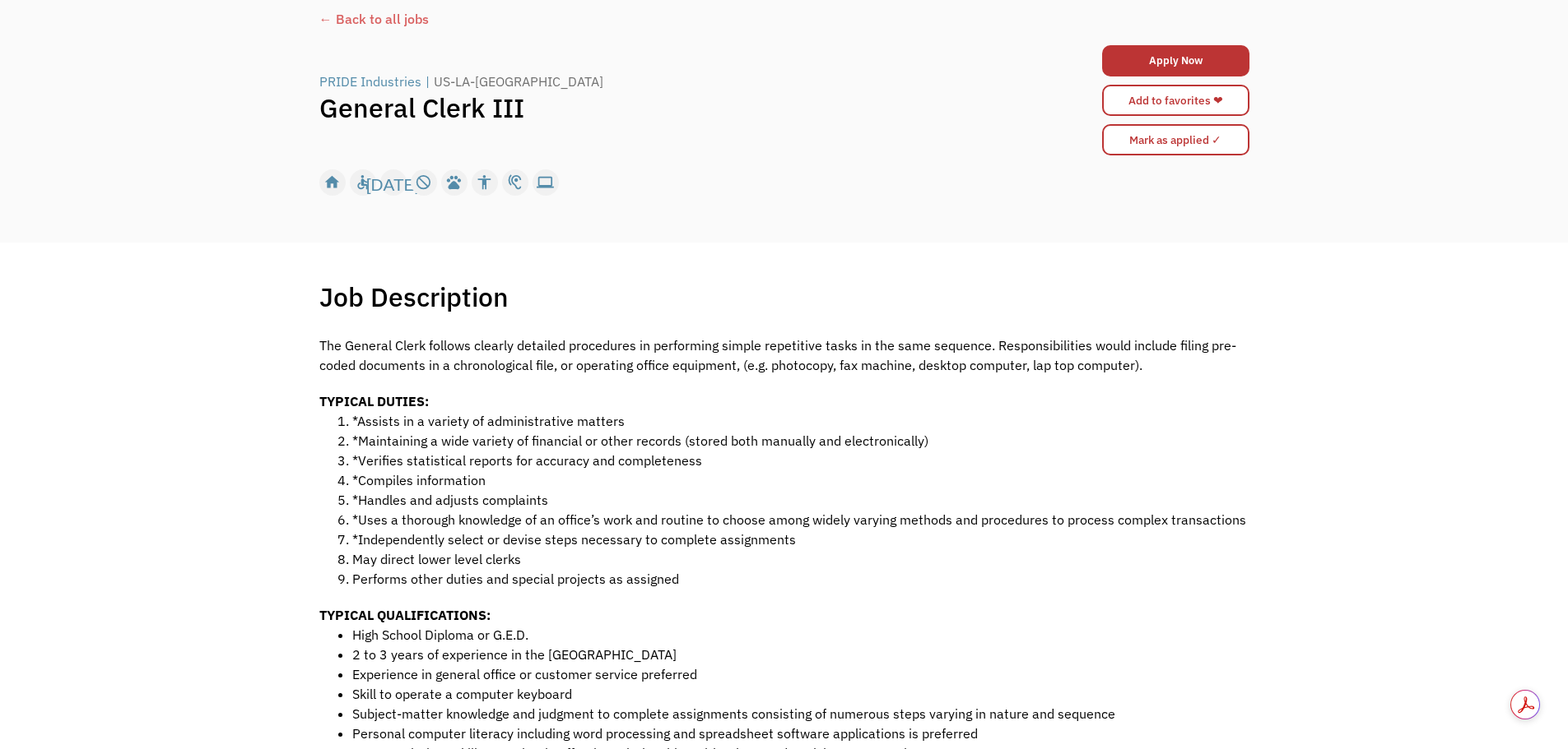
scroll to position [164, 0]
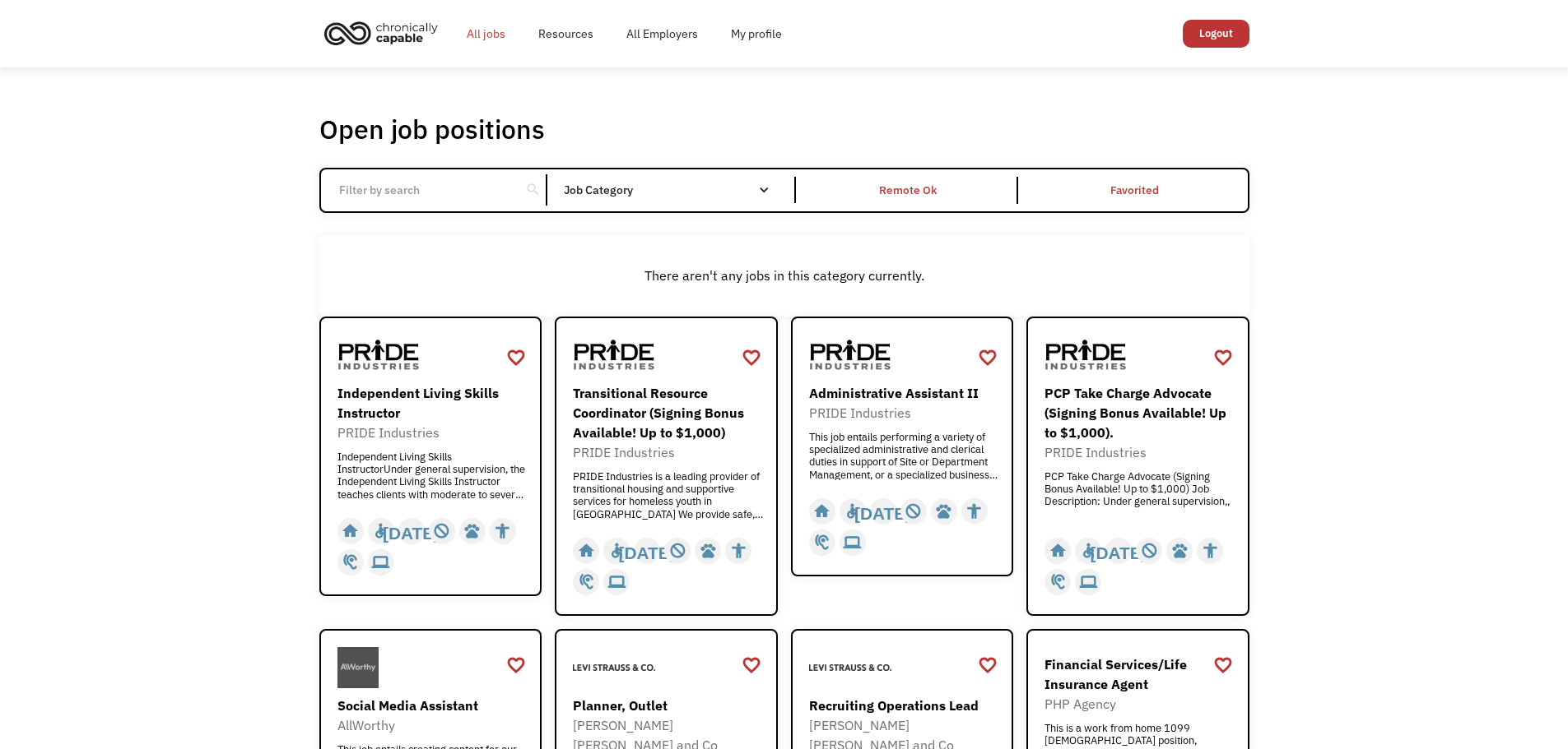
click at [499, 38] on link "All jobs" at bounding box center [485, 33] width 71 height 52
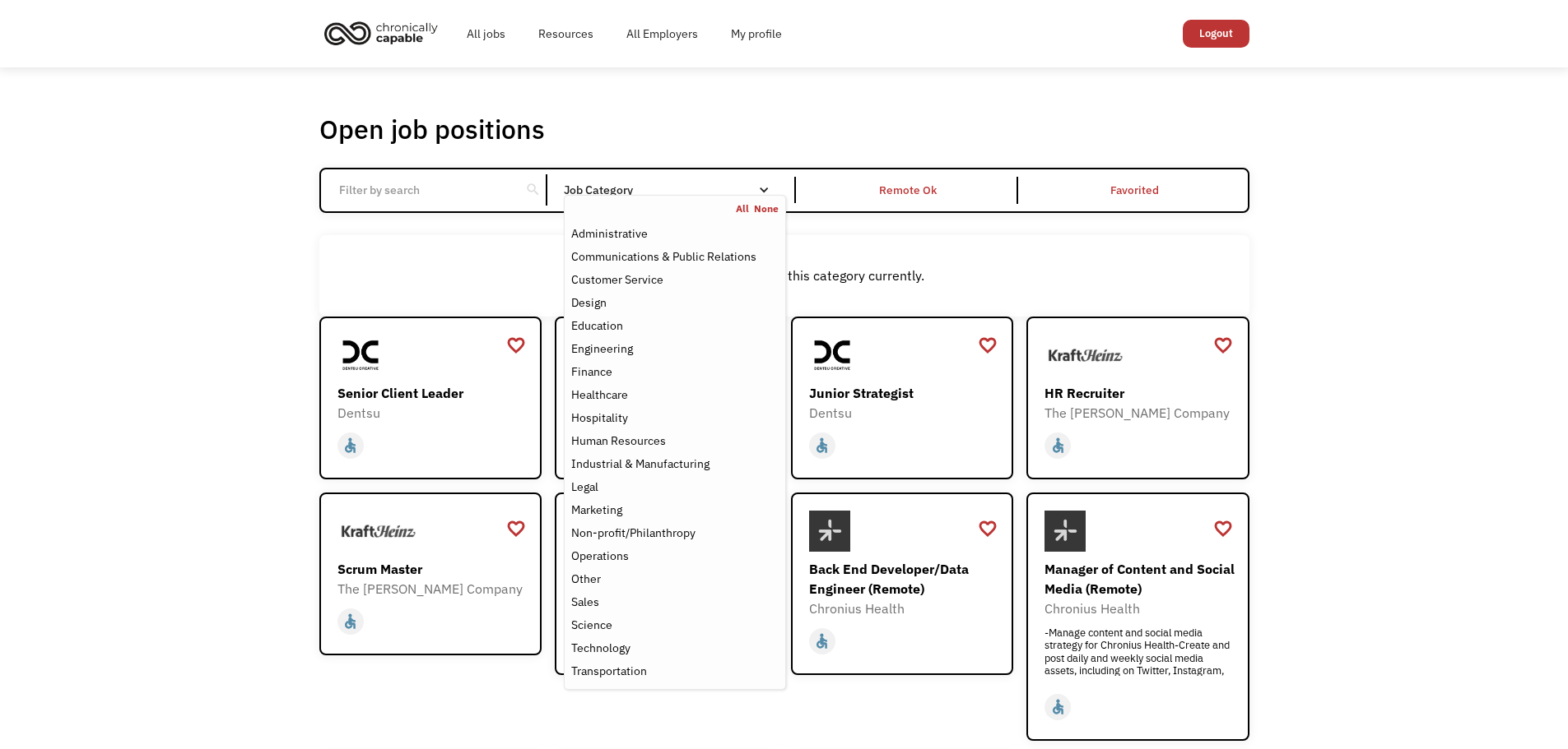
drag, startPoint x: 713, startPoint y: 189, endPoint x: 705, endPoint y: 184, distance: 9.4
click at [705, 184] on div "Job Category" at bounding box center [674, 190] width 221 height 12
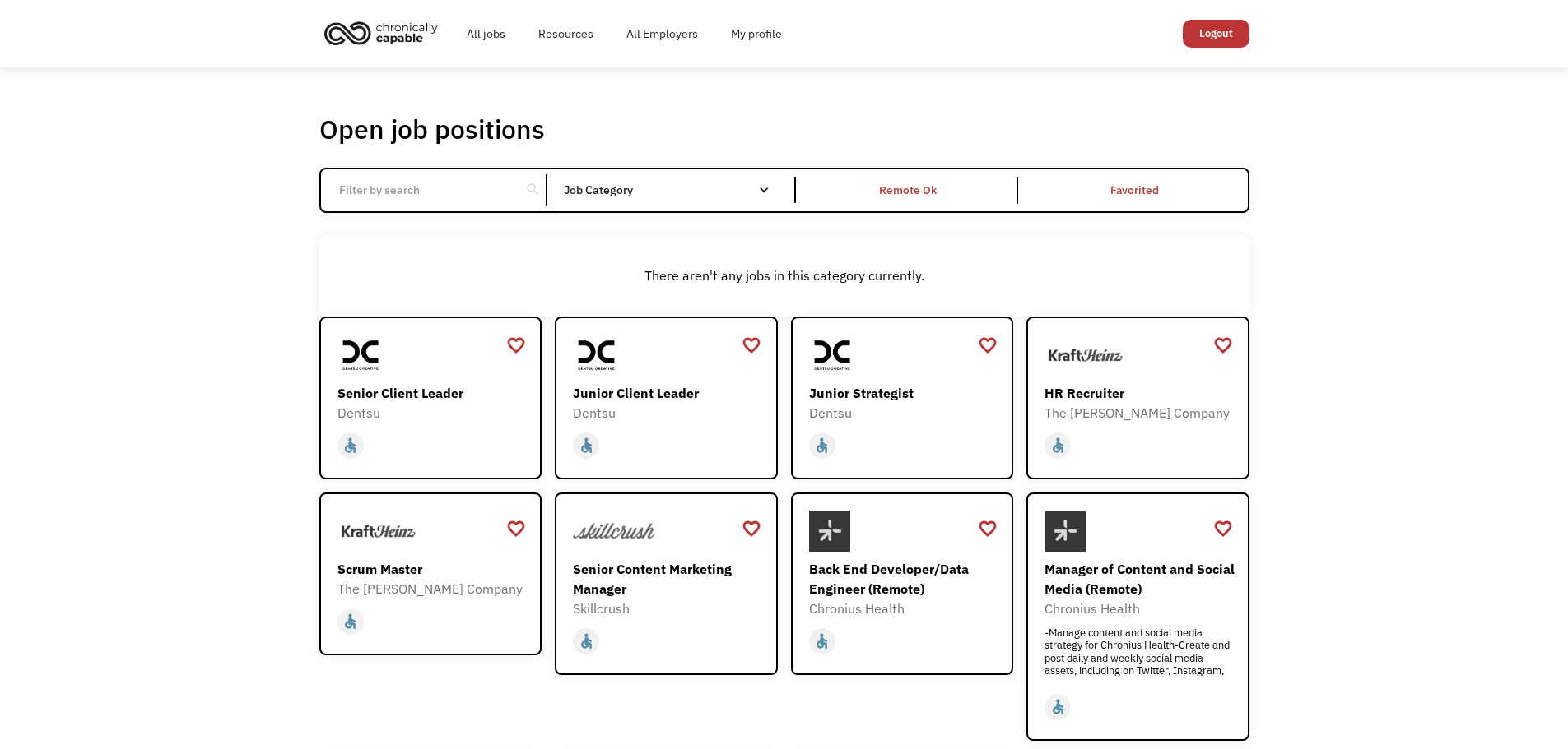
click at [705, 184] on div "Job Category" at bounding box center [674, 190] width 221 height 12
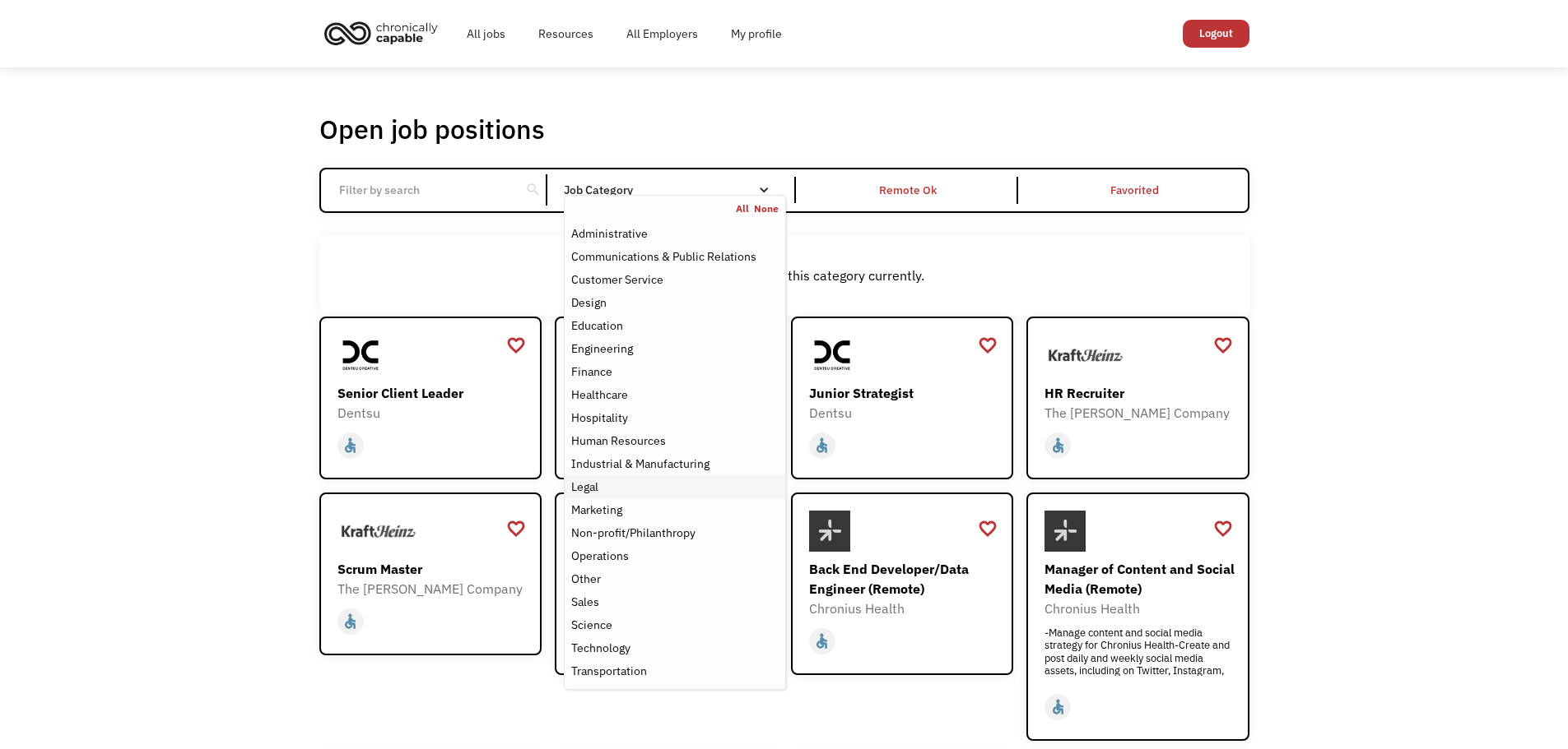
click at [611, 479] on div "Legal" at bounding box center [674, 487] width 207 height 20
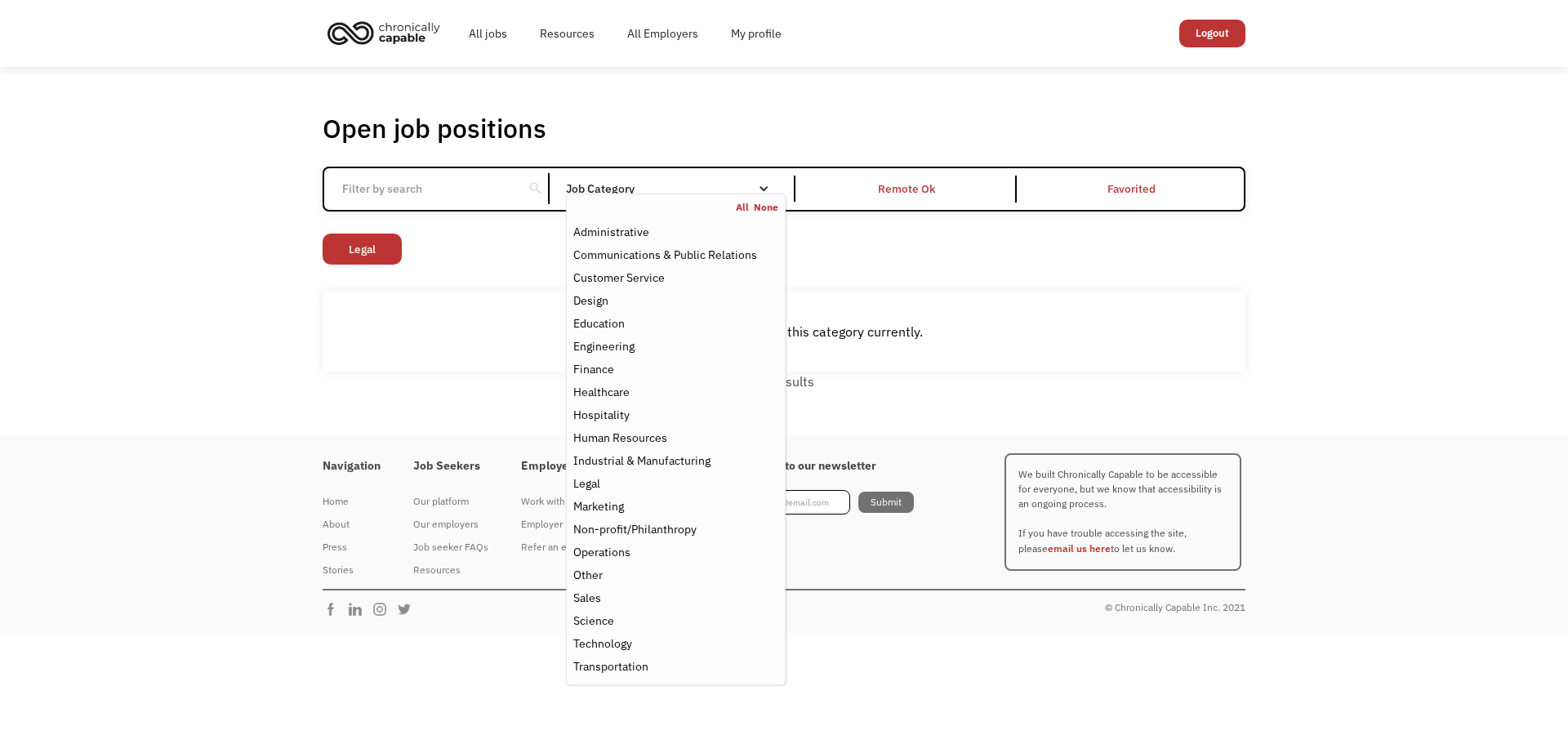
click at [684, 193] on nav "All None Administrative Communications & Public Relations Customer Service Desi…" at bounding box center [676, 439] width 220 height 492
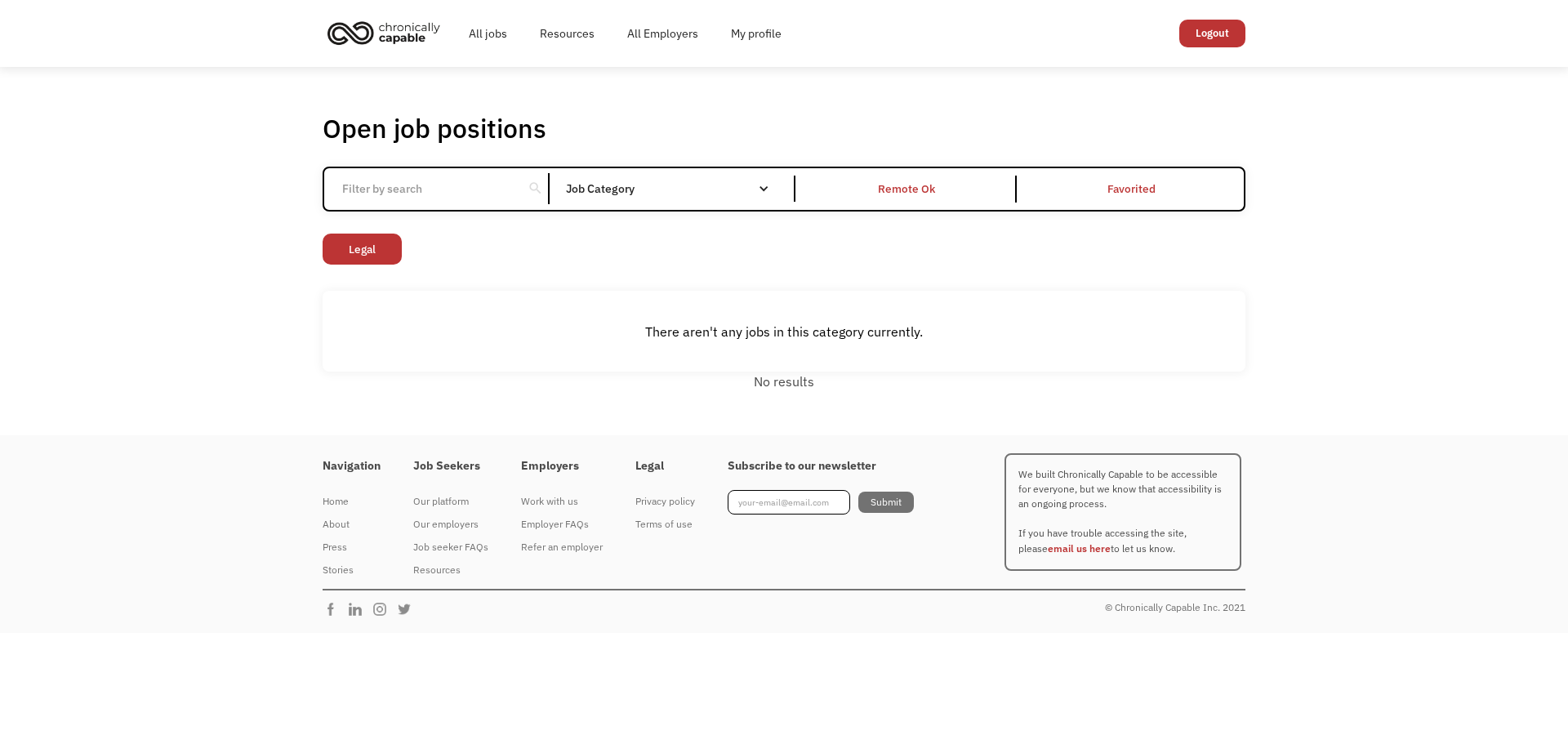
click at [678, 171] on div "search Filter by category Administration Communications & Public Relations Cust…" at bounding box center [784, 189] width 923 height 45
click at [374, 241] on link "Legal" at bounding box center [362, 249] width 79 height 31
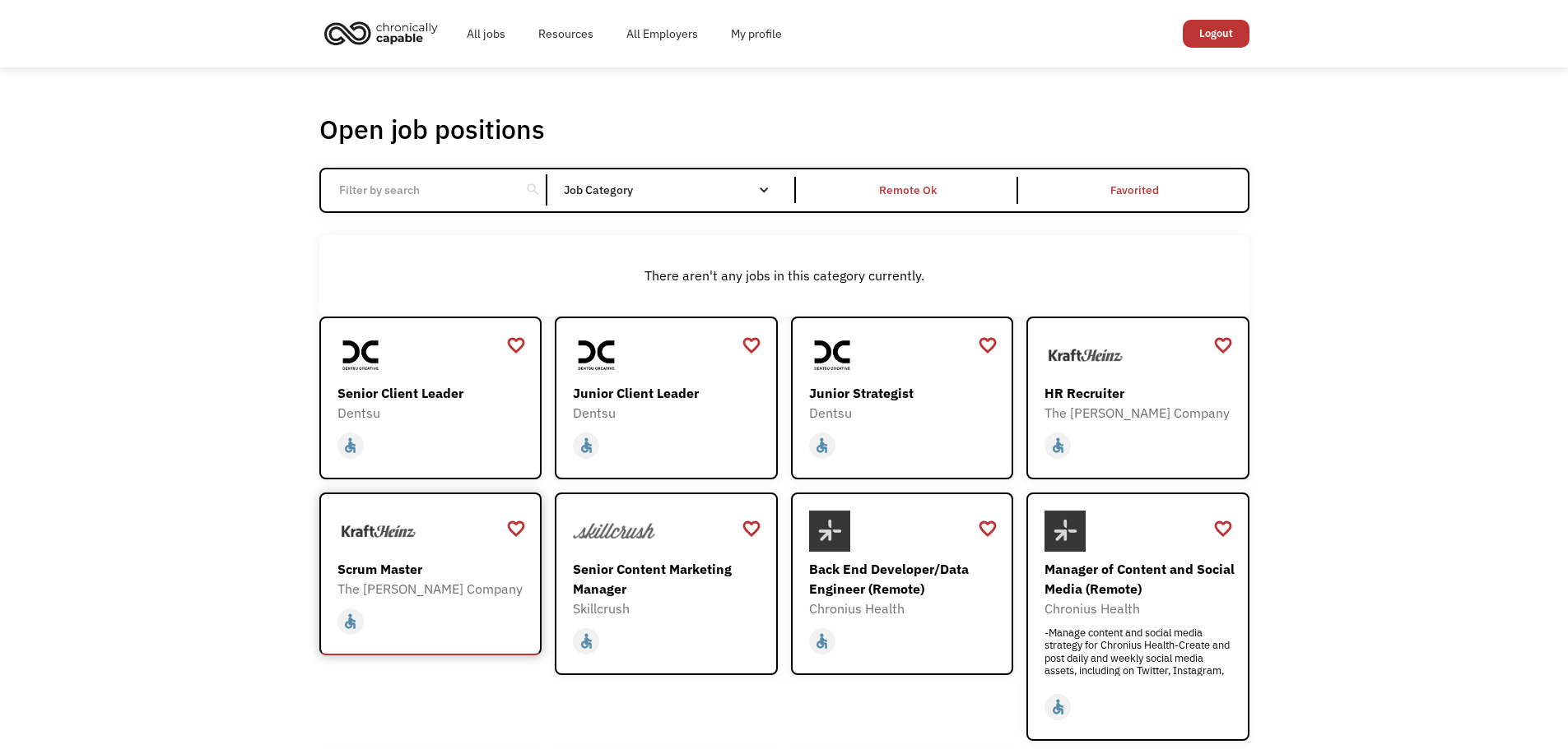
click at [412, 550] on img at bounding box center [378, 532] width 82 height 42
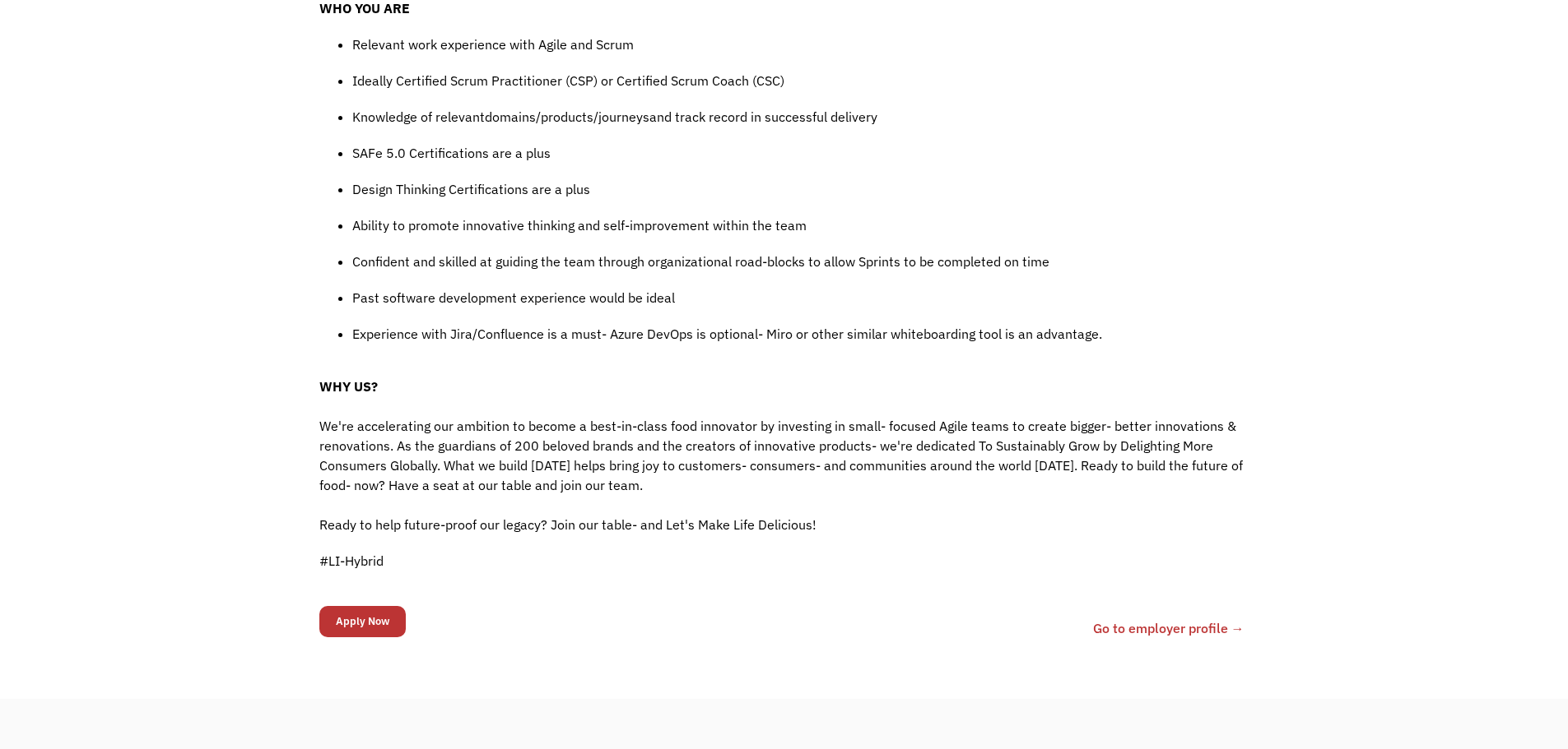
scroll to position [1480, 0]
